Goal: Task Accomplishment & Management: Manage account settings

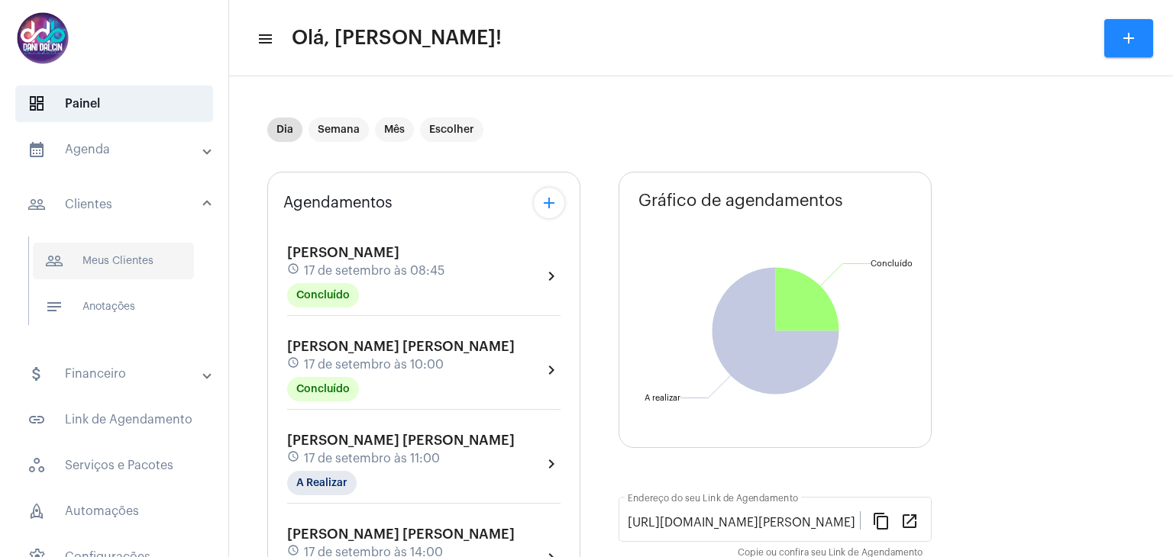
click at [135, 267] on span "people_outline Meus Clientes" at bounding box center [113, 261] width 161 height 37
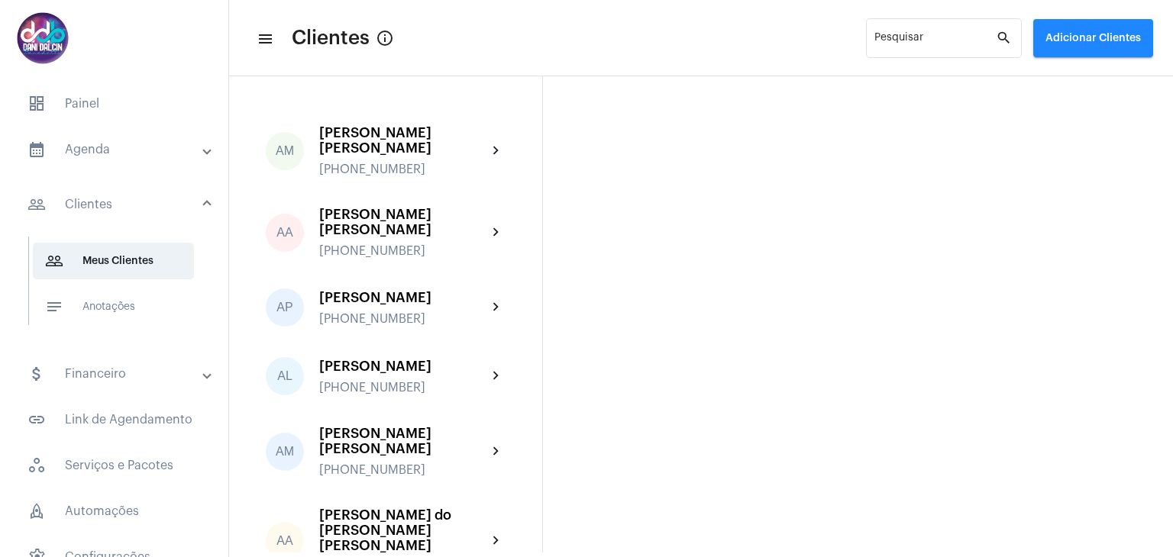
click at [89, 153] on mat-panel-title "calendar_month_outlined Agenda" at bounding box center [115, 149] width 176 height 18
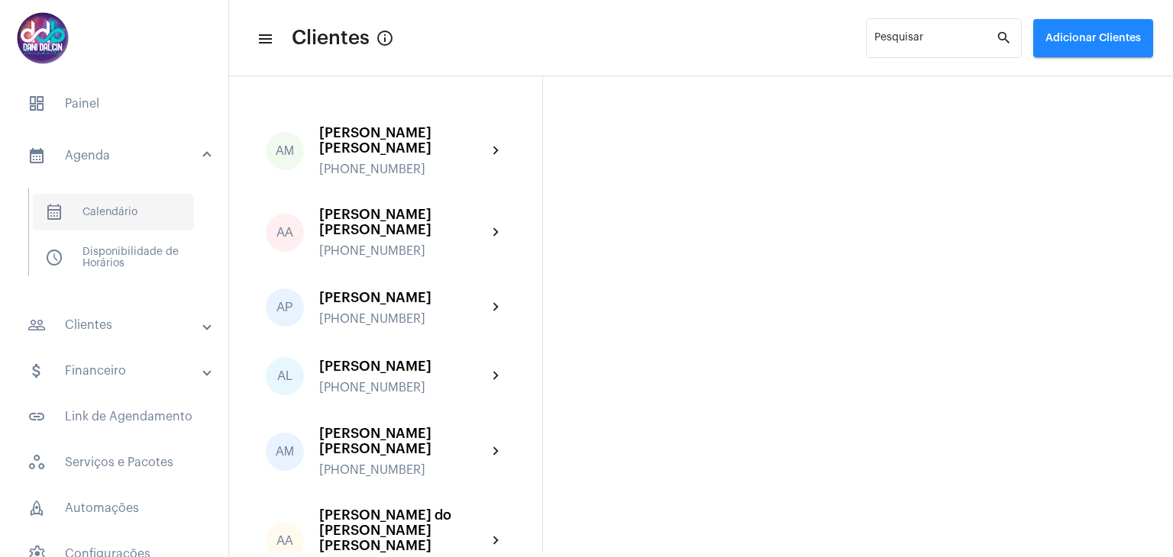
click at [111, 217] on span "calendar_month_outlined Calendário" at bounding box center [113, 212] width 161 height 37
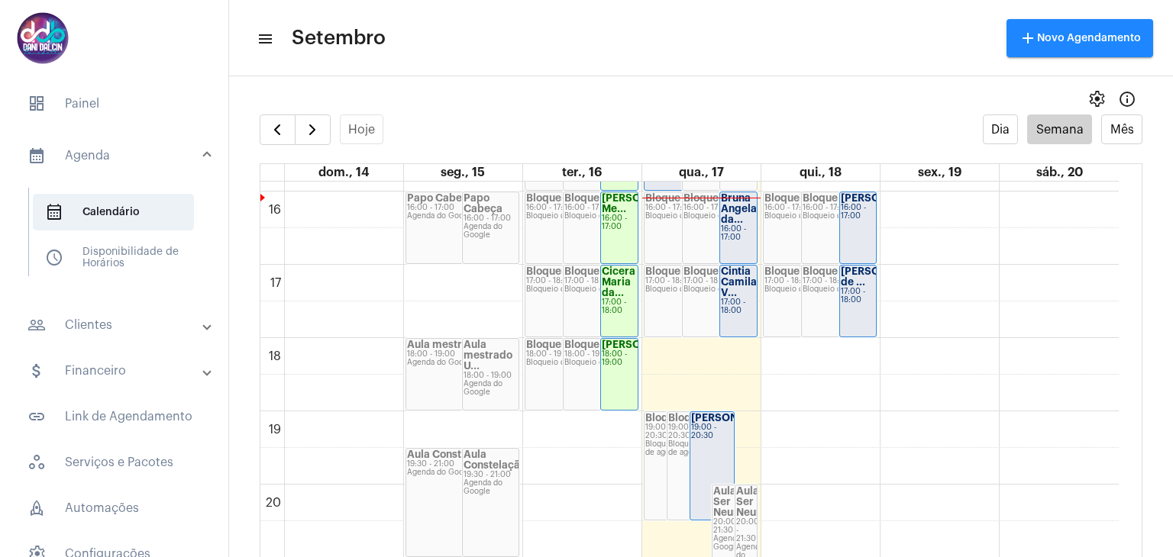
scroll to position [1127, 0]
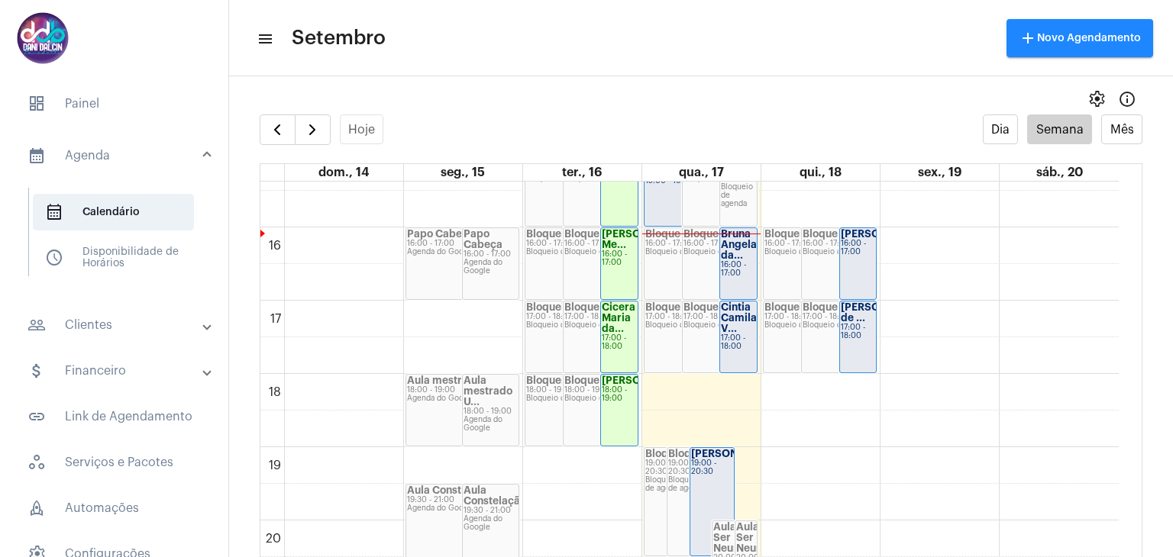
click at [727, 321] on strong "Cintia Camila V..." at bounding box center [739, 317] width 36 height 31
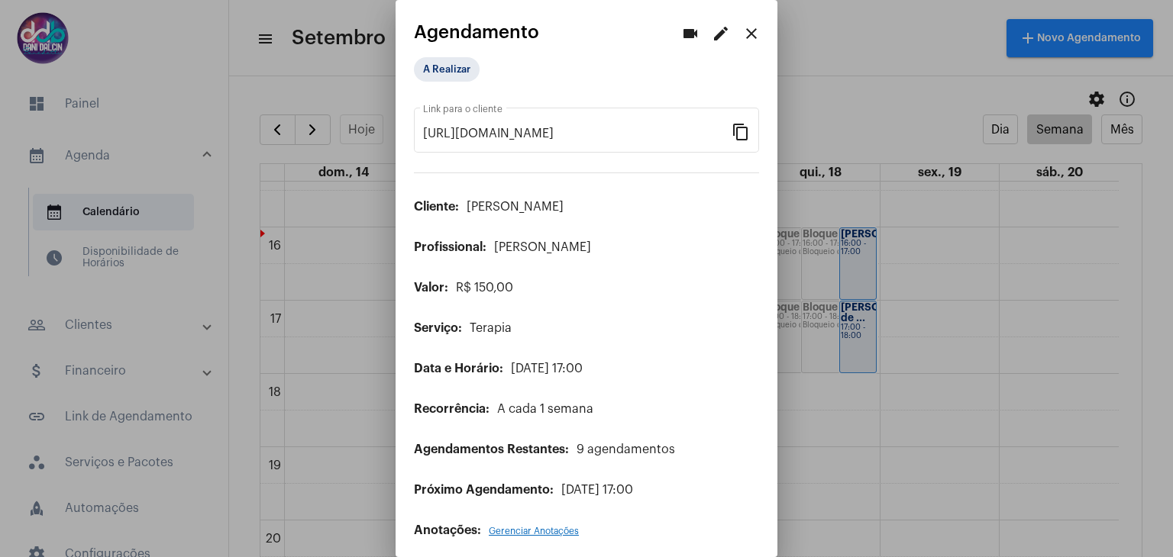
click at [693, 37] on button "videocam" at bounding box center [690, 33] width 31 height 31
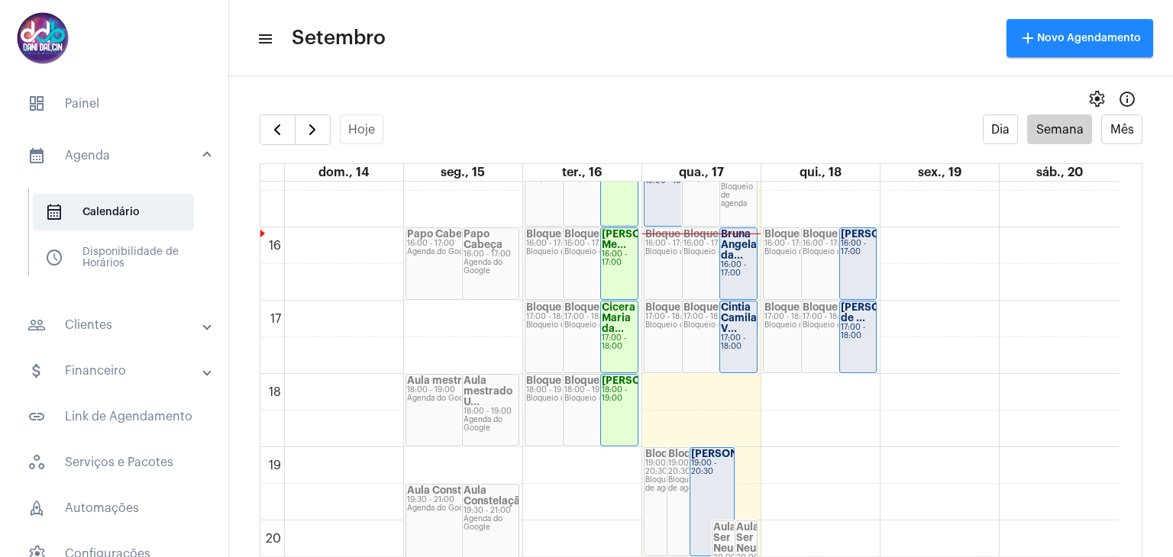
click at [737, 335] on div "17:00 - 18:00" at bounding box center [738, 342] width 35 height 17
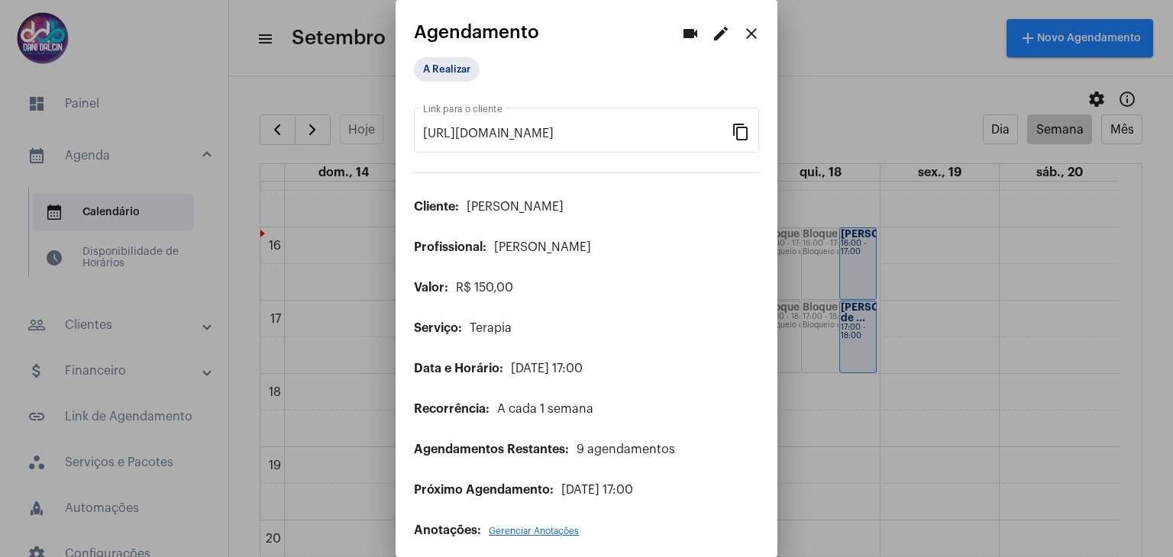
click at [711, 36] on mat-icon "edit" at bounding box center [720, 33] width 18 height 18
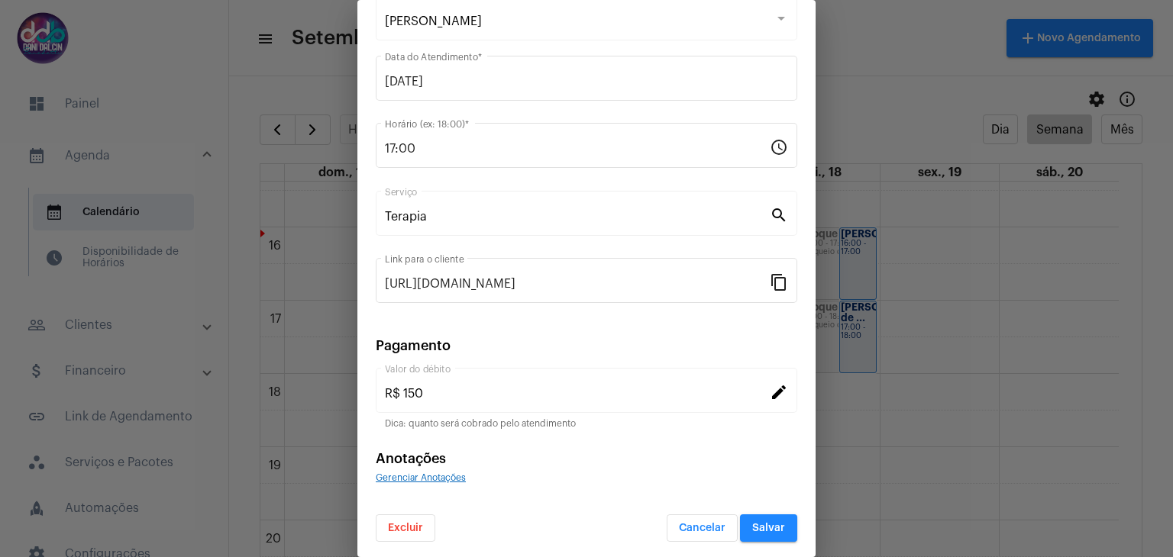
scroll to position [98, 0]
click at [405, 525] on span "Excluir" at bounding box center [405, 527] width 35 height 11
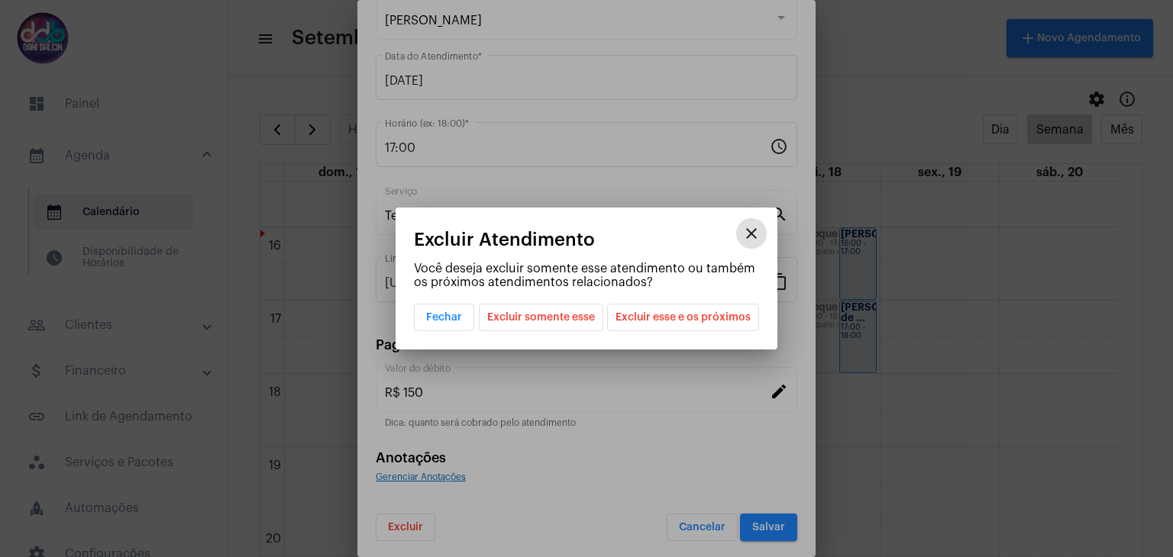
click at [533, 318] on span "Excluir somente esse" at bounding box center [541, 318] width 108 height 26
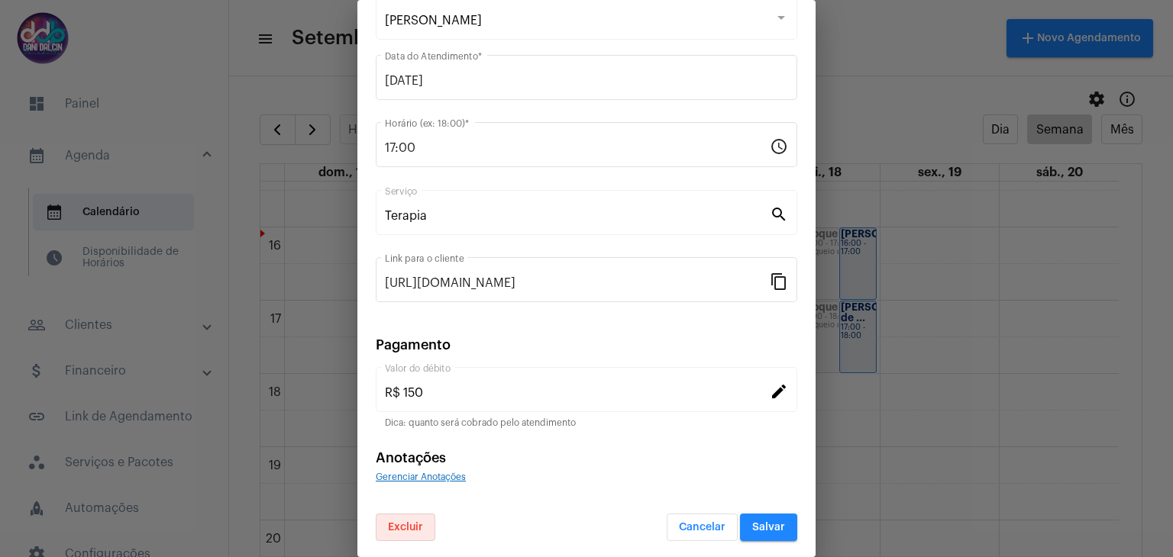
click at [754, 522] on span "Salvar" at bounding box center [768, 527] width 33 height 11
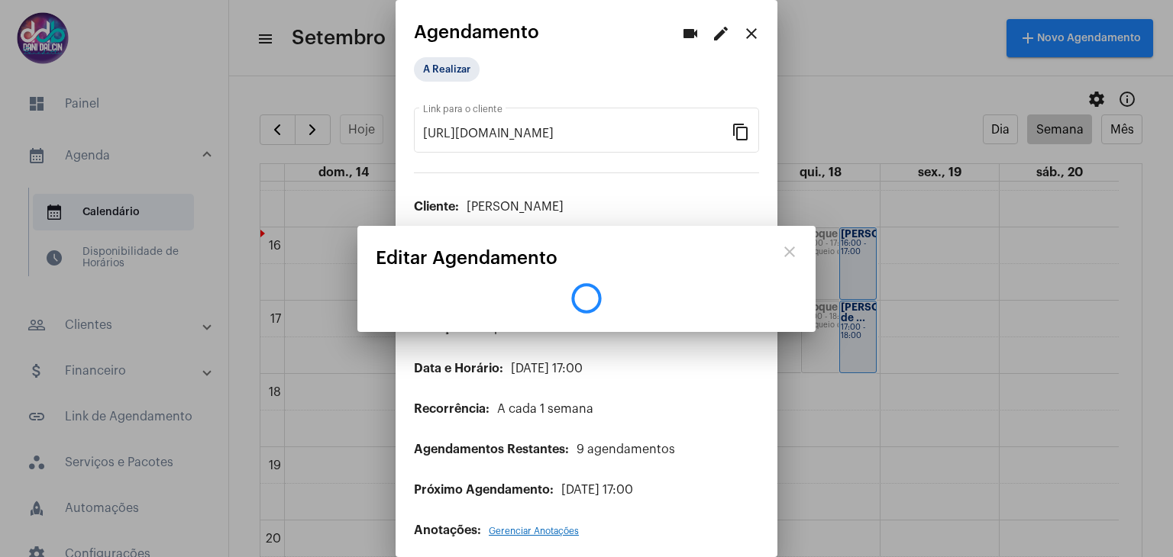
scroll to position [0, 0]
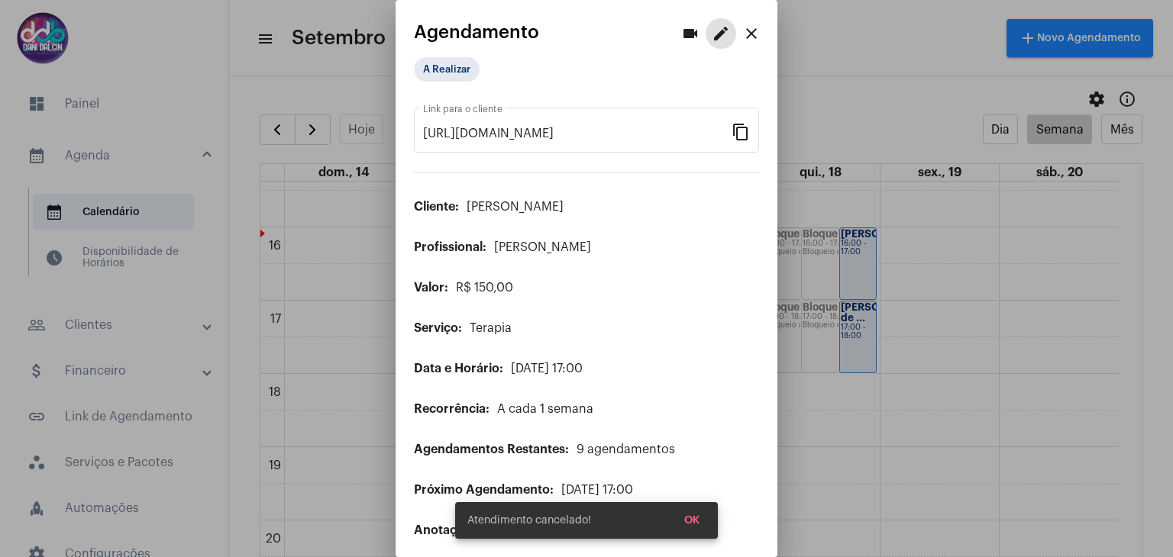
click at [742, 28] on mat-icon "close" at bounding box center [751, 33] width 18 height 18
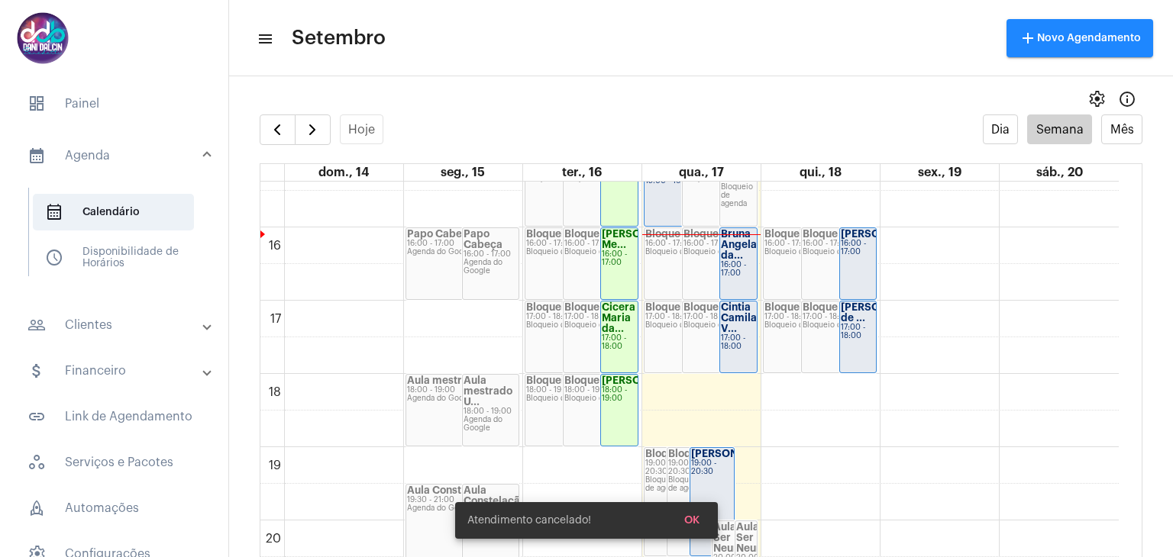
click at [737, 257] on strong "Bruna Angela da..." at bounding box center [739, 244] width 36 height 31
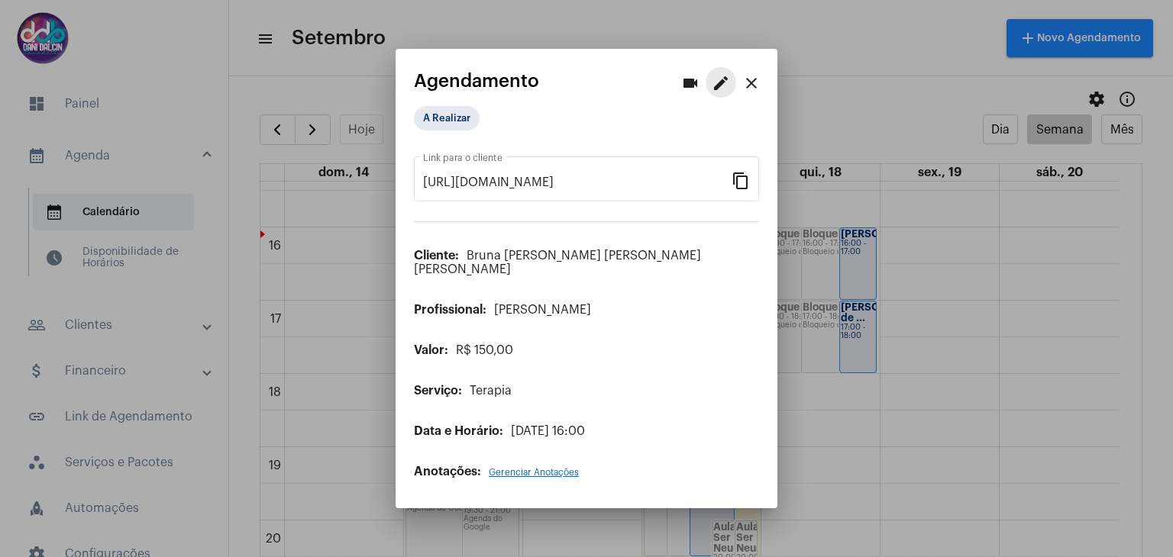
click at [718, 98] on button "edit" at bounding box center [720, 82] width 31 height 31
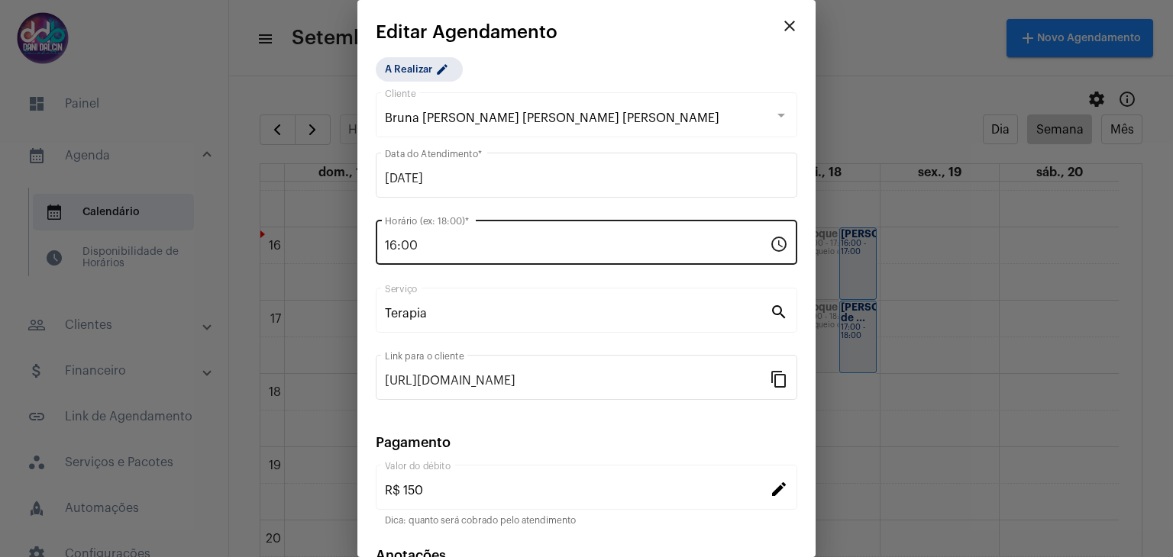
click at [437, 236] on div "16:00 Horário (ex: 18:00) *" at bounding box center [577, 241] width 385 height 48
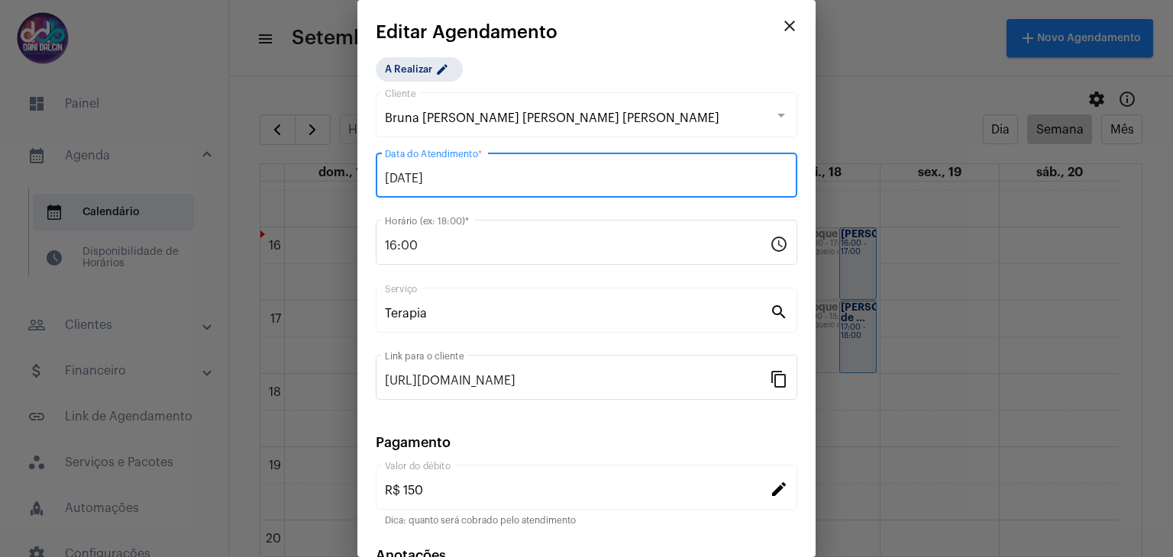
click at [453, 181] on input "17/09/2025" at bounding box center [586, 179] width 403 height 14
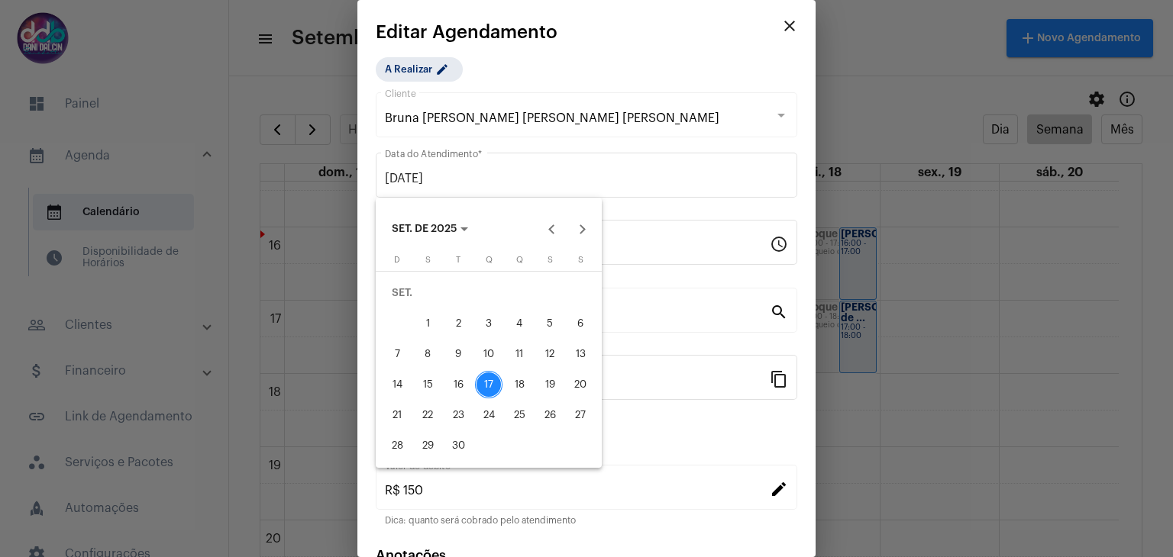
click at [521, 377] on div "18" at bounding box center [518, 384] width 27 height 27
type input "[DATE]"
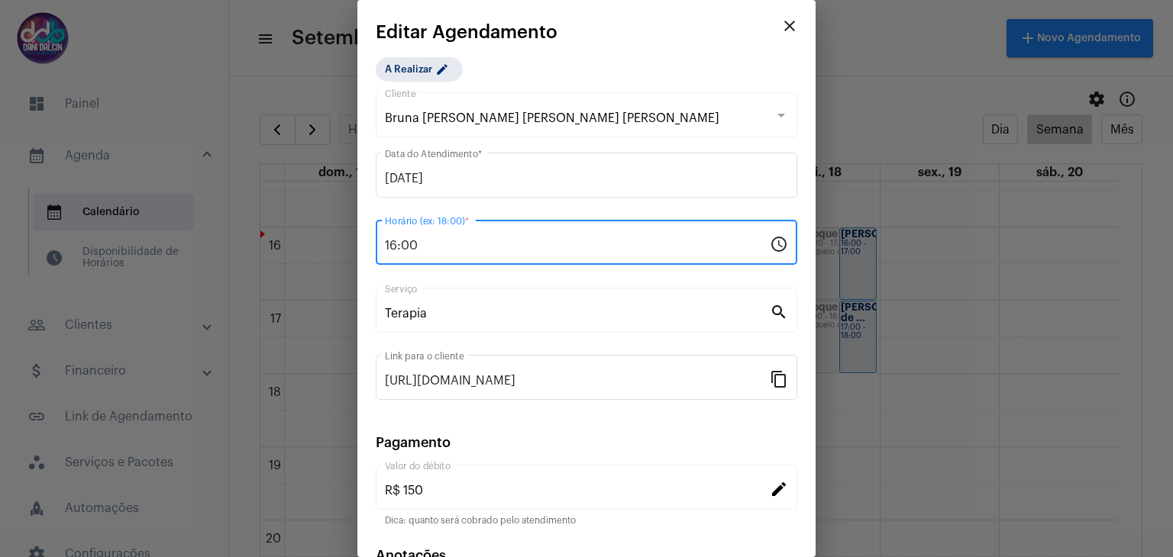
click at [476, 241] on input "16:00" at bounding box center [577, 246] width 385 height 14
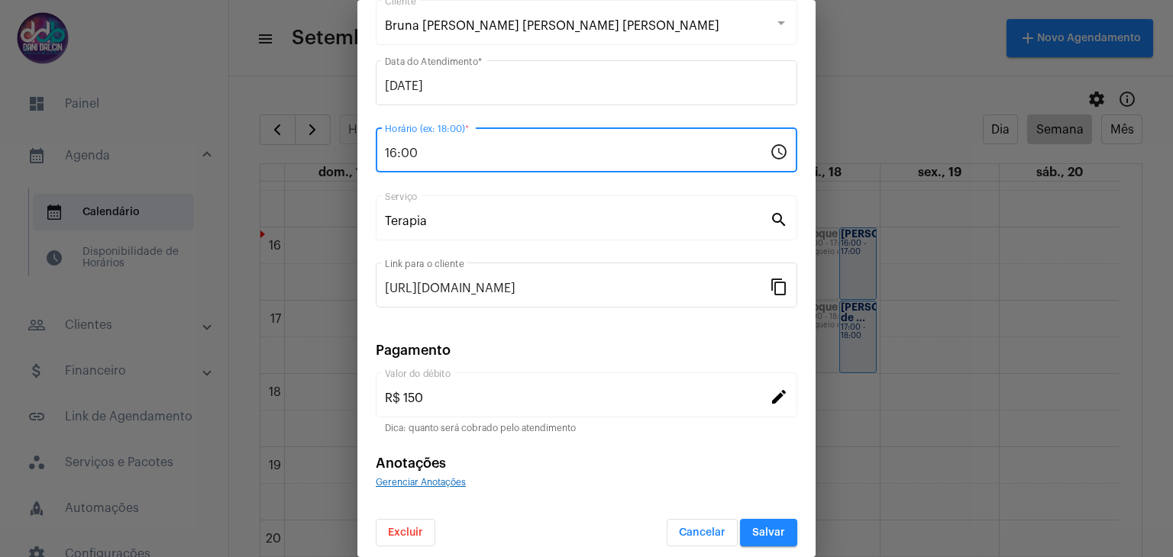
scroll to position [98, 0]
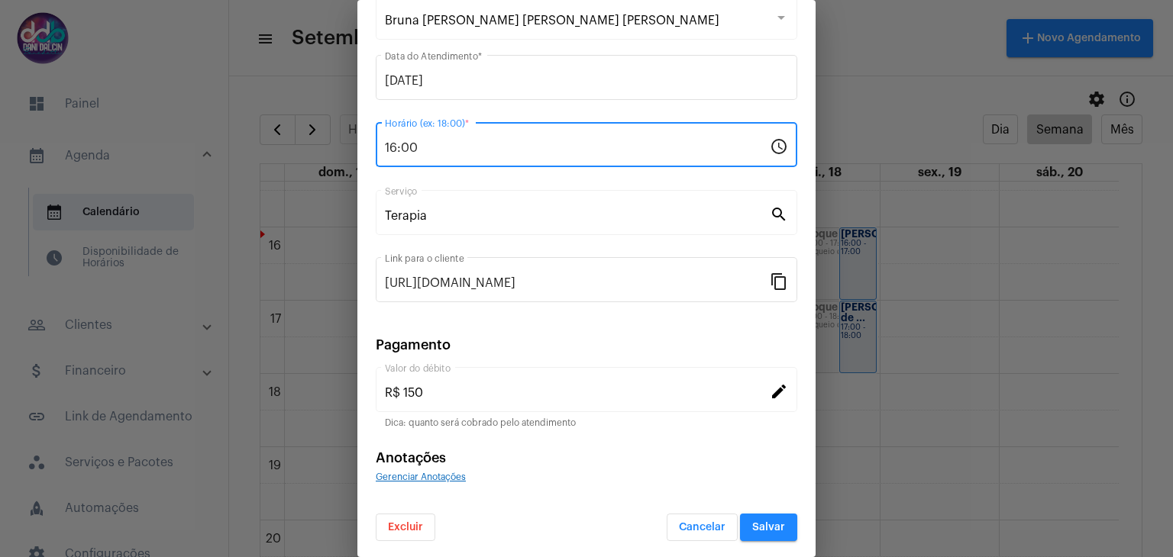
click at [752, 522] on span "Salvar" at bounding box center [768, 527] width 33 height 11
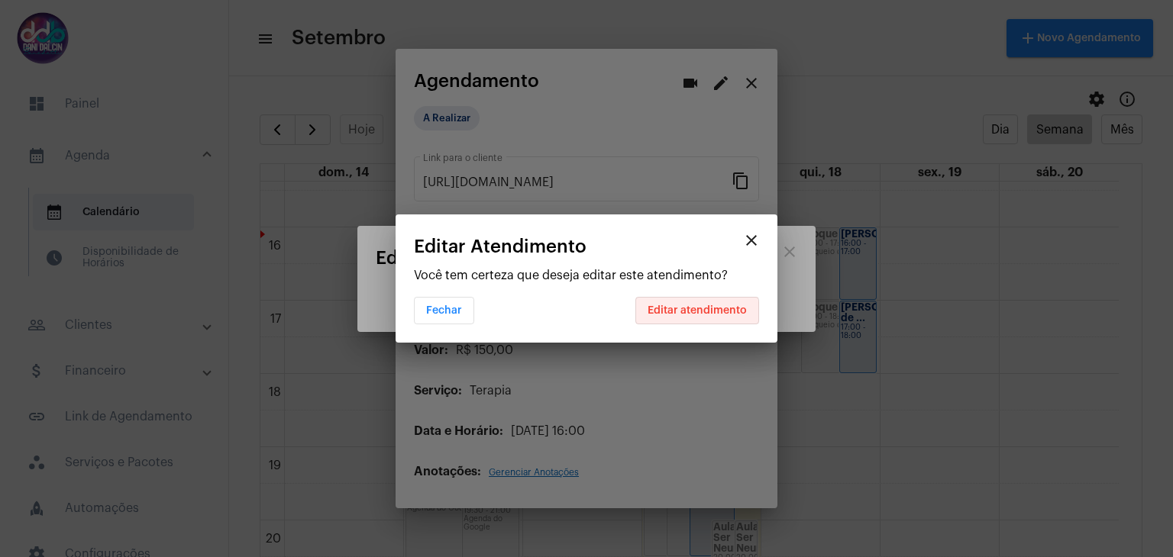
click at [676, 318] on button "Editar atendimento" at bounding box center [697, 310] width 124 height 27
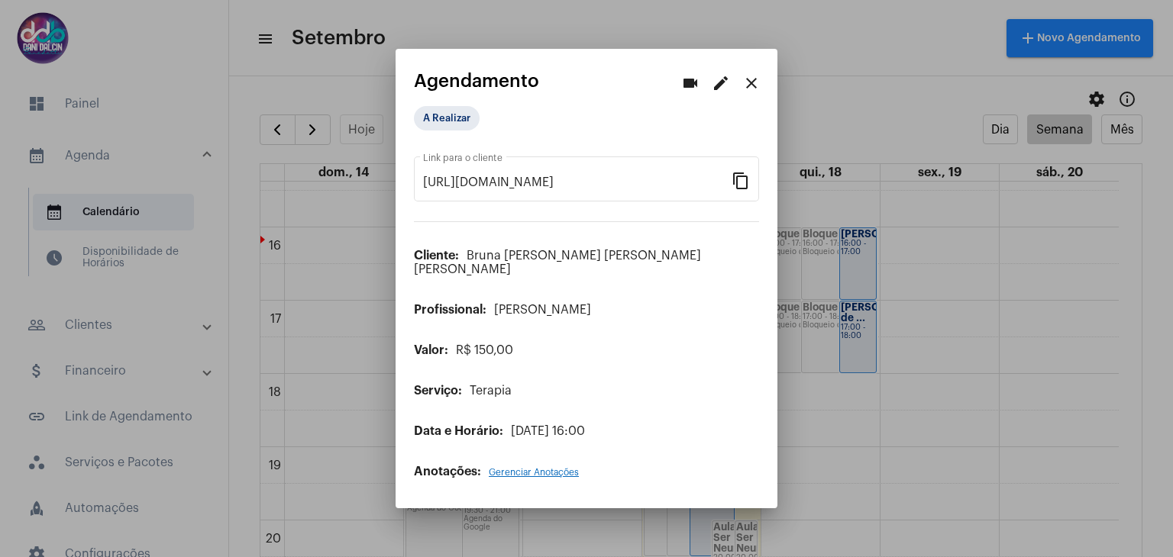
click at [714, 92] on mat-icon "edit" at bounding box center [720, 83] width 18 height 18
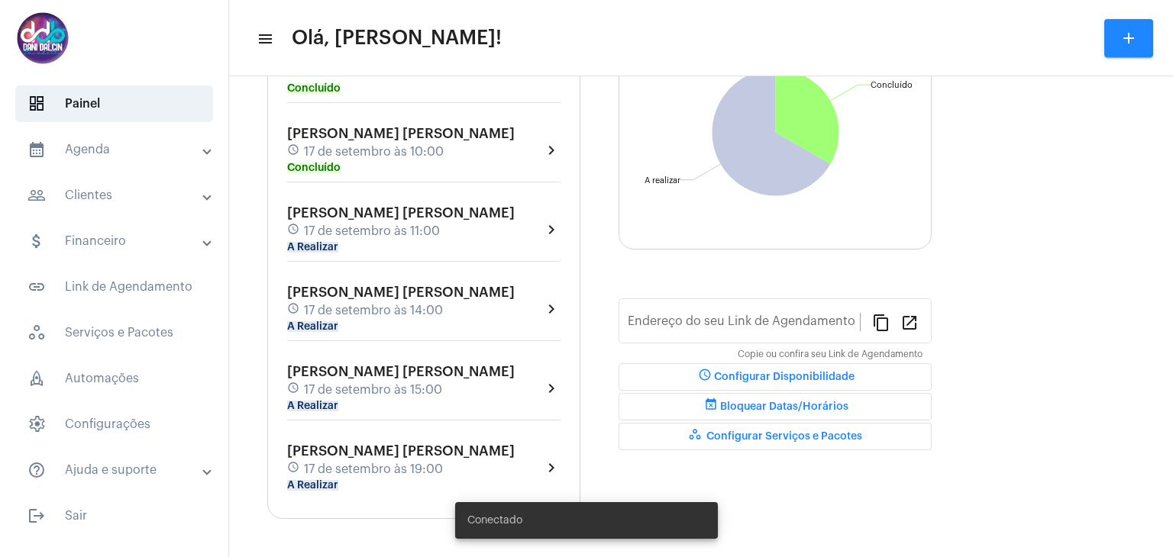
type input "https://neft.com.br/danielle-dalcin-benedetti"
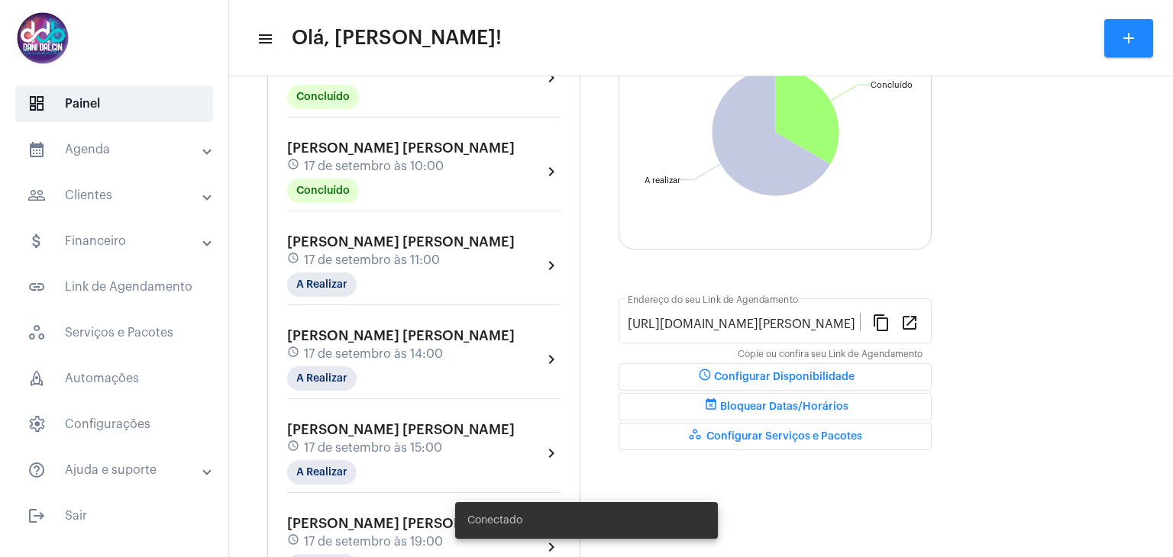
click at [345, 244] on span "Thaine Reis Ribeiro" at bounding box center [400, 242] width 227 height 14
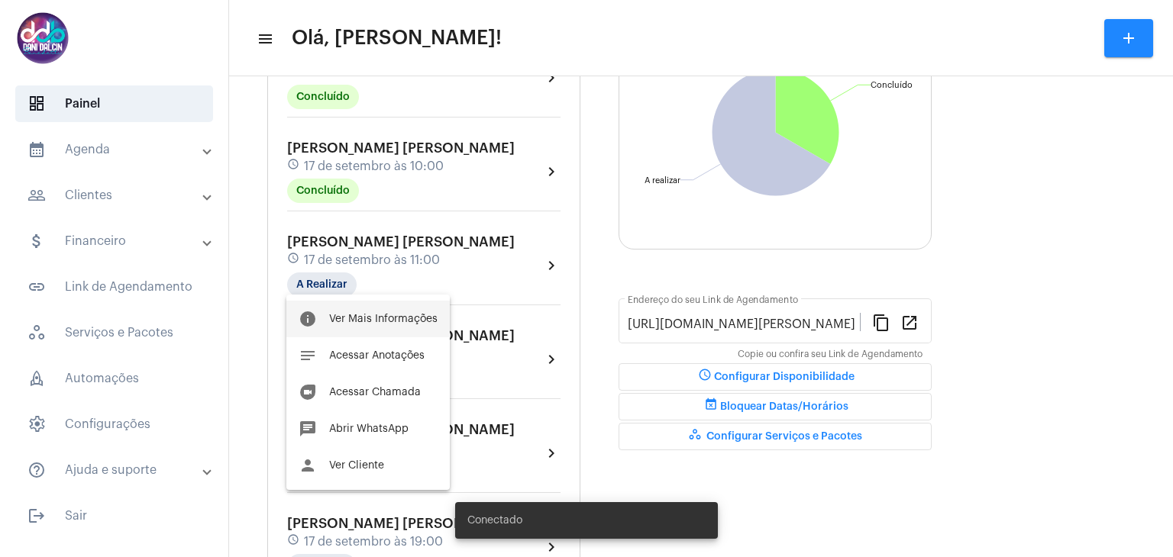
click at [359, 318] on span "Ver Mais Informações" at bounding box center [383, 319] width 108 height 11
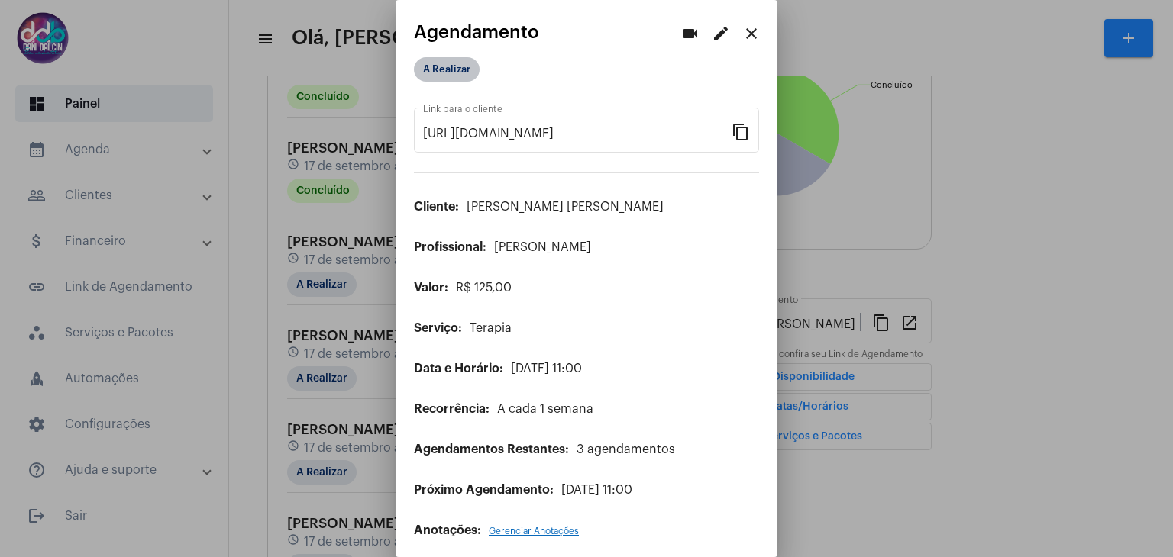
click at [463, 69] on mat-chip "A Realizar" at bounding box center [447, 69] width 66 height 24
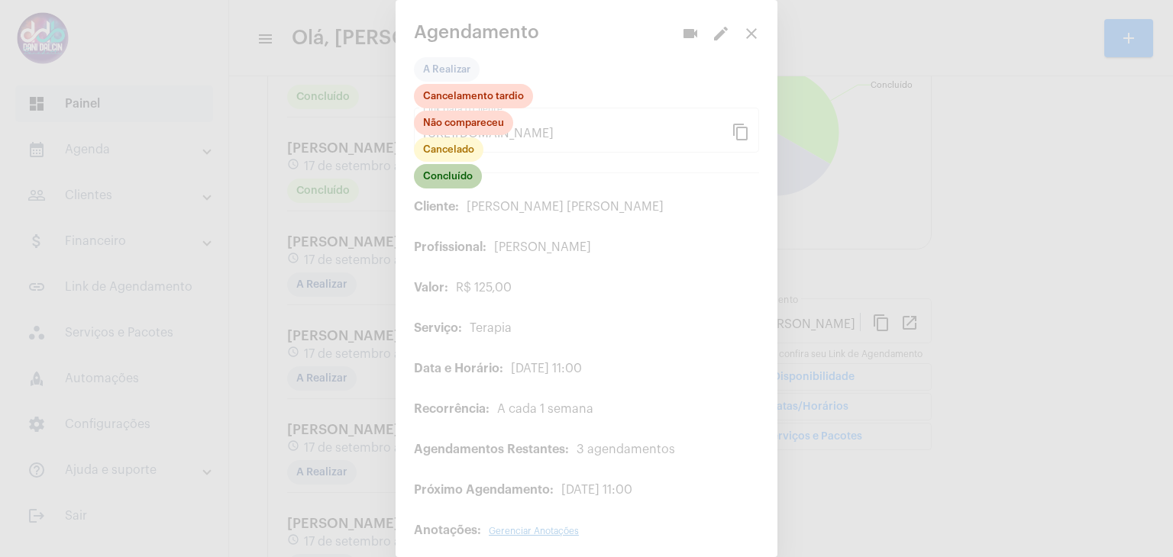
click at [442, 179] on mat-chip "Concluído" at bounding box center [448, 176] width 68 height 24
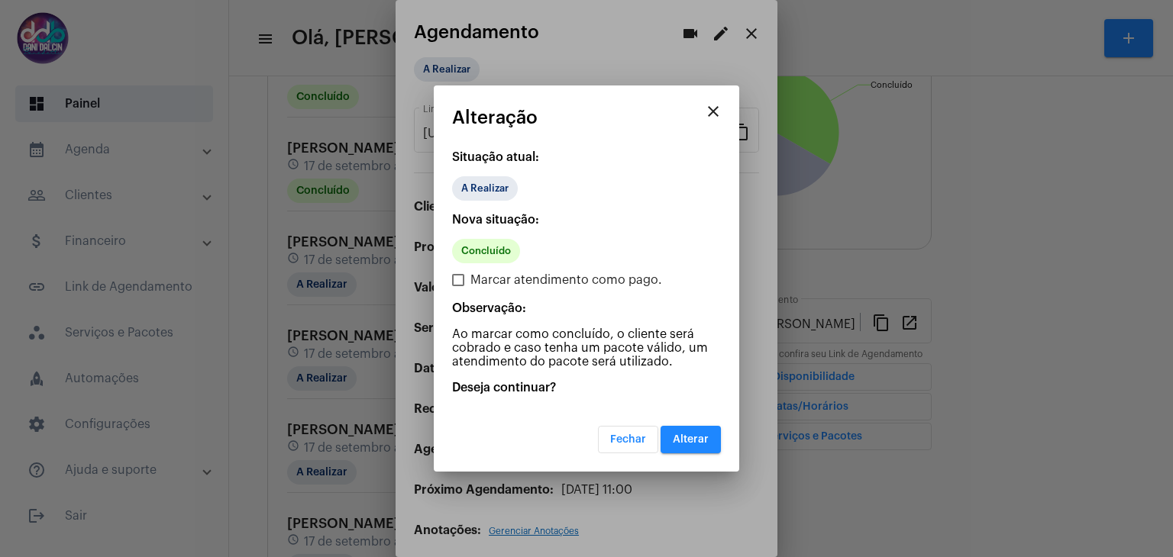
click at [679, 445] on button "Alterar" at bounding box center [690, 439] width 60 height 27
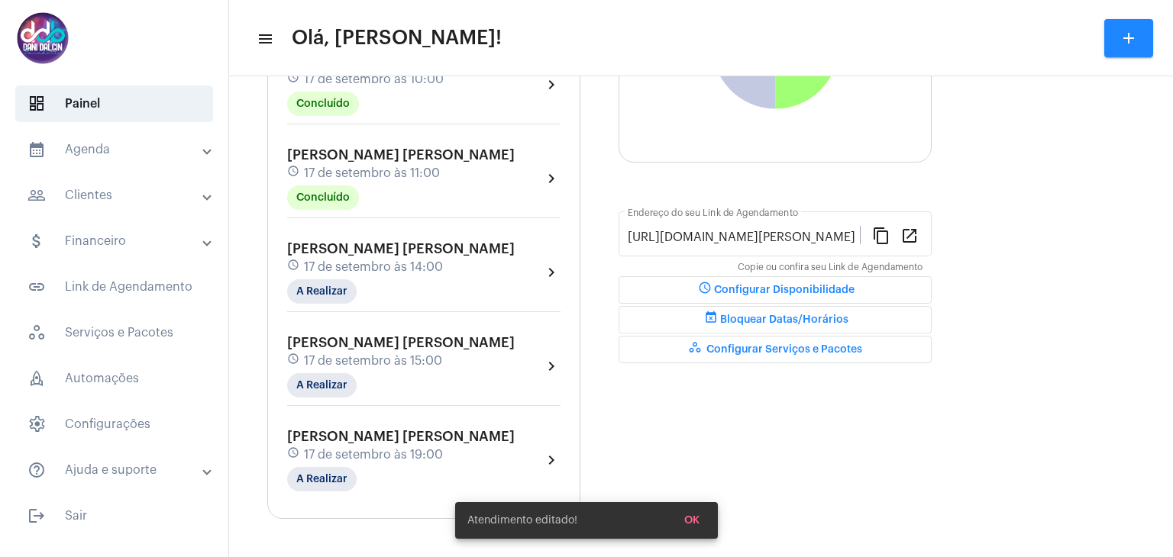
scroll to position [295, 0]
click at [399, 260] on span "17 de setembro às 14:00" at bounding box center [373, 267] width 139 height 14
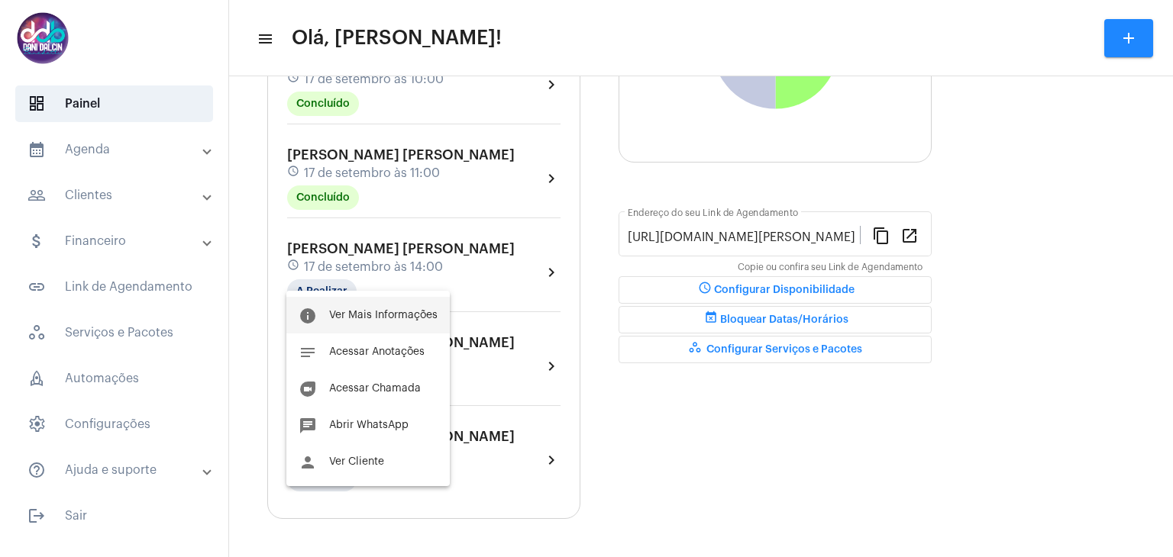
click at [385, 312] on span "Ver Mais Informações" at bounding box center [383, 315] width 108 height 11
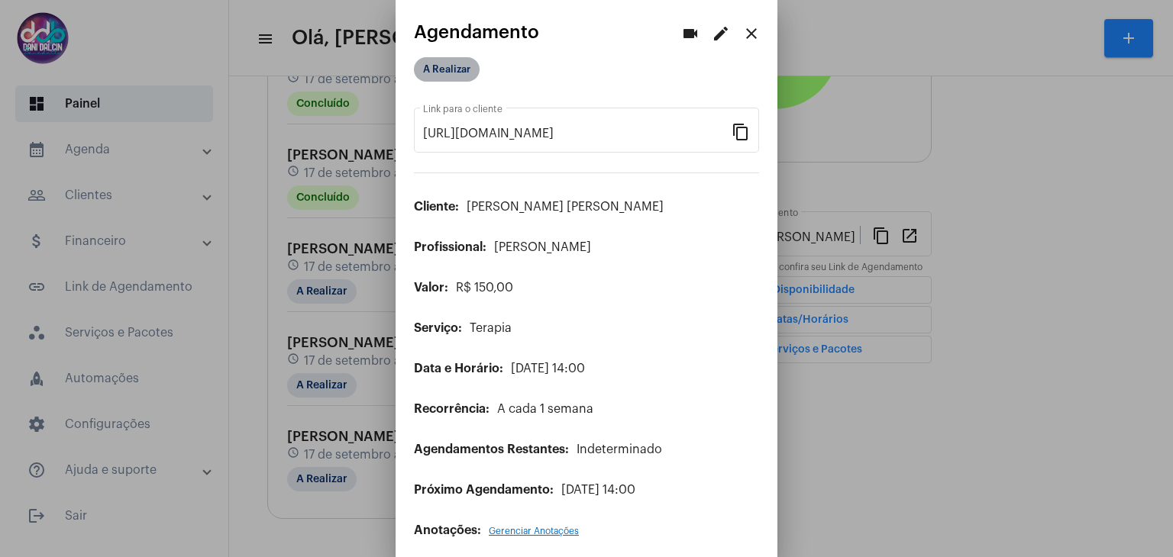
click at [440, 71] on mat-chip "A Realizar" at bounding box center [447, 69] width 66 height 24
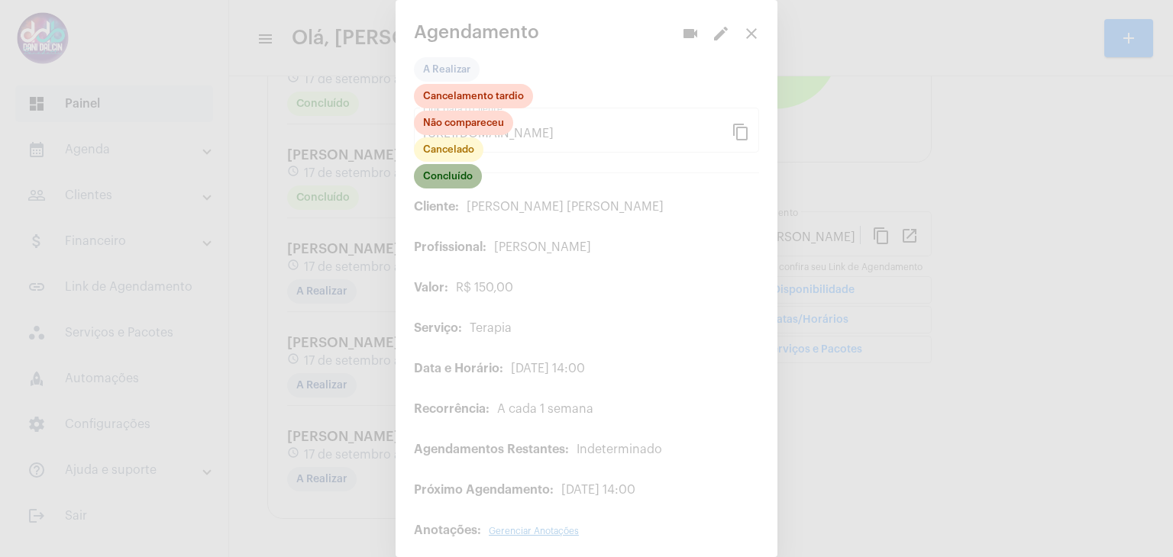
click at [452, 179] on mat-chip "Concluído" at bounding box center [448, 176] width 68 height 24
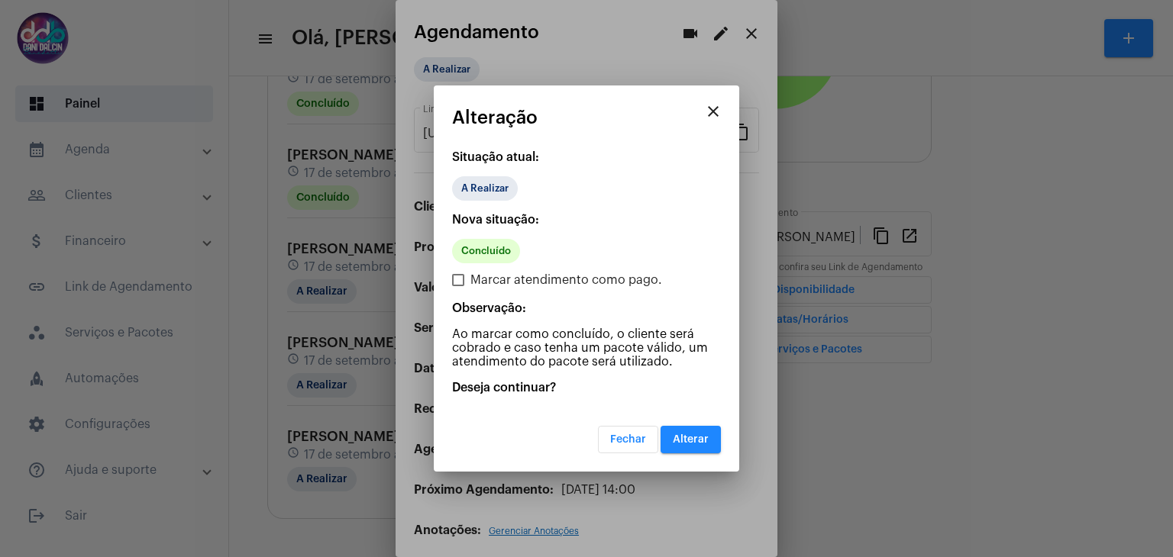
click at [684, 434] on span "Alterar" at bounding box center [691, 439] width 36 height 11
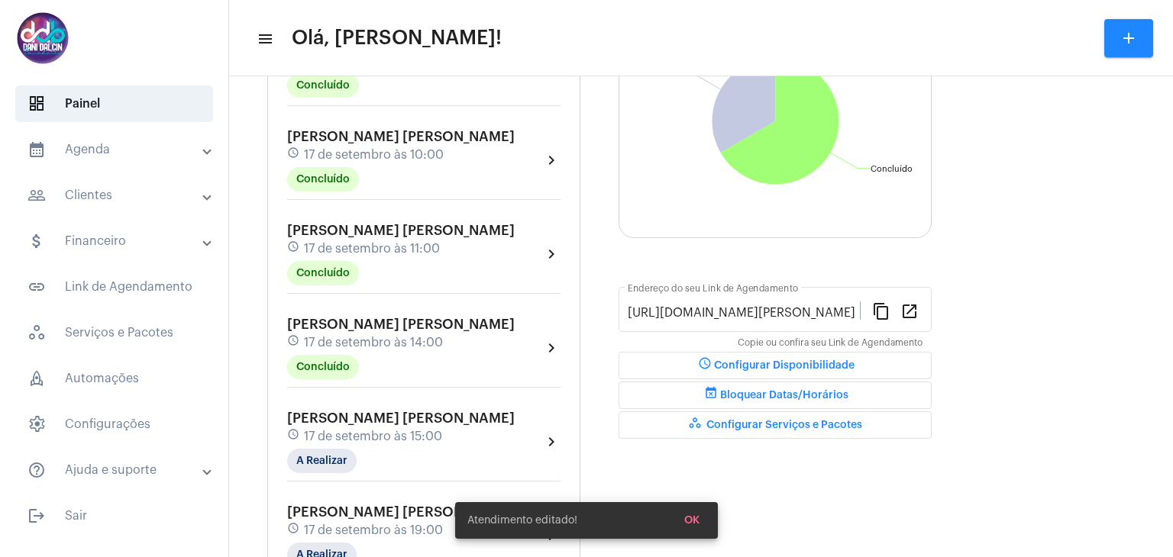
scroll to position [295, 0]
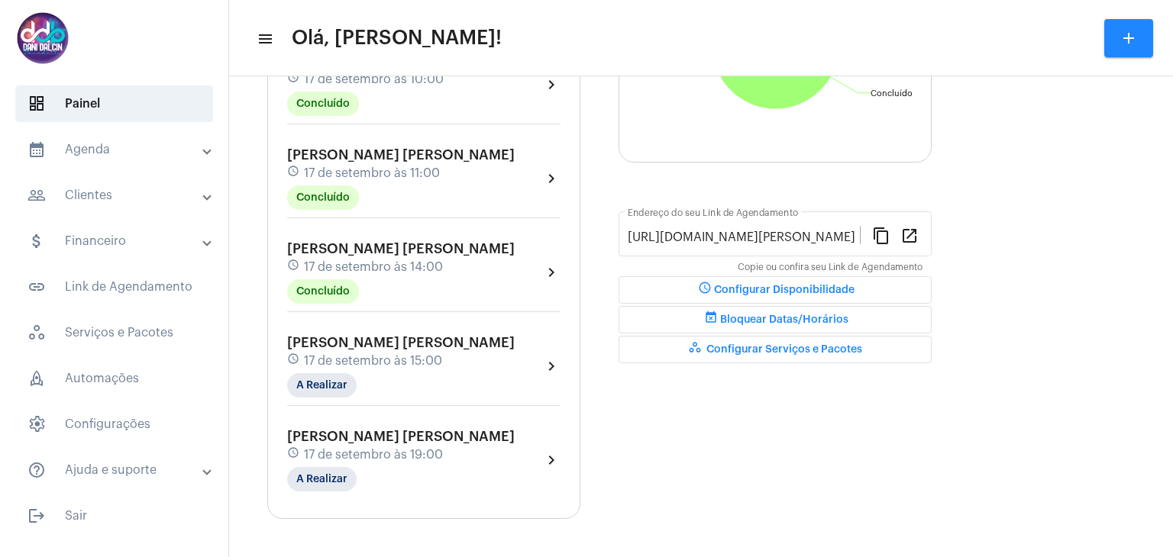
click at [398, 358] on div "Andressa Melo Bernardes schedule 17 de setembro às 15:00 A Realizar" at bounding box center [400, 366] width 227 height 63
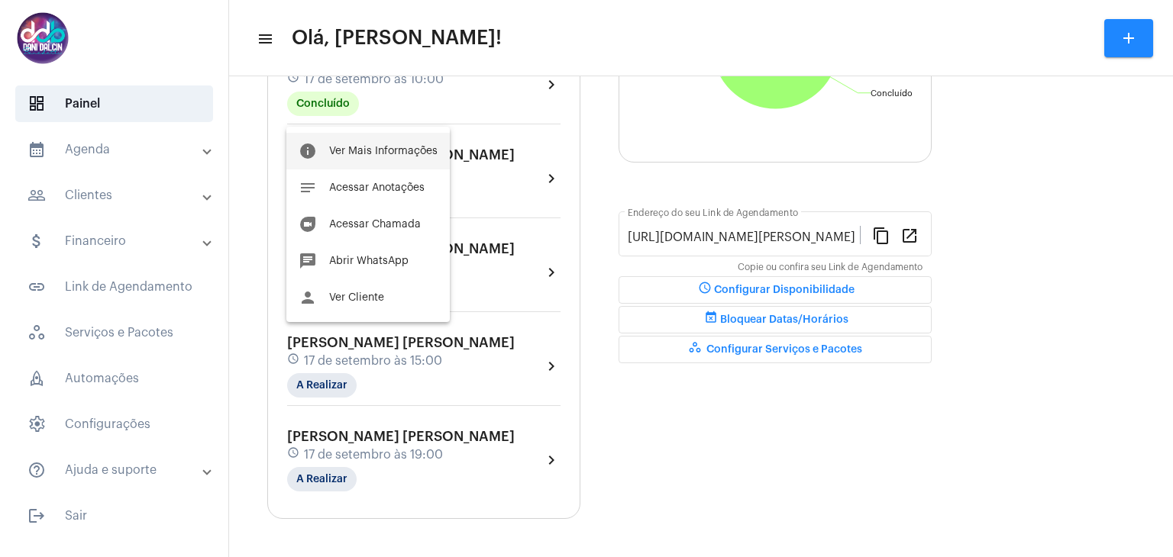
click at [363, 153] on span "Ver Mais Informações" at bounding box center [383, 151] width 108 height 11
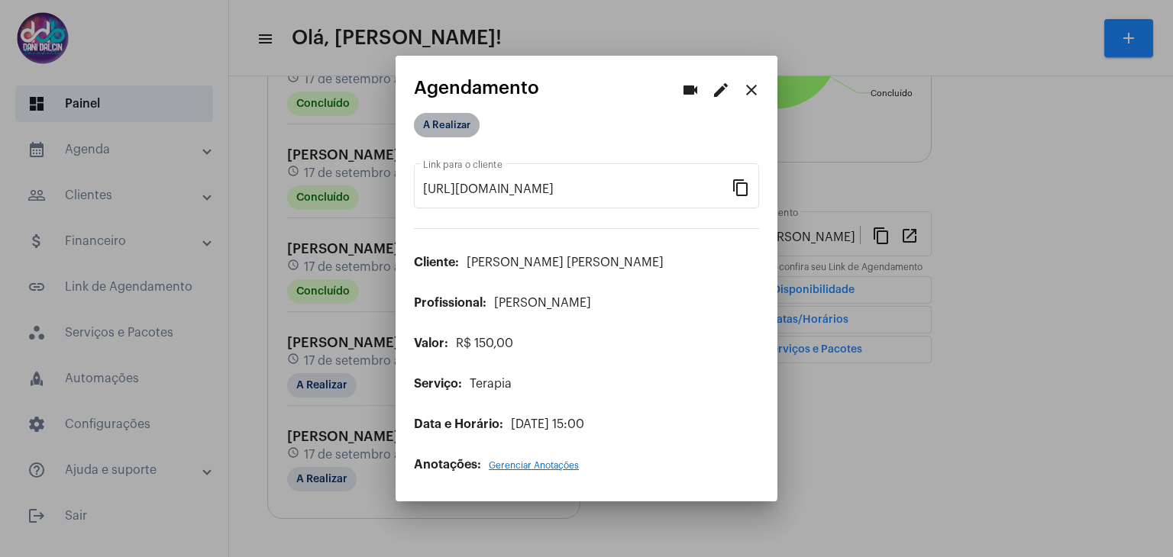
click at [440, 129] on mat-chip "A Realizar" at bounding box center [447, 125] width 66 height 24
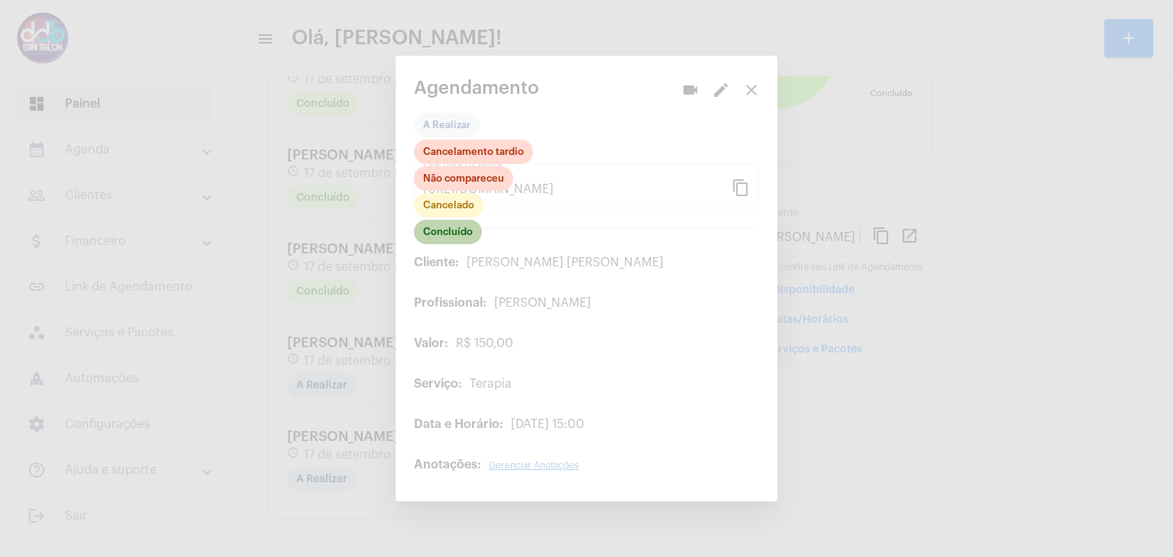
click at [452, 235] on mat-chip "Concluído" at bounding box center [448, 232] width 68 height 24
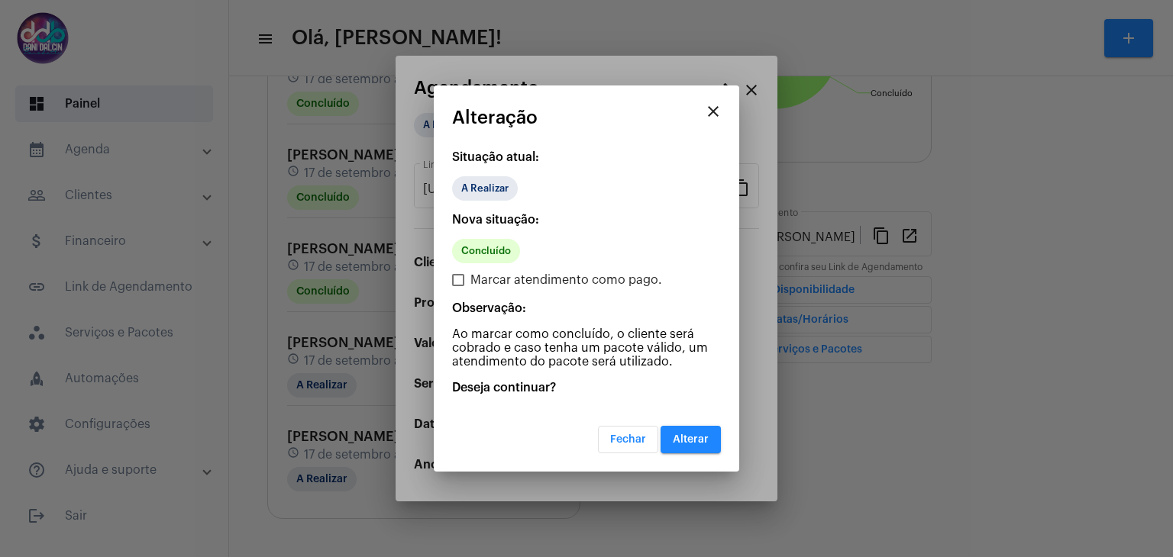
click at [692, 440] on span "Alterar" at bounding box center [691, 439] width 36 height 11
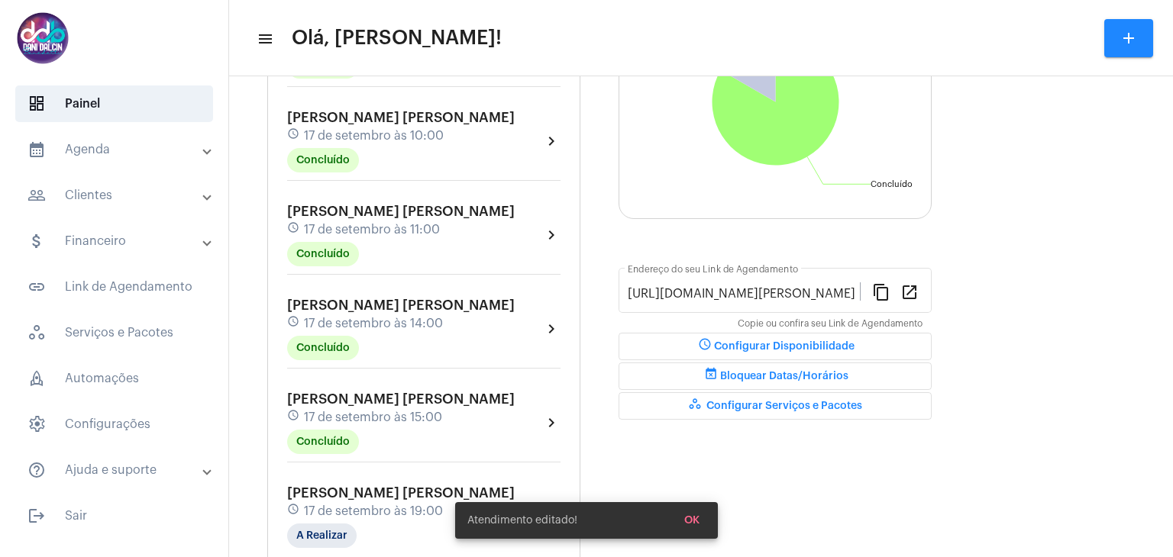
scroll to position [295, 0]
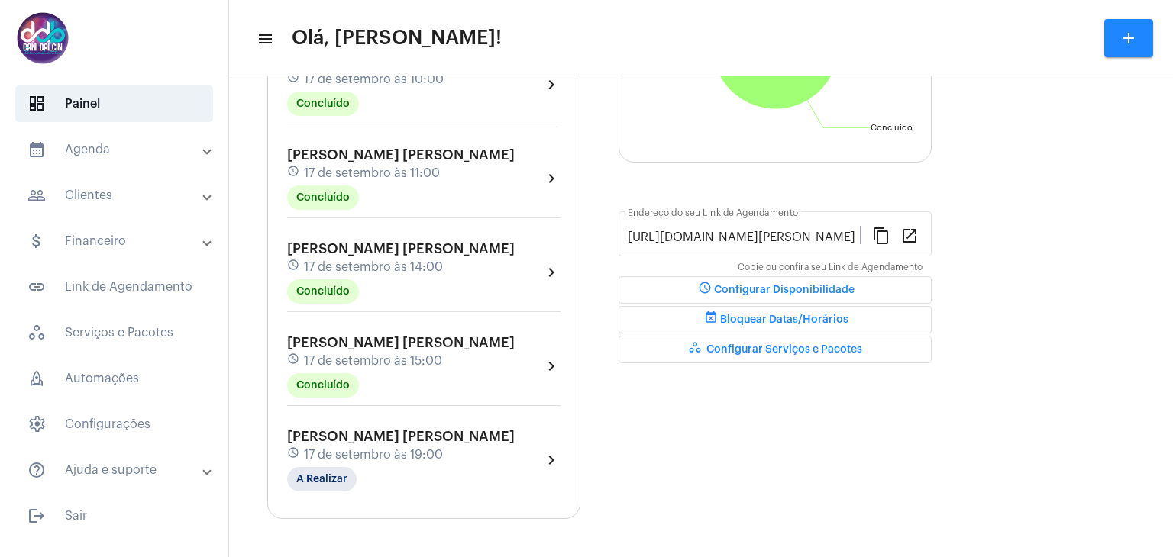
click at [137, 201] on mat-panel-title "people_outline Clientes" at bounding box center [115, 195] width 176 height 18
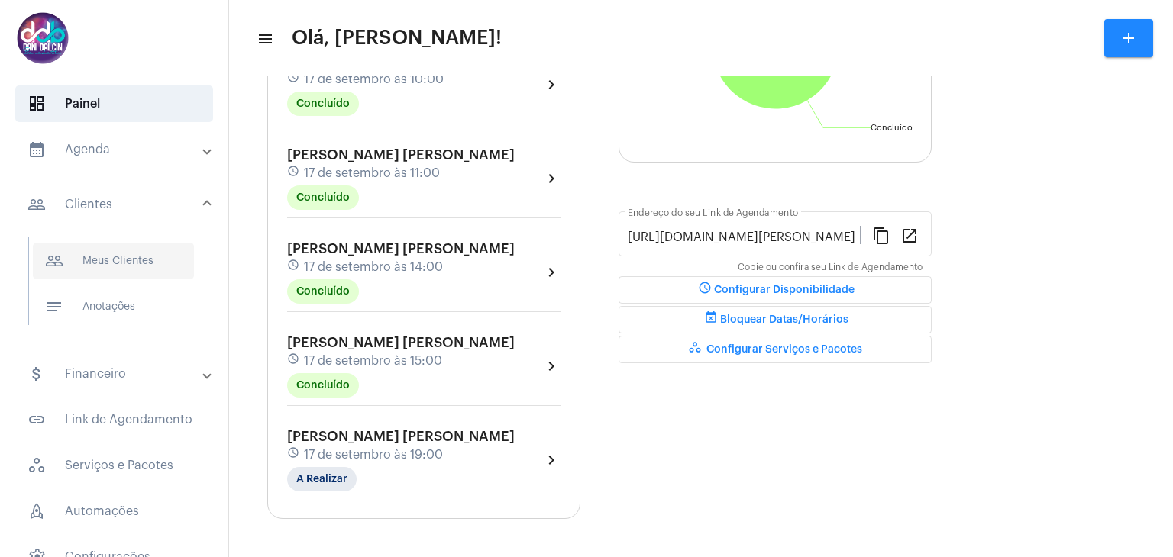
click at [134, 263] on span "people_outline Meus Clientes" at bounding box center [113, 261] width 161 height 37
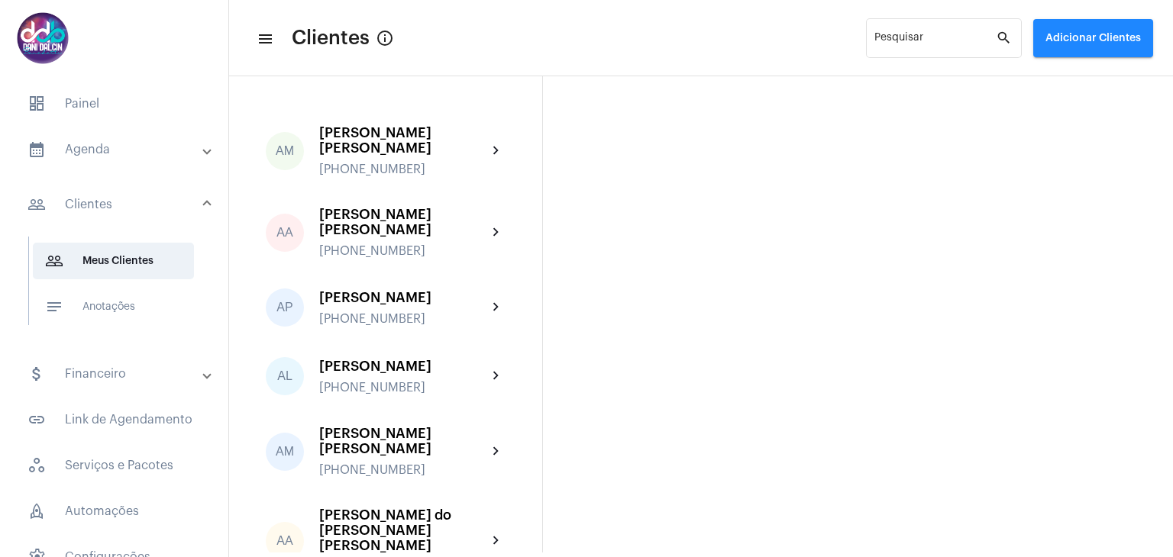
click at [134, 150] on mat-panel-title "calendar_month_outlined Agenda" at bounding box center [115, 149] width 176 height 18
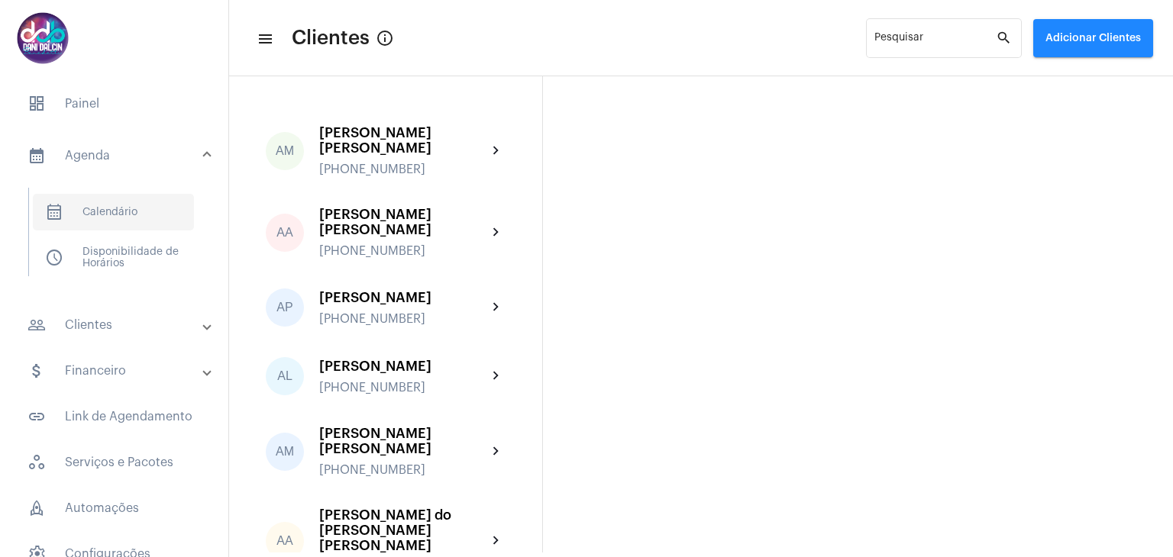
click at [113, 208] on span "calendar_month_outlined Calendário" at bounding box center [113, 212] width 161 height 37
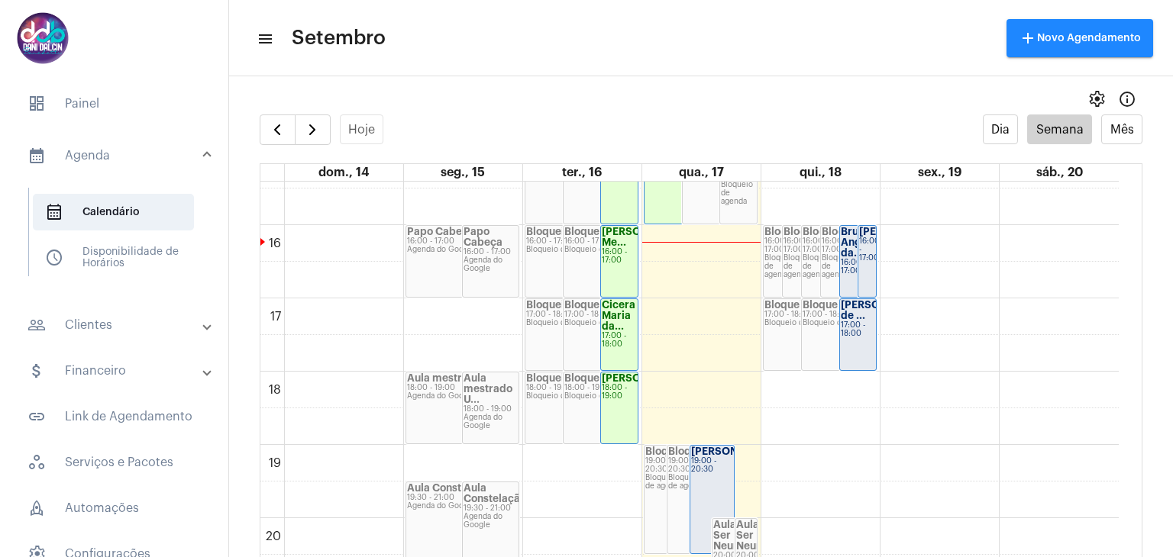
scroll to position [1047, 0]
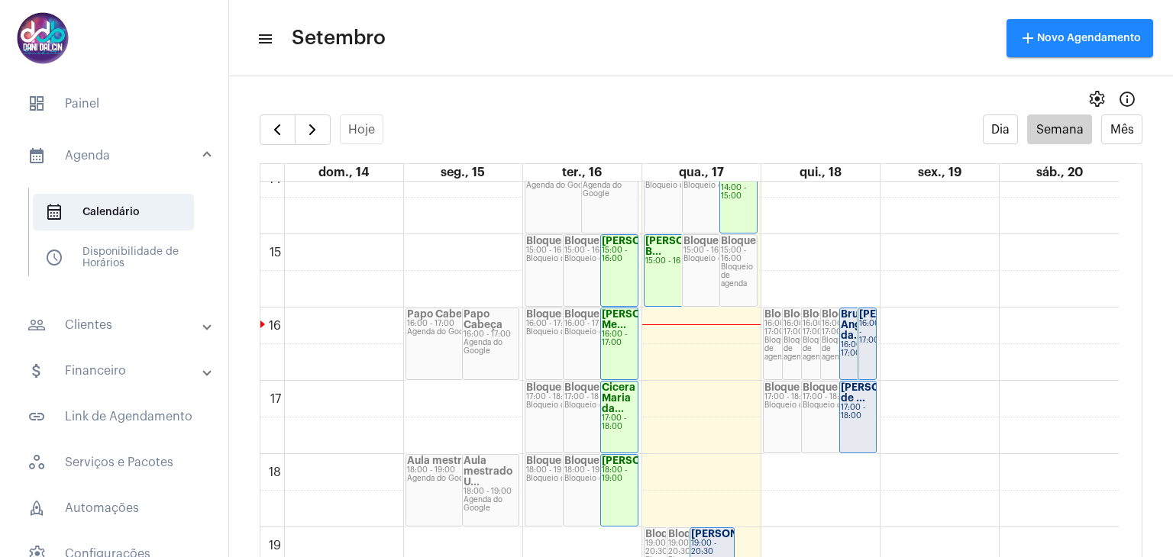
click at [693, 315] on div "00 01 02 03 04 05 06 07 08 09 10 11 12 13 14 15 16 17 18 19 20 21 22 23 Aline P…" at bounding box center [689, 14] width 858 height 1759
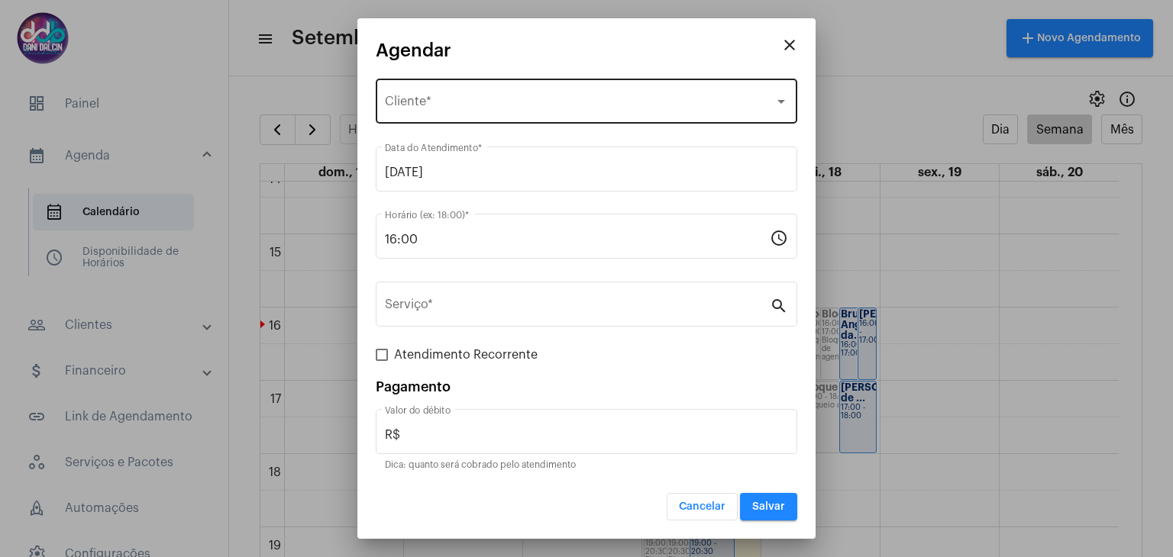
click at [441, 93] on div "Selecione o Cliente Cliente *" at bounding box center [586, 100] width 403 height 48
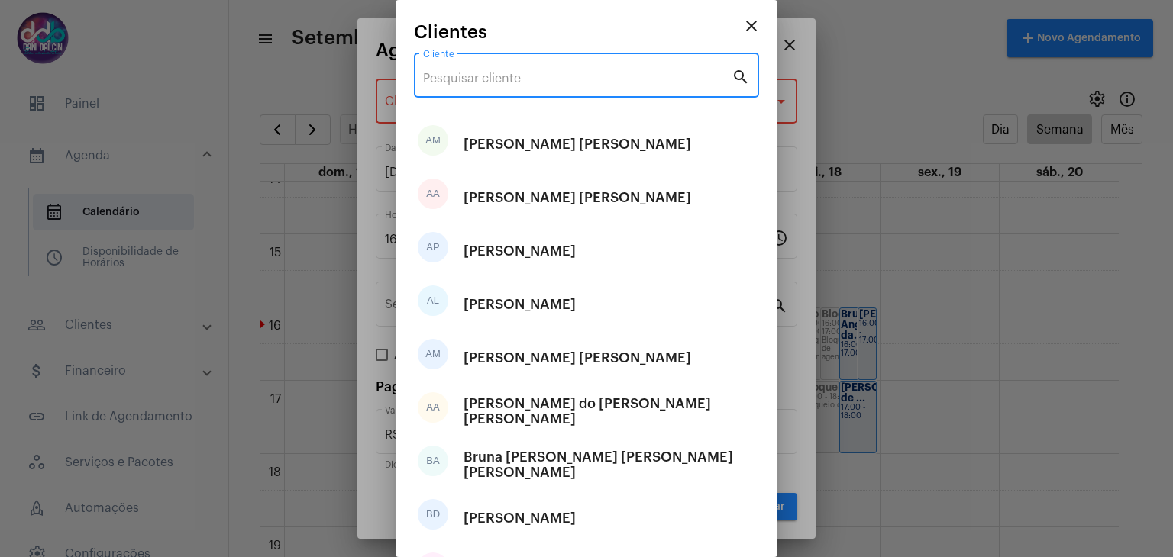
click at [479, 75] on input "Cliente" at bounding box center [577, 79] width 308 height 14
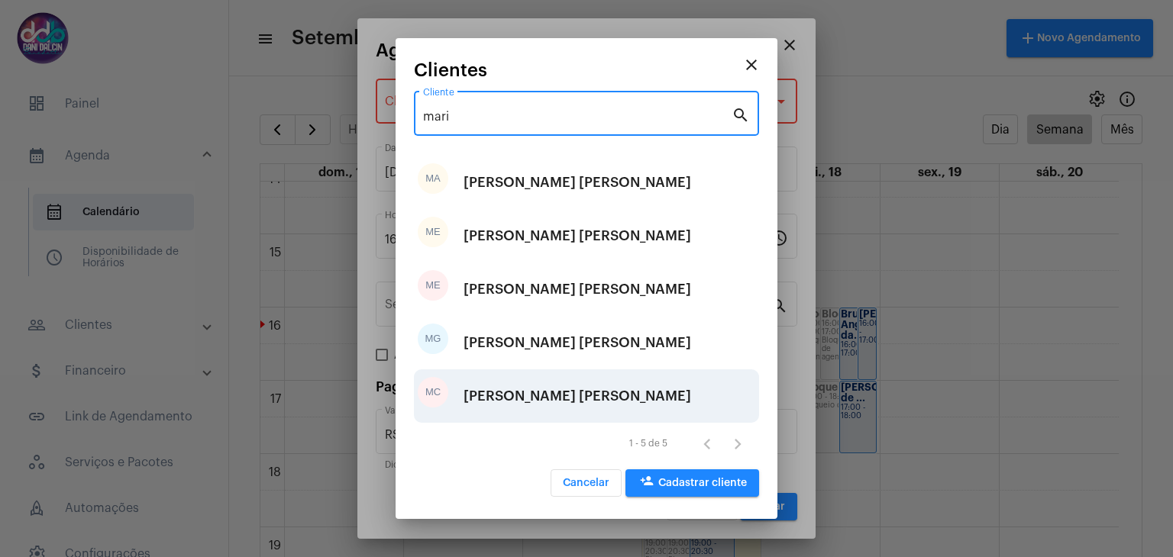
type input "mari"
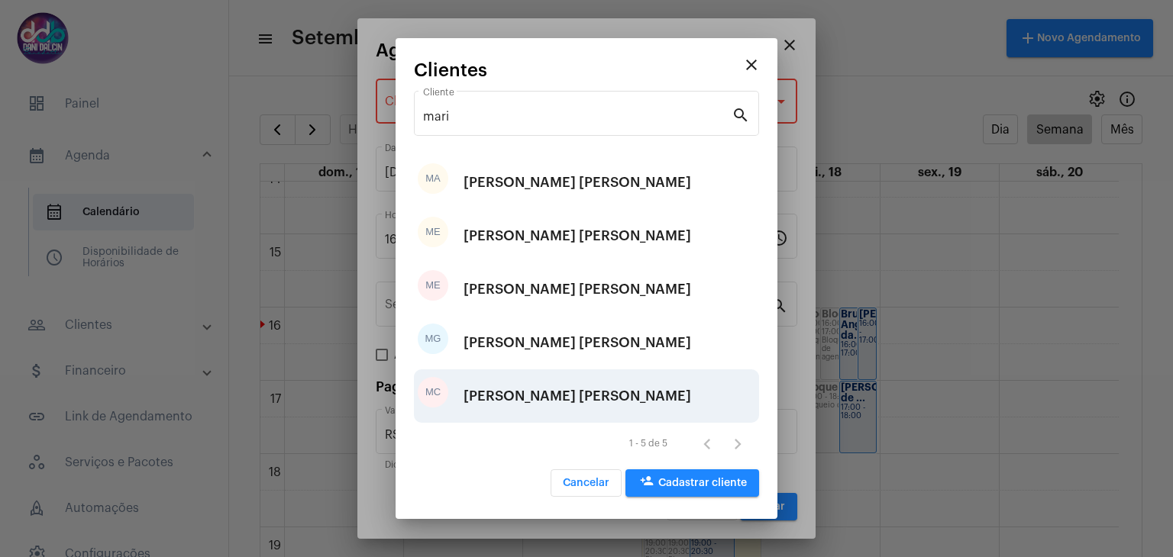
click at [534, 387] on div "Marilia Cristina Garcia Nassif" at bounding box center [576, 396] width 227 height 46
type input "R$ 100"
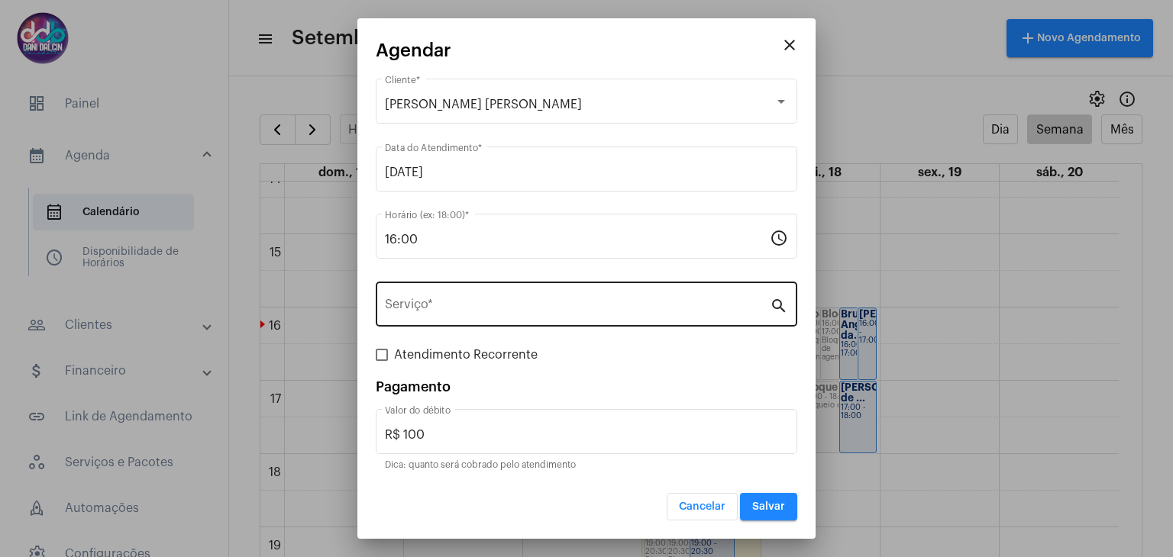
click at [479, 297] on div "Serviço *" at bounding box center [577, 303] width 385 height 48
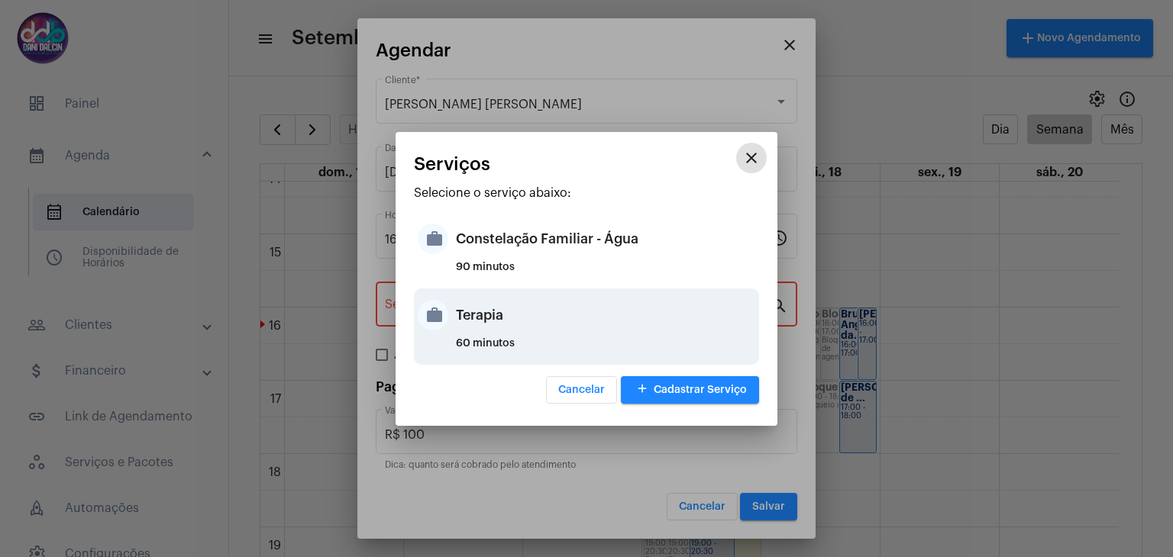
click at [478, 321] on div "Terapia" at bounding box center [605, 315] width 299 height 46
type input "Terapia"
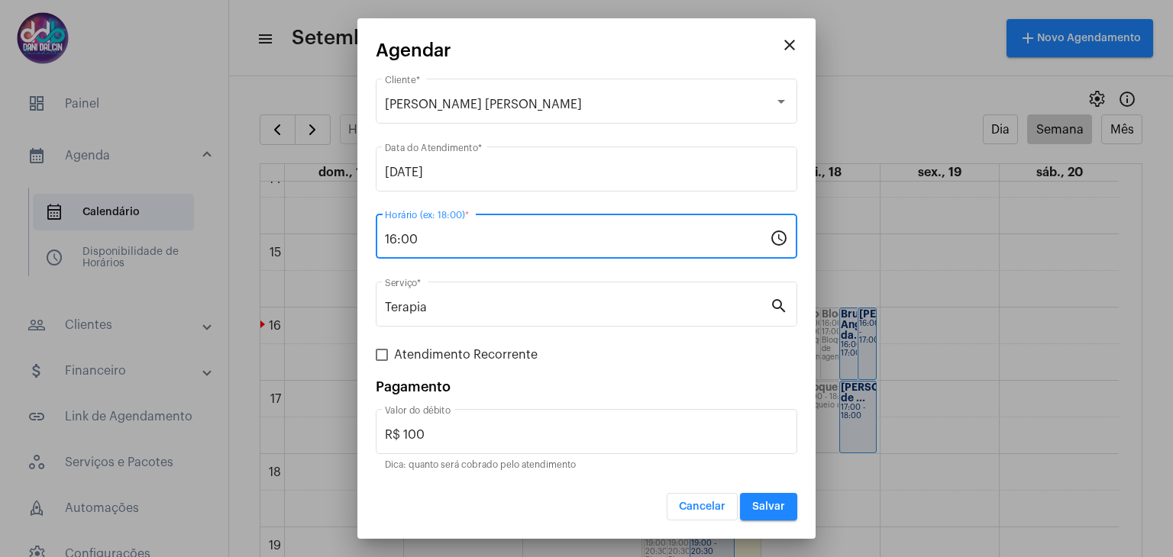
click at [446, 240] on input "16:00" at bounding box center [577, 240] width 385 height 14
type input "16:15"
click at [776, 502] on span "Salvar" at bounding box center [768, 507] width 33 height 11
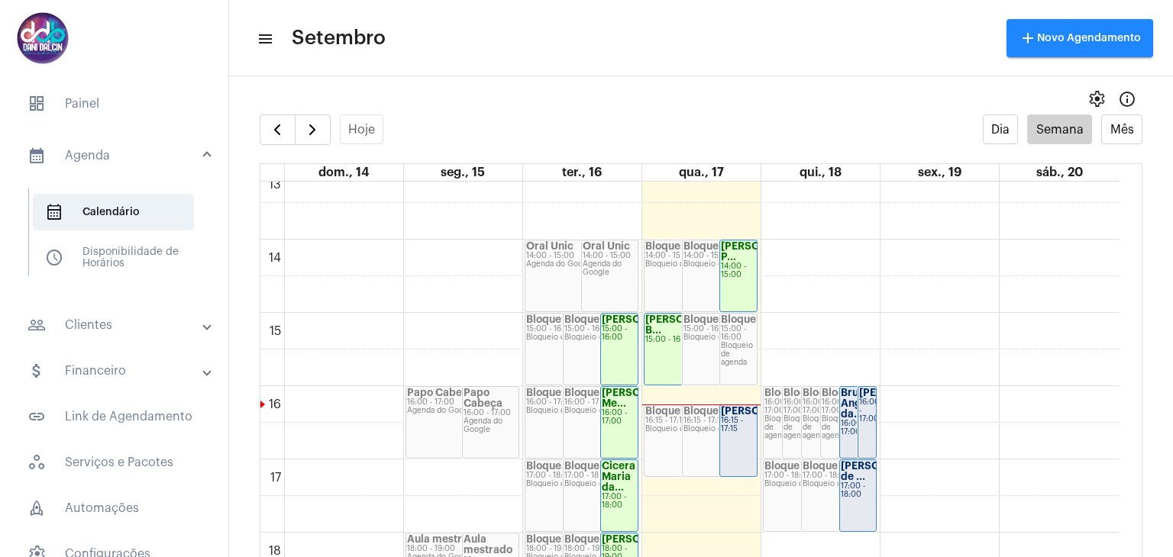
scroll to position [970, 0]
click at [864, 395] on strong "[PERSON_NAME]..." at bounding box center [906, 390] width 95 height 10
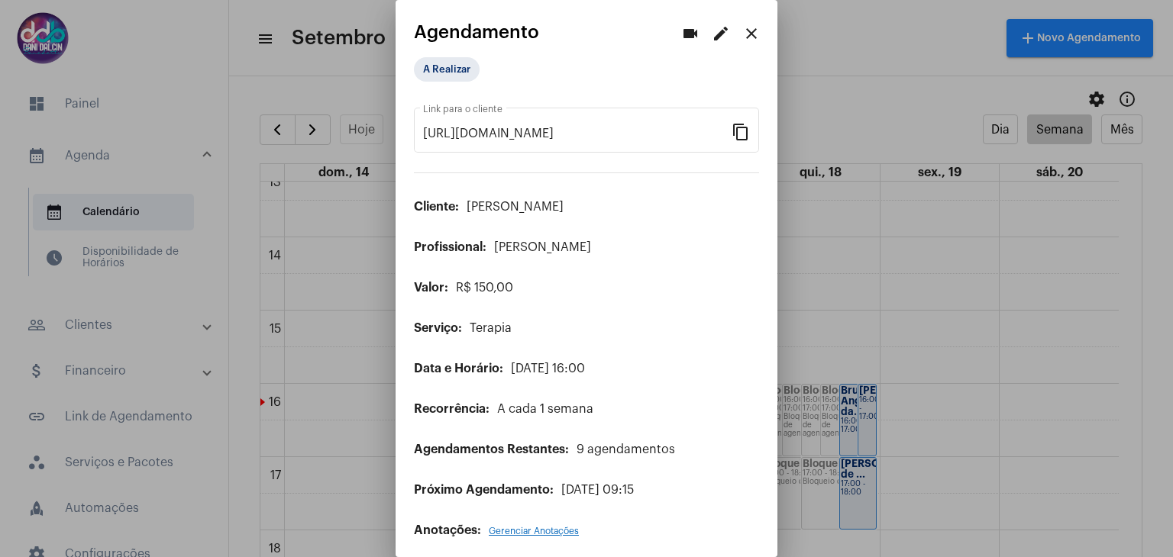
click at [711, 29] on mat-icon "edit" at bounding box center [720, 33] width 18 height 18
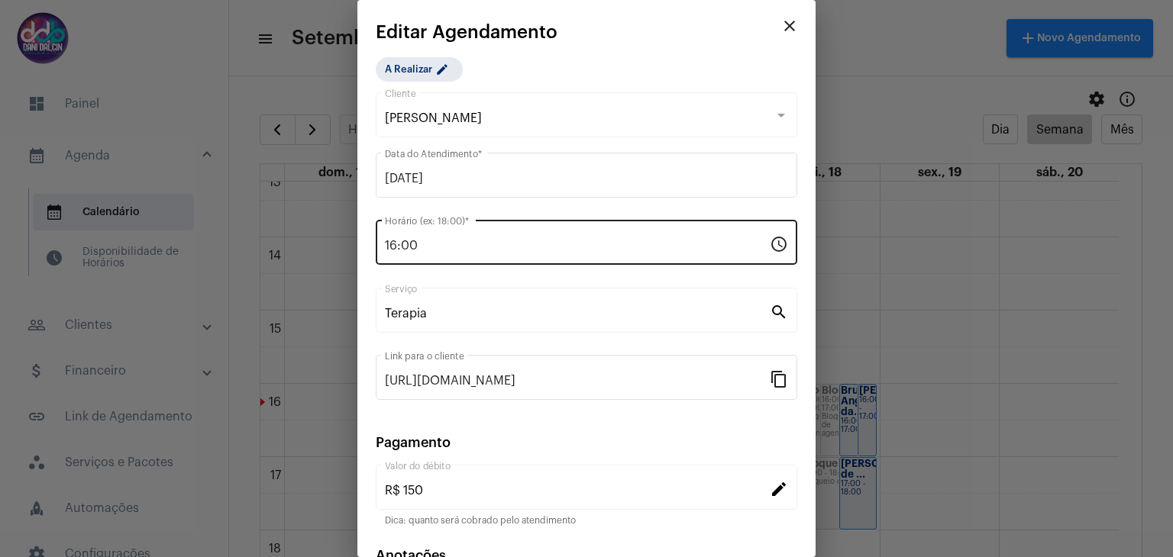
click at [437, 245] on input "16:00" at bounding box center [577, 246] width 385 height 14
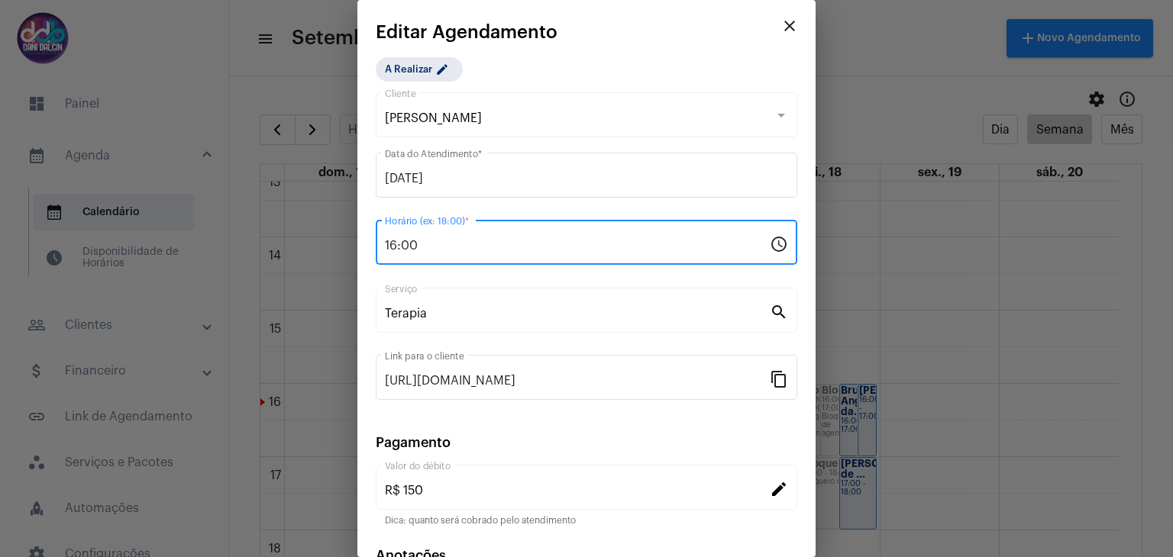
click at [437, 245] on input "16:00" at bounding box center [577, 246] width 385 height 14
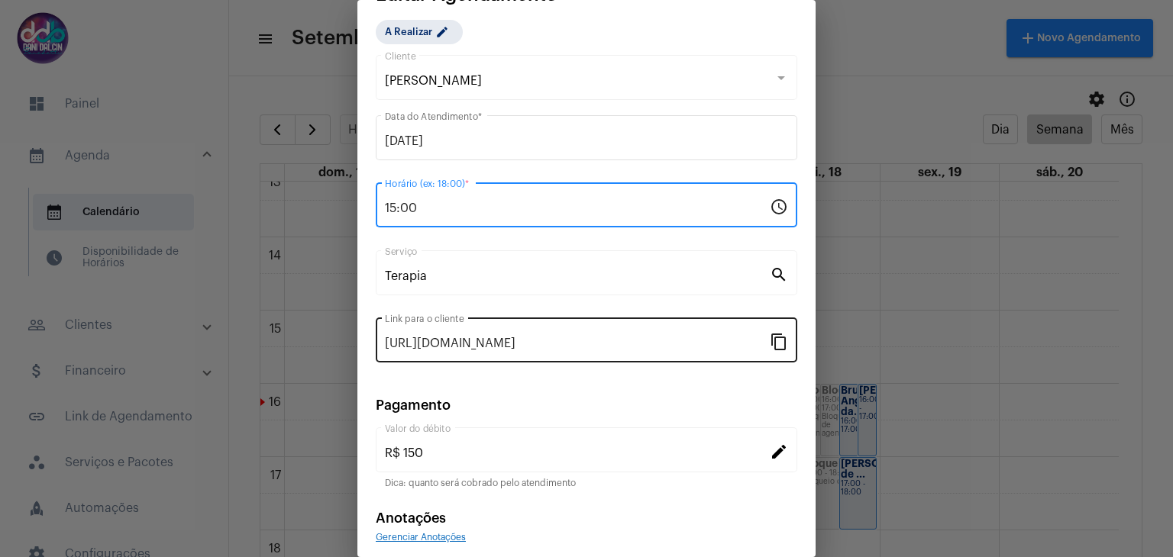
scroll to position [98, 0]
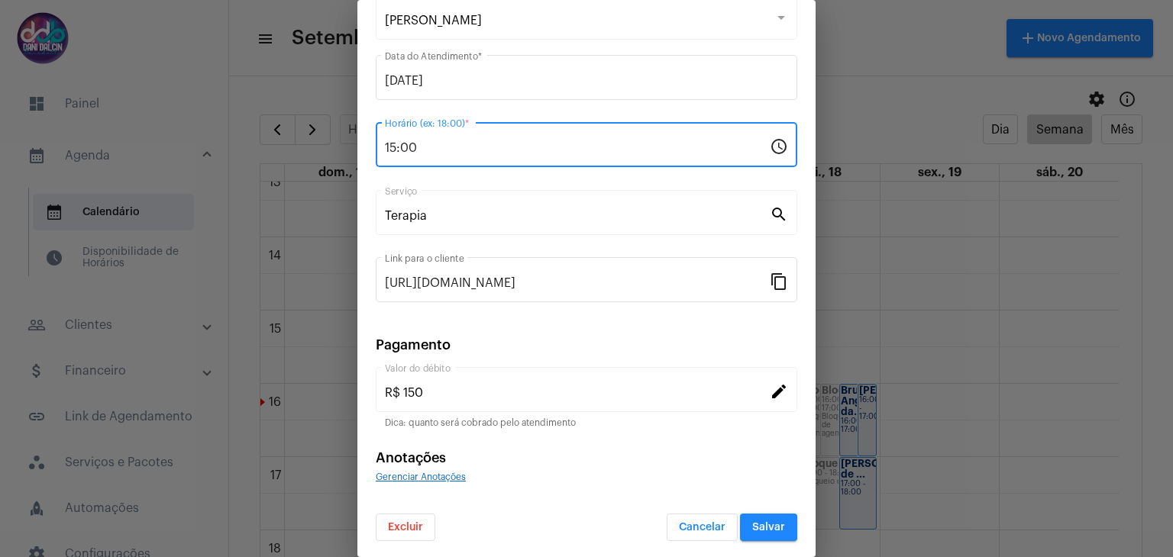
type input "15:00"
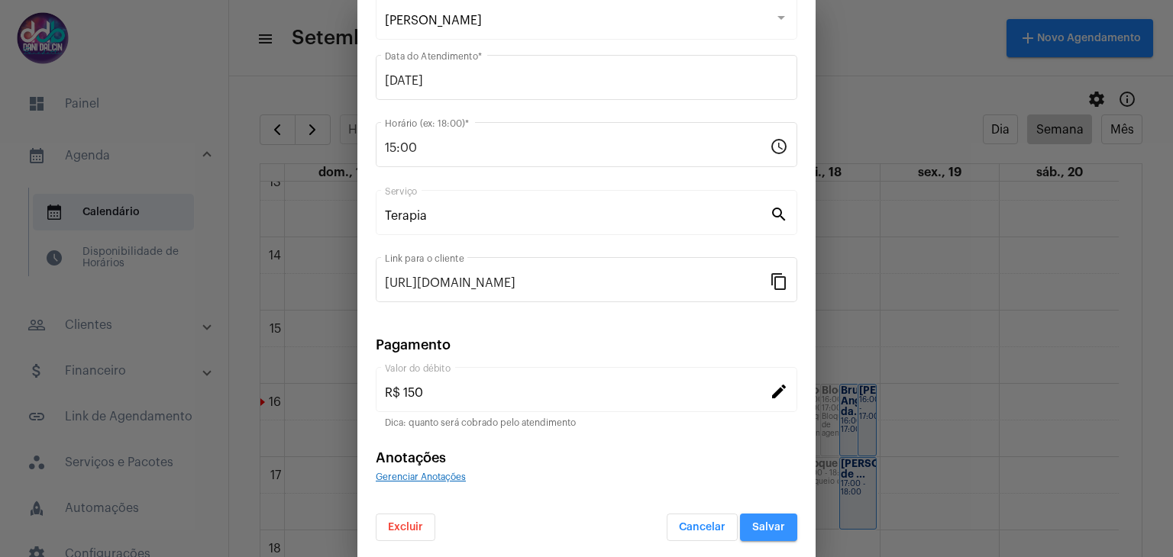
click at [752, 522] on span "Salvar" at bounding box center [768, 527] width 33 height 11
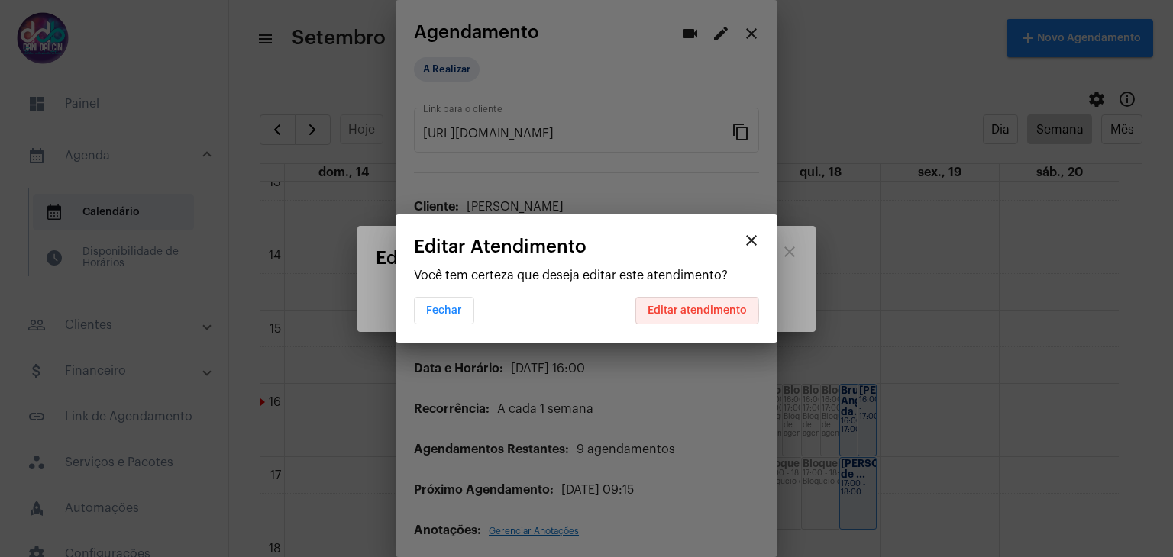
click at [689, 312] on span "Editar atendimento" at bounding box center [696, 310] width 99 height 11
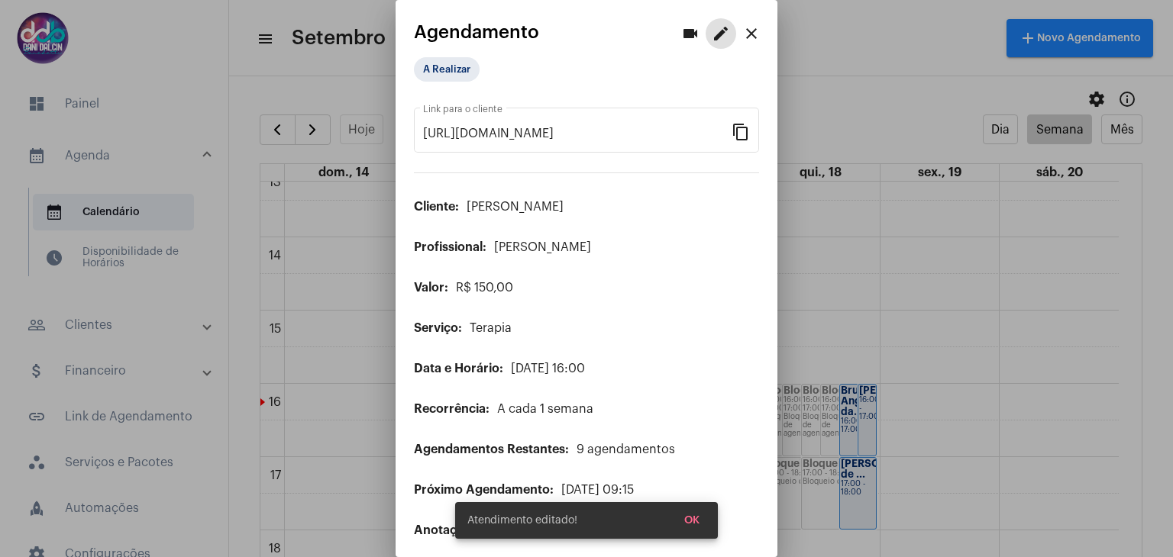
click at [748, 31] on button "close" at bounding box center [751, 33] width 31 height 31
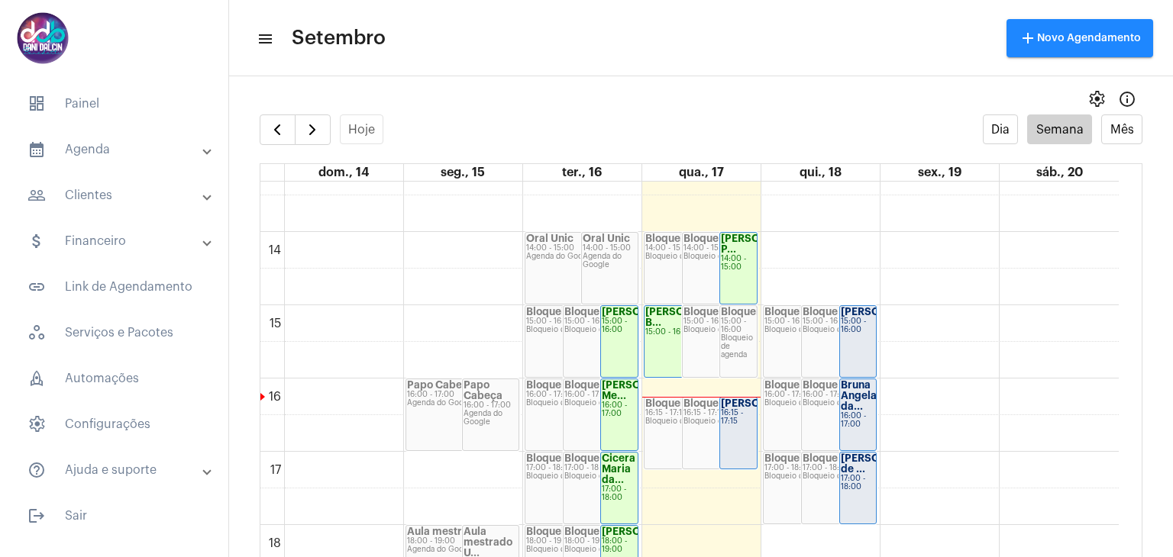
scroll to position [1128, 0]
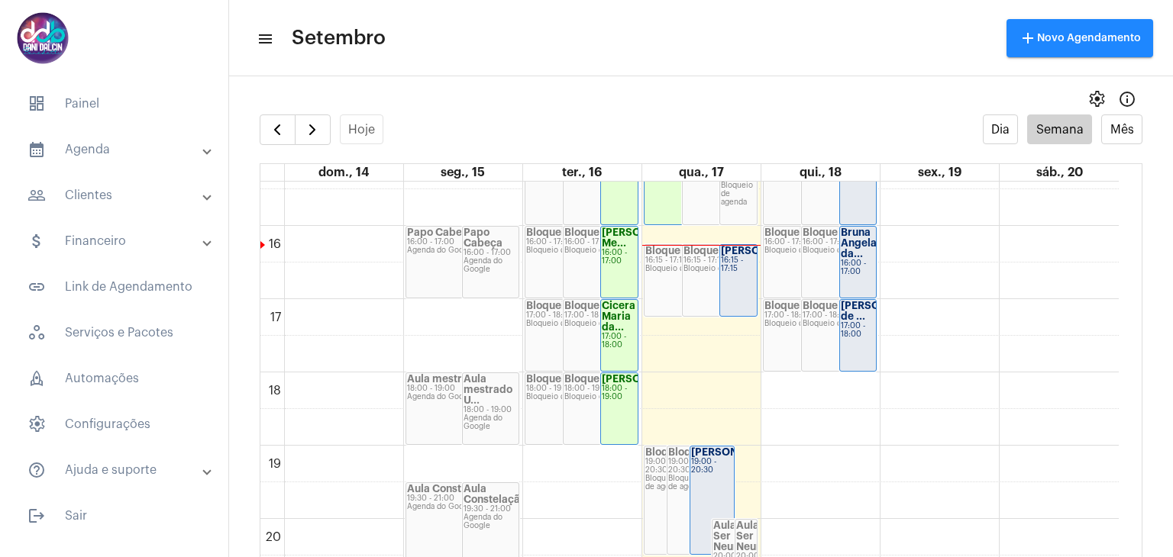
click at [740, 273] on div "16:15 - 17:15" at bounding box center [738, 264] width 35 height 17
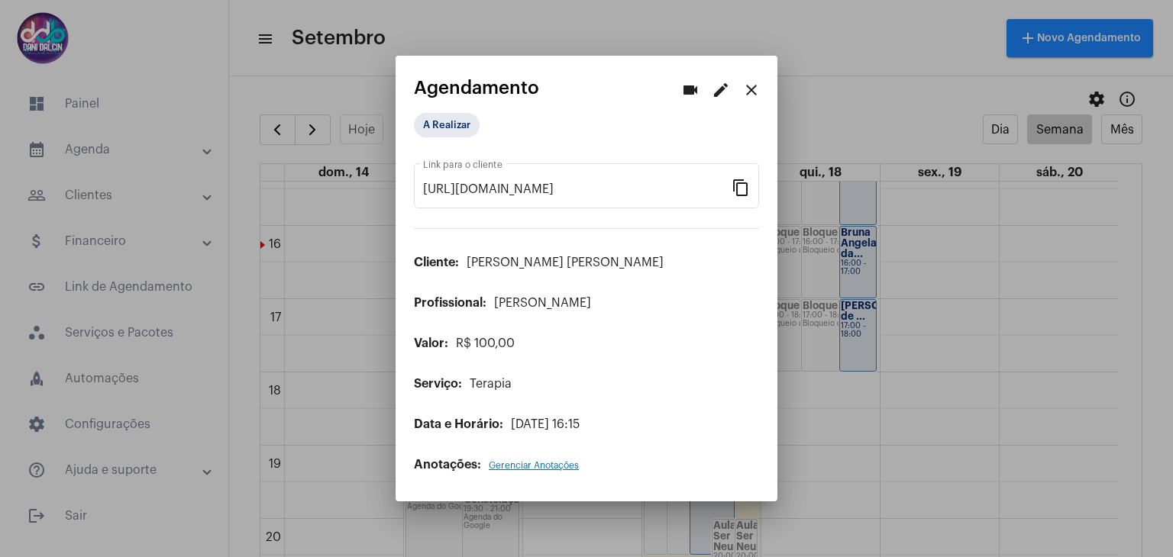
click at [721, 91] on mat-icon "edit" at bounding box center [720, 90] width 18 height 18
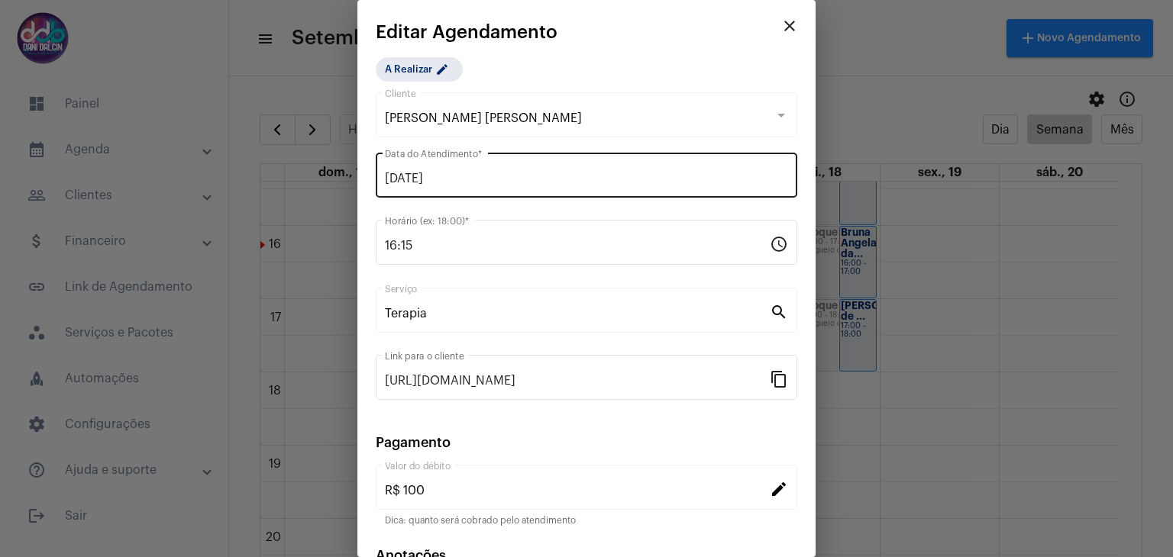
click at [460, 182] on input "17/09/2025" at bounding box center [586, 179] width 403 height 14
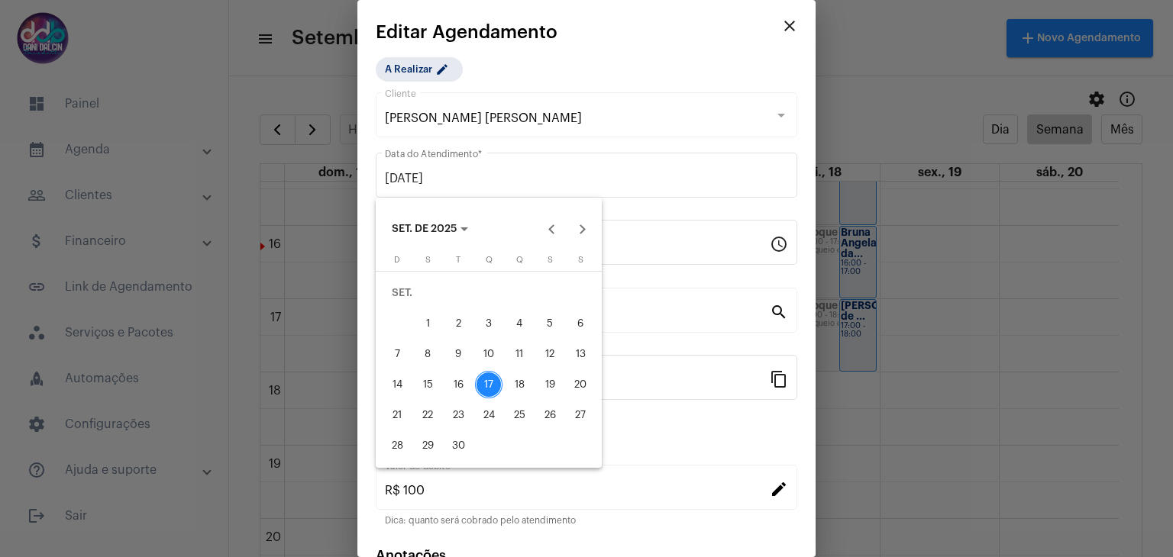
click at [522, 381] on div "18" at bounding box center [518, 384] width 27 height 27
type input "[DATE]"
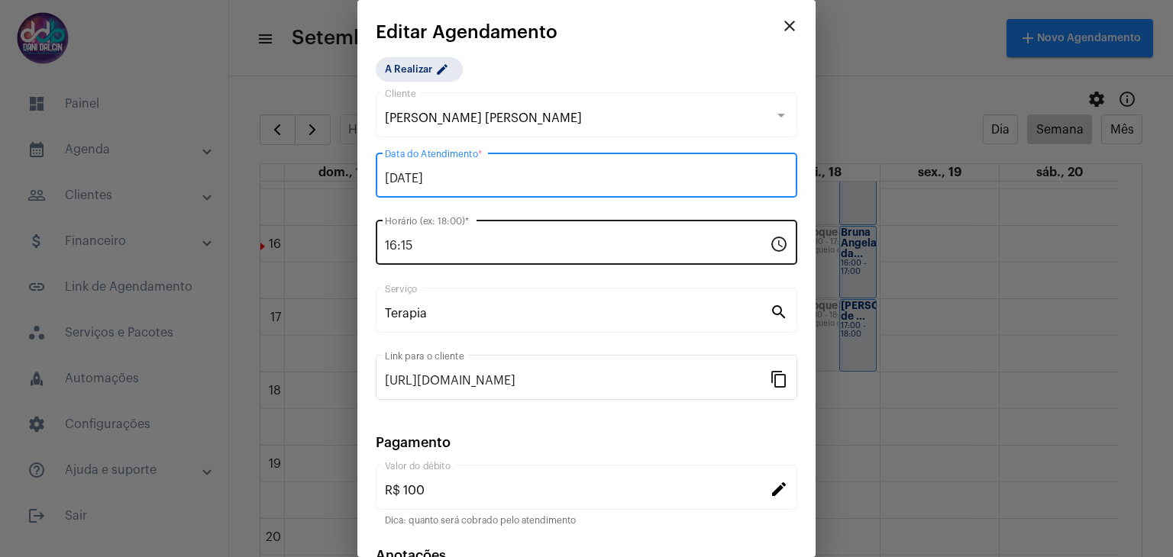
click at [461, 245] on input "16:15" at bounding box center [577, 246] width 385 height 14
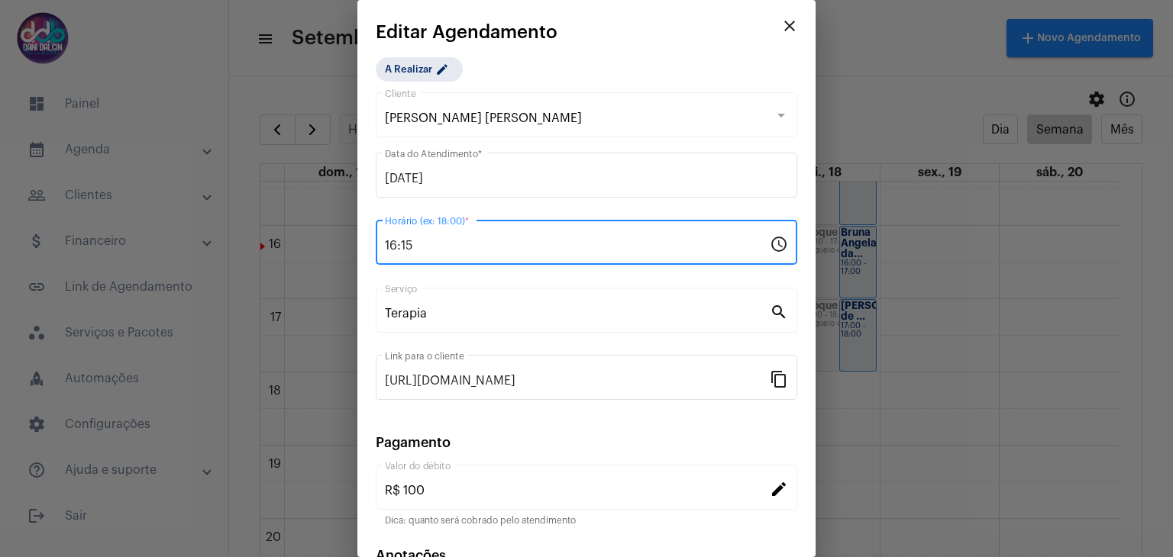
click at [461, 245] on input "16:15" at bounding box center [577, 246] width 385 height 14
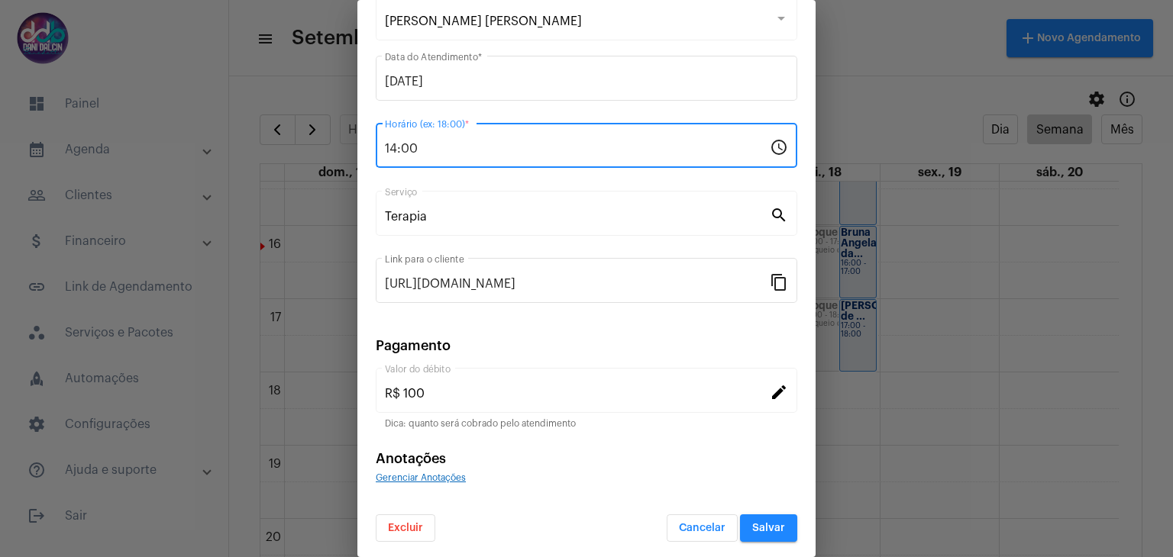
scroll to position [98, 0]
type input "14:00"
click at [758, 522] on span "Salvar" at bounding box center [768, 527] width 33 height 11
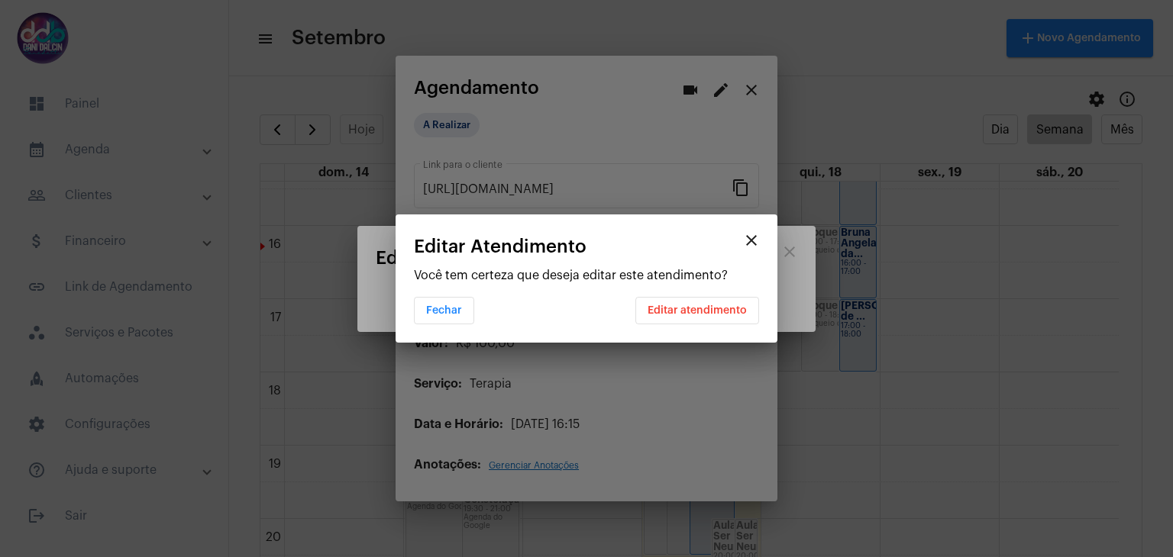
scroll to position [0, 0]
click at [707, 307] on span "Editar atendimento" at bounding box center [696, 310] width 99 height 11
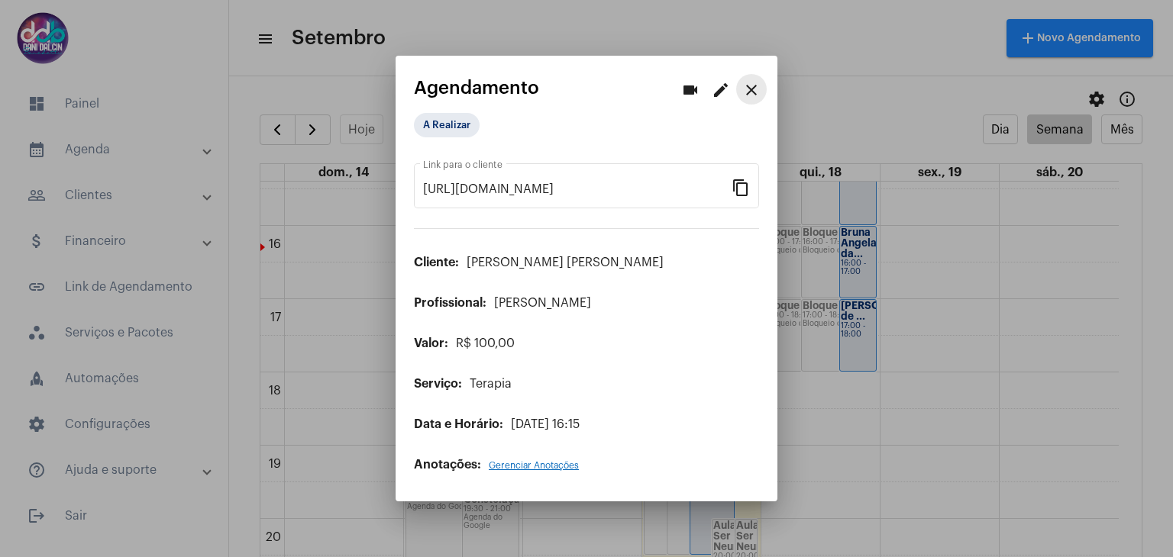
click at [760, 86] on button "close" at bounding box center [751, 89] width 31 height 31
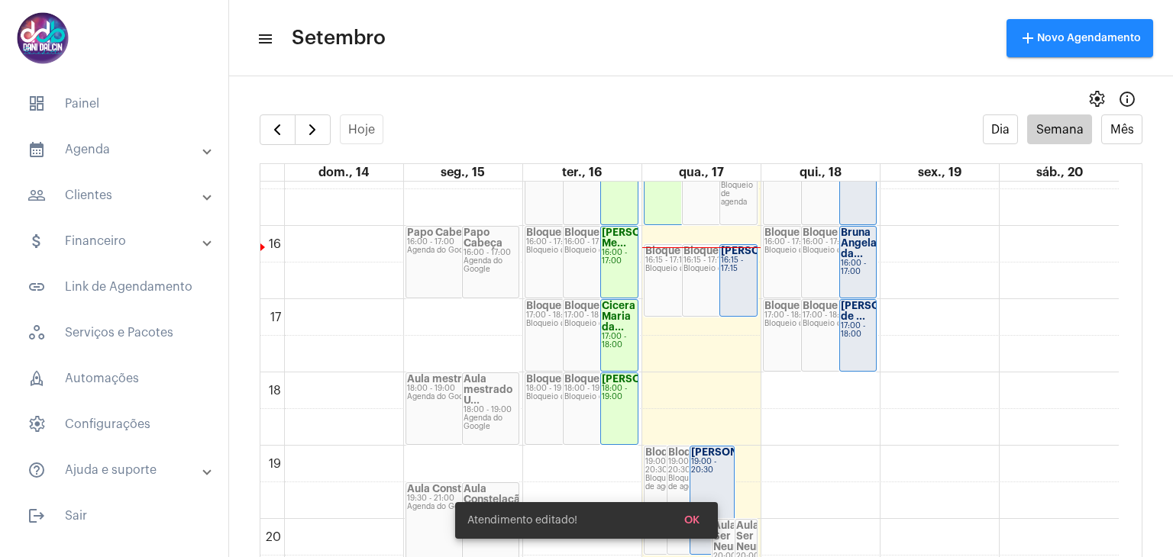
click at [727, 251] on strong "[PERSON_NAME]..." at bounding box center [768, 251] width 95 height 10
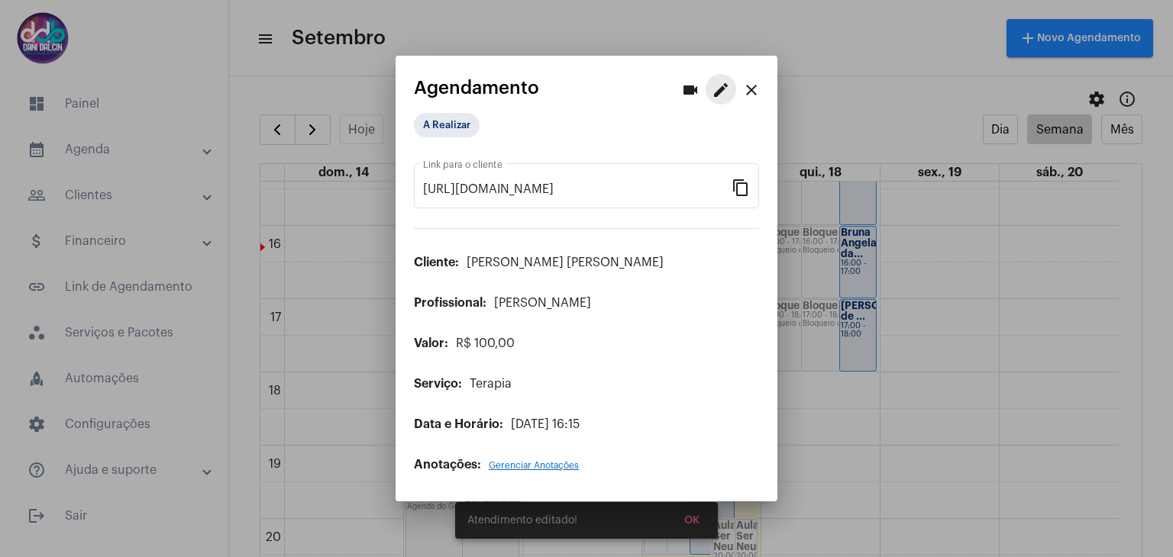
click at [720, 88] on mat-icon "edit" at bounding box center [720, 90] width 18 height 18
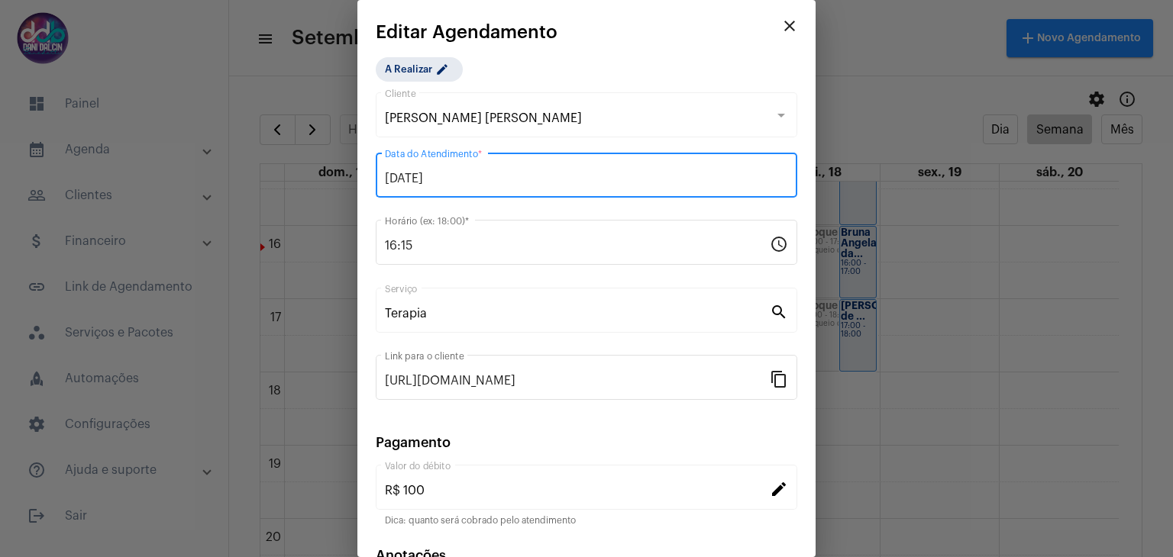
click at [467, 173] on input "17/09/2025" at bounding box center [586, 179] width 403 height 14
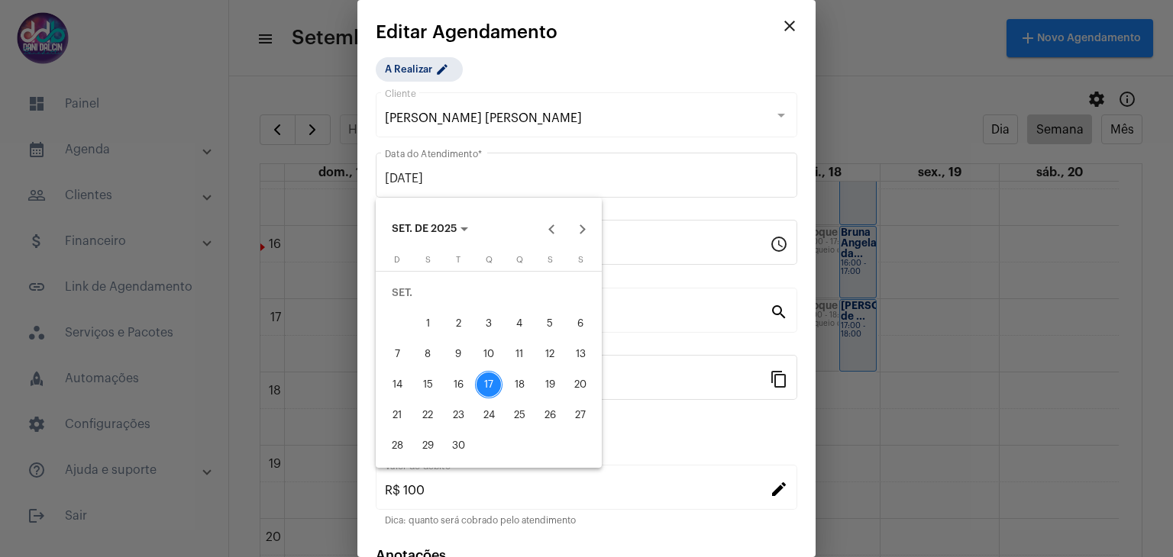
click at [512, 389] on div "18" at bounding box center [518, 384] width 27 height 27
type input "[DATE]"
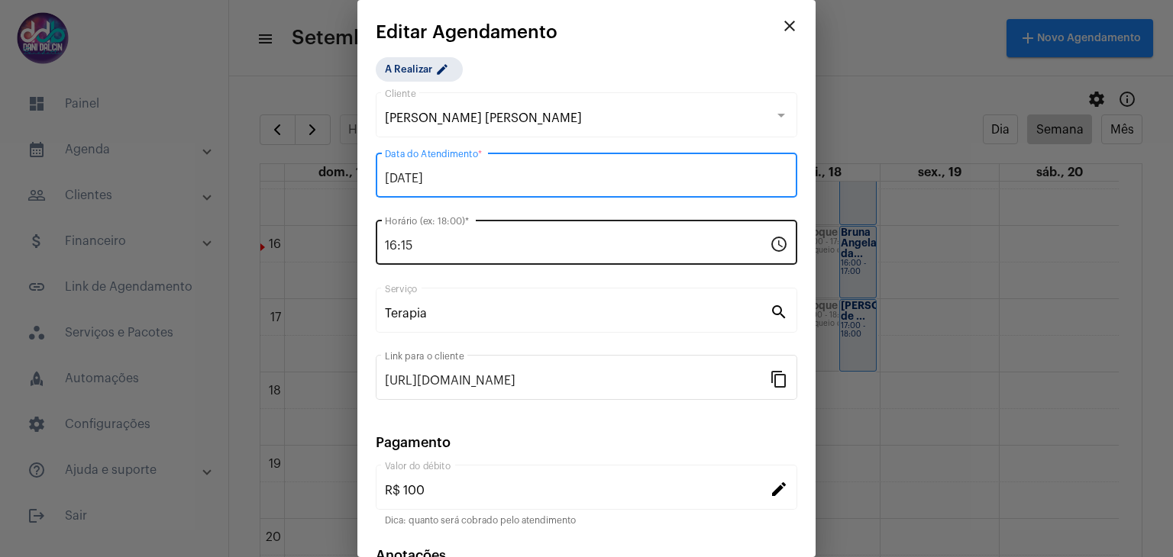
click at [470, 240] on input "16:15" at bounding box center [577, 246] width 385 height 14
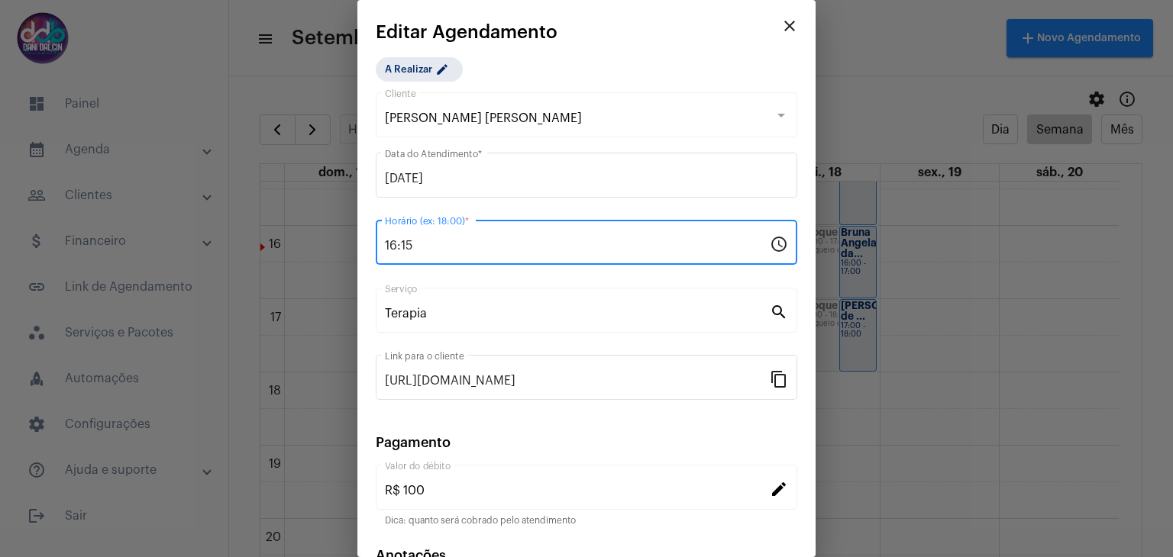
click at [470, 240] on input "16:15" at bounding box center [577, 246] width 385 height 14
click at [471, 239] on input "16:15" at bounding box center [577, 246] width 385 height 14
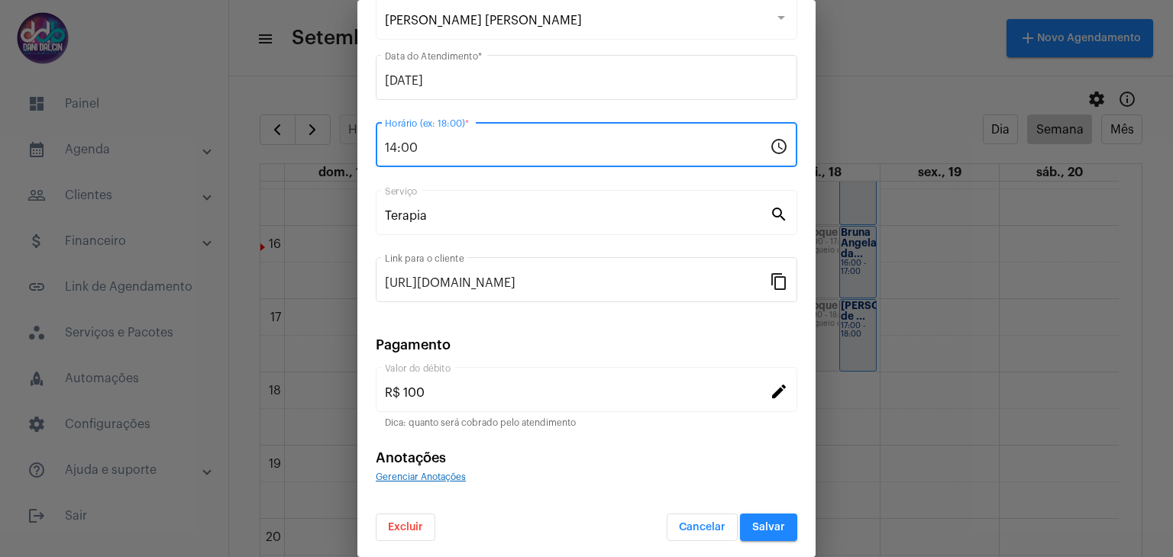
type input "14:00"
click at [766, 518] on button "Salvar" at bounding box center [768, 527] width 57 height 27
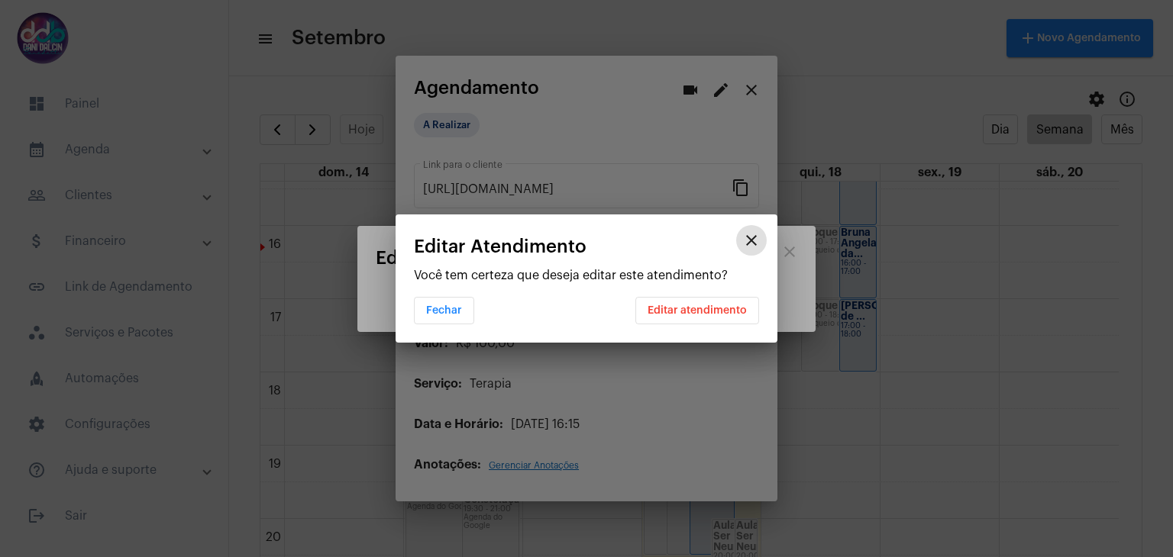
click at [692, 314] on span "Editar atendimento" at bounding box center [696, 310] width 99 height 11
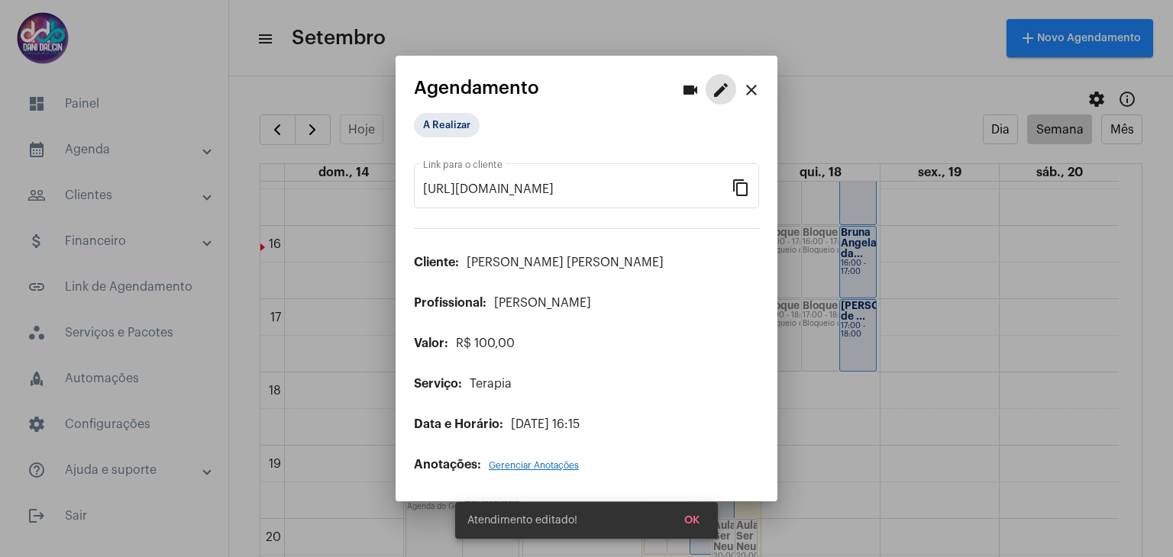
click at [756, 89] on mat-icon "close" at bounding box center [751, 90] width 18 height 18
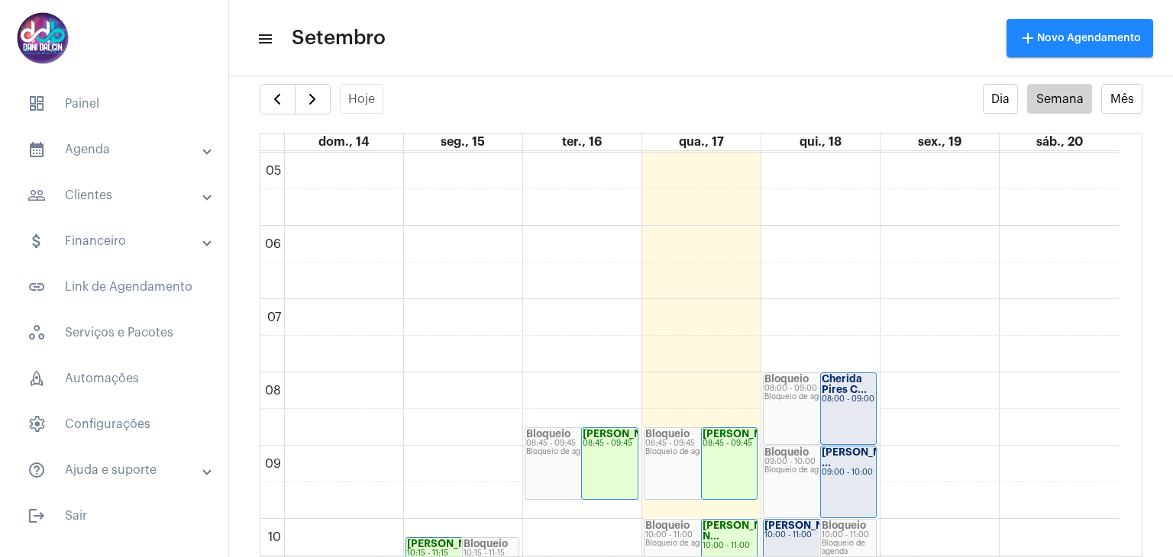
scroll to position [441, 0]
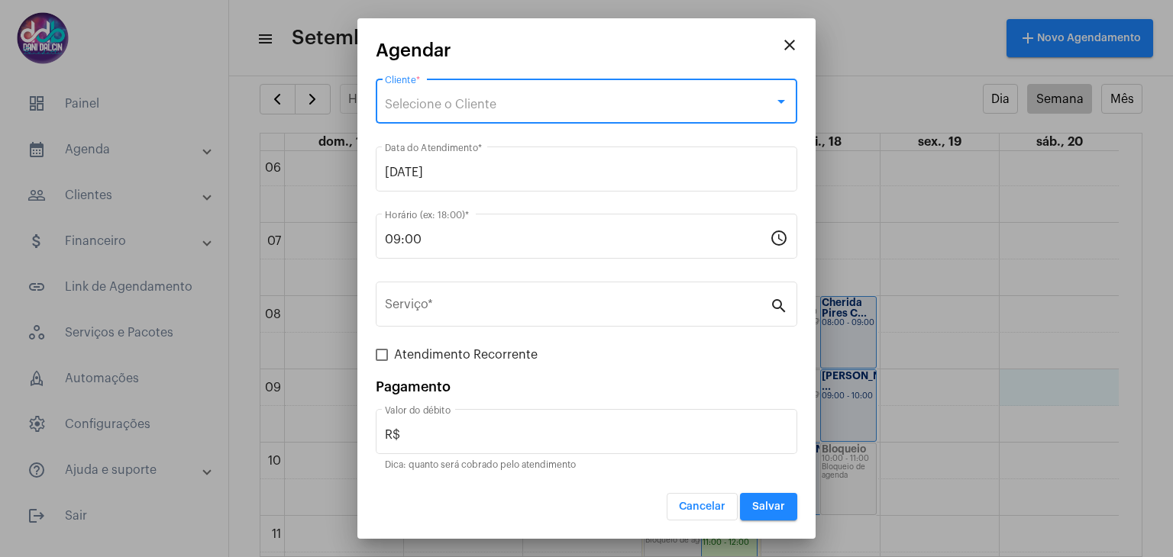
click at [453, 102] on span "Selecione o Cliente" at bounding box center [440, 104] width 111 height 12
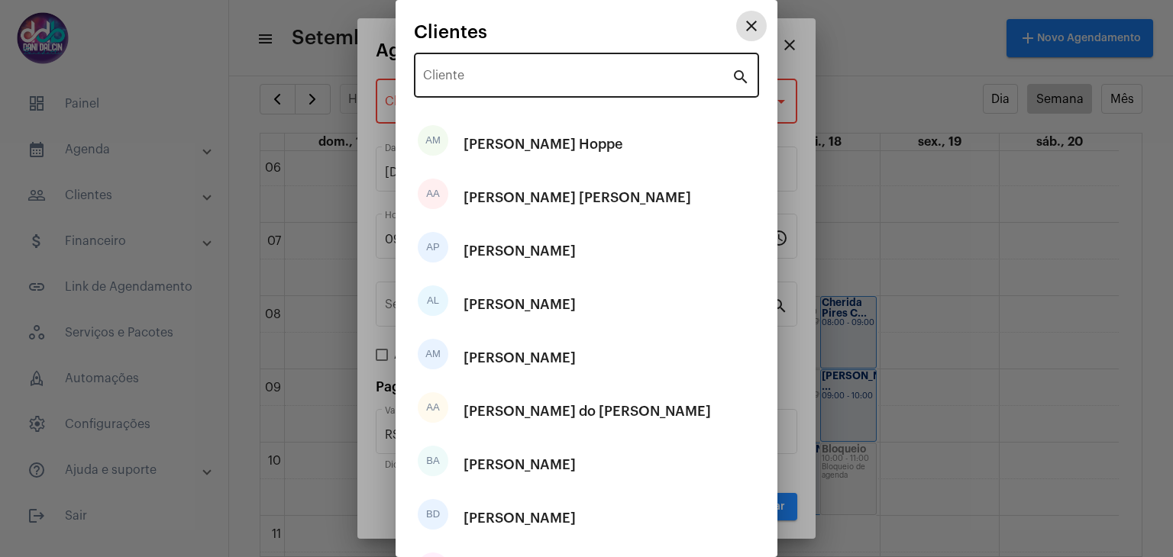
click at [469, 79] on input "Cliente" at bounding box center [577, 79] width 308 height 14
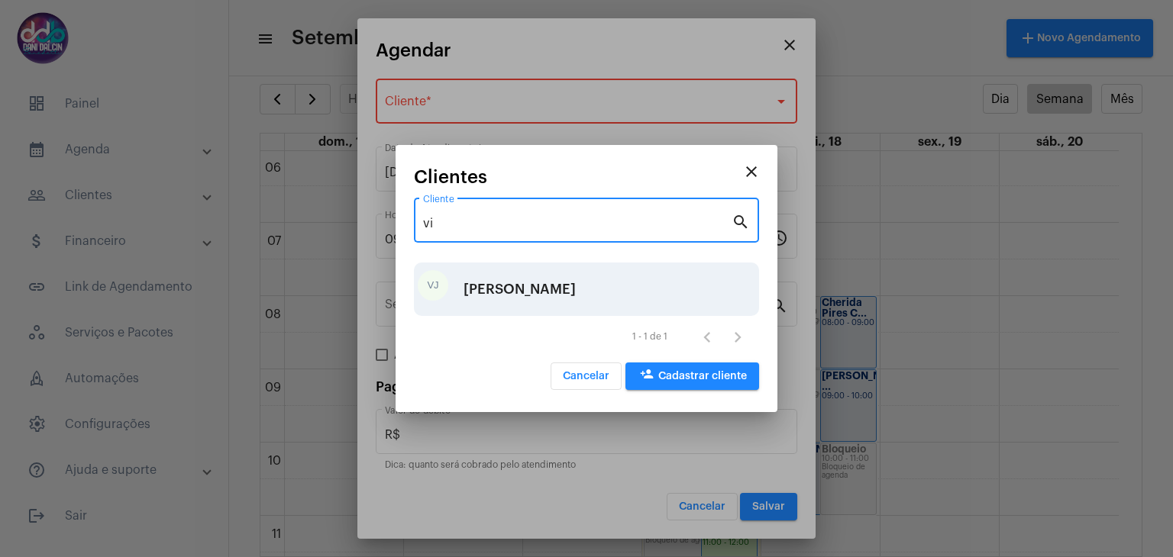
type input "vi"
click at [491, 286] on div "[PERSON_NAME]" at bounding box center [519, 289] width 112 height 46
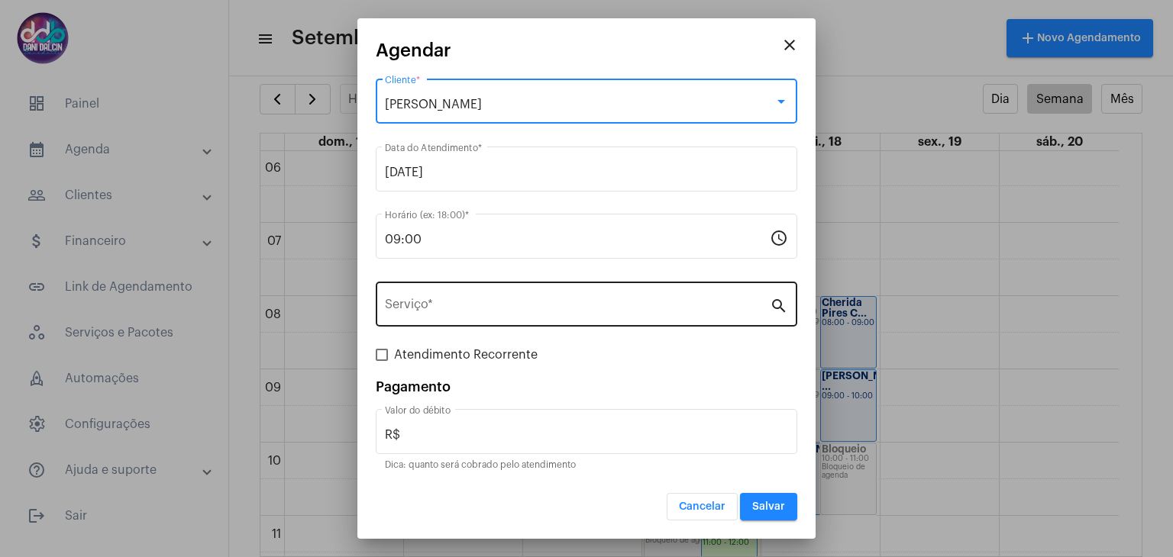
click at [446, 293] on div "Serviço *" at bounding box center [577, 303] width 385 height 48
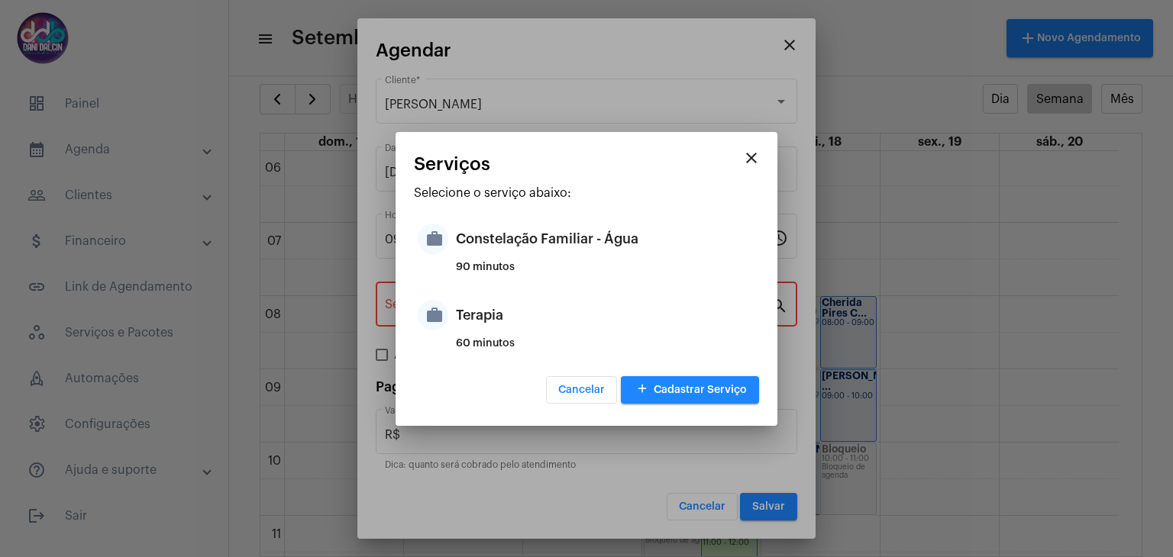
click at [457, 317] on div "Terapia" at bounding box center [605, 315] width 299 height 46
type input "Terapia"
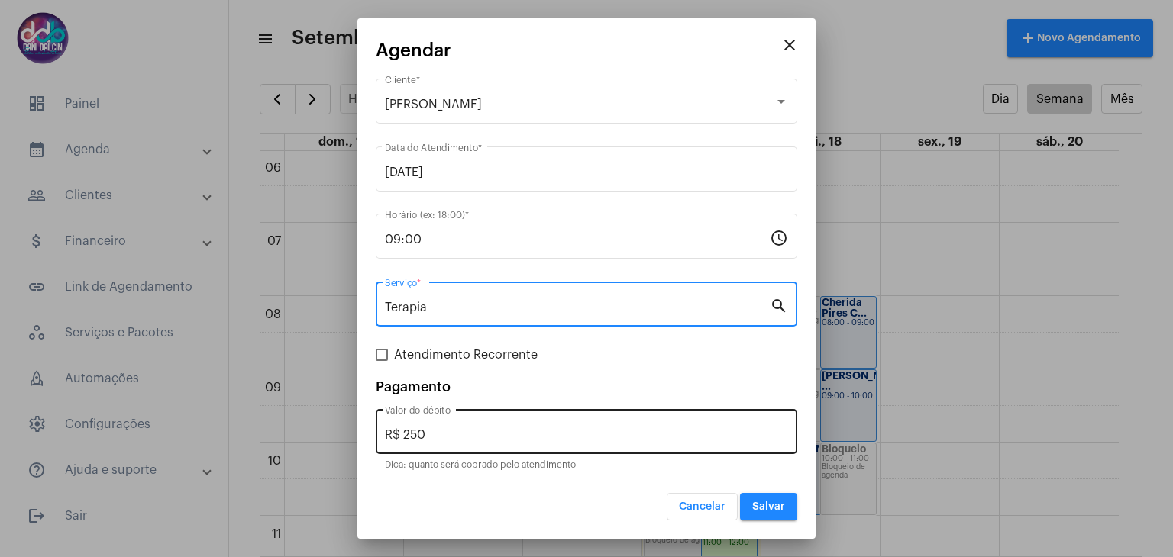
click at [473, 435] on input "R$ 250" at bounding box center [586, 435] width 403 height 14
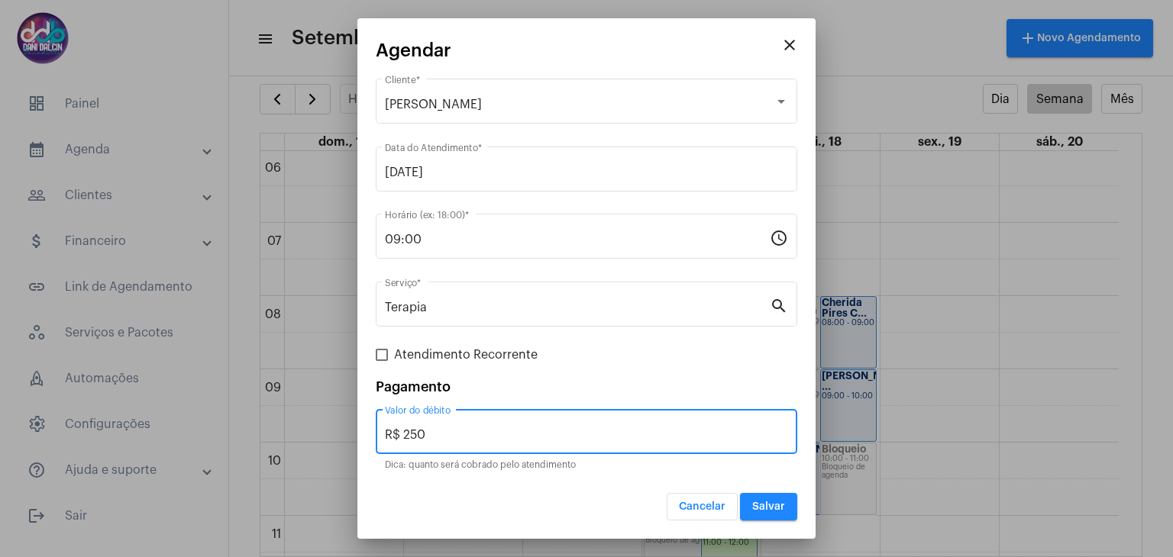
click at [473, 434] on input "R$ 250" at bounding box center [586, 435] width 403 height 14
type input "R$ 125"
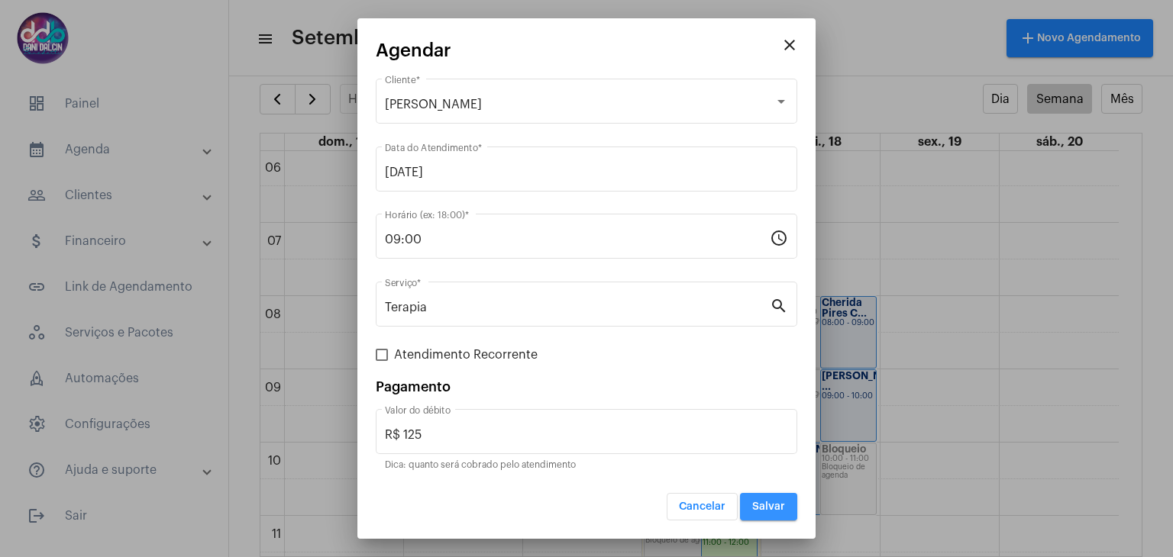
click at [768, 505] on span "Salvar" at bounding box center [768, 507] width 33 height 11
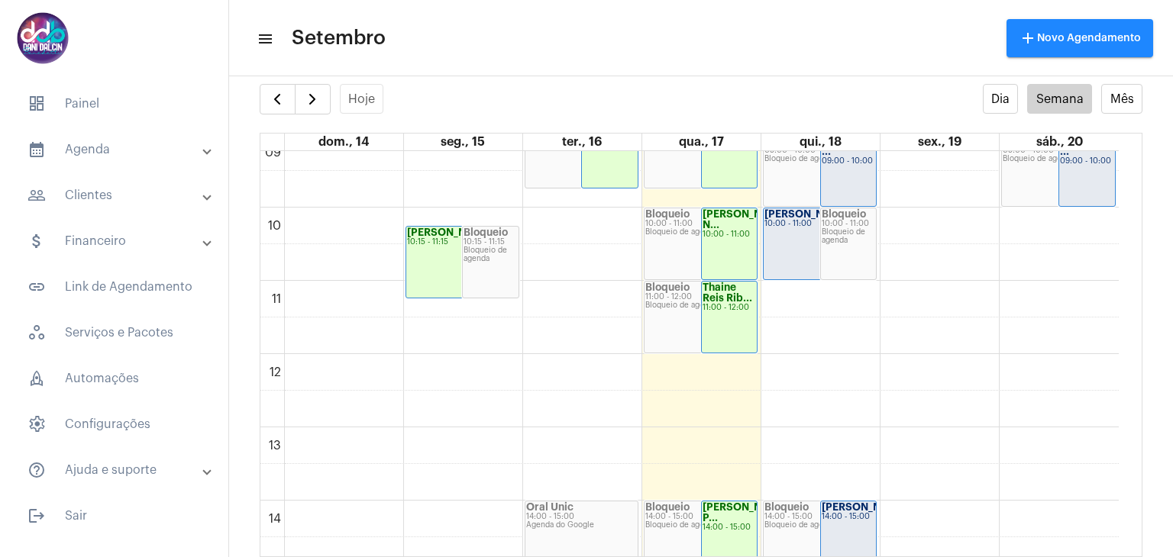
scroll to position [611, 0]
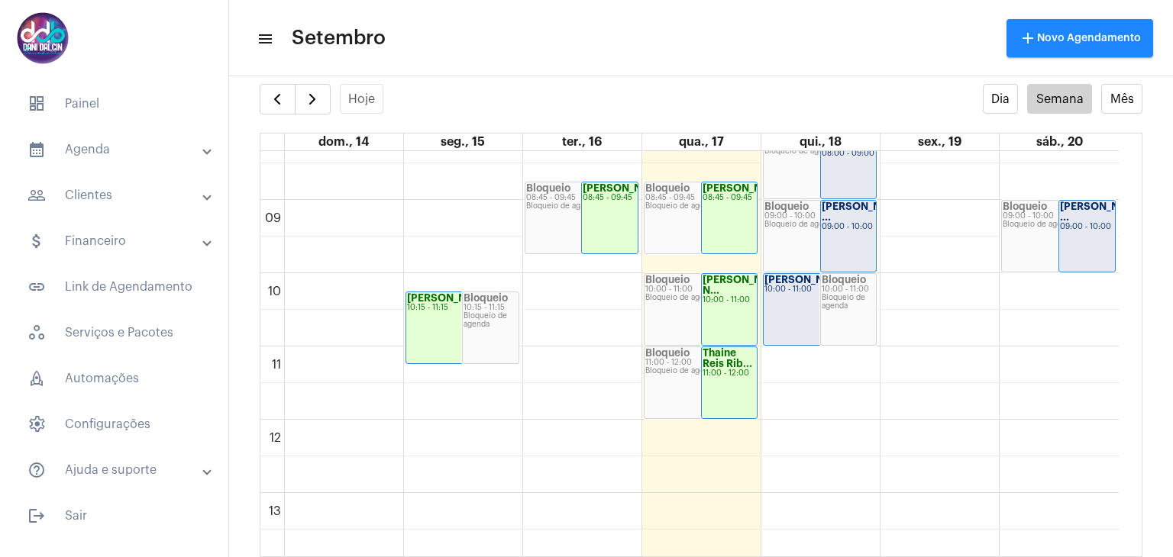
click at [806, 364] on div "00 01 02 03 04 05 06 07 08 09 10 11 12 13 14 15 16 17 18 19 20 21 22 23 [PERSON…" at bounding box center [689, 419] width 858 height 1759
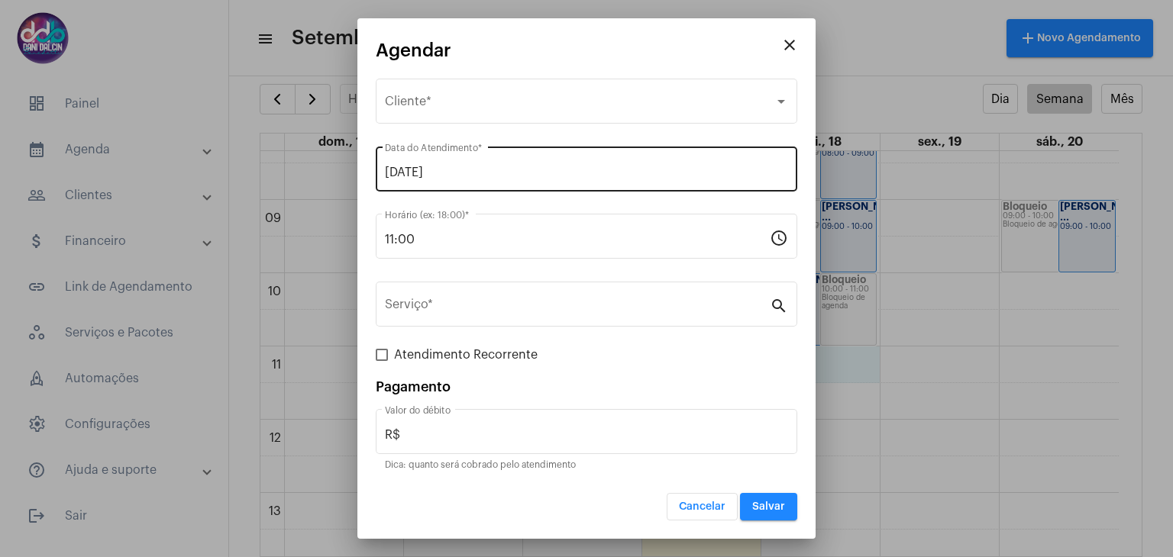
click at [458, 178] on input "[DATE]" at bounding box center [586, 173] width 403 height 14
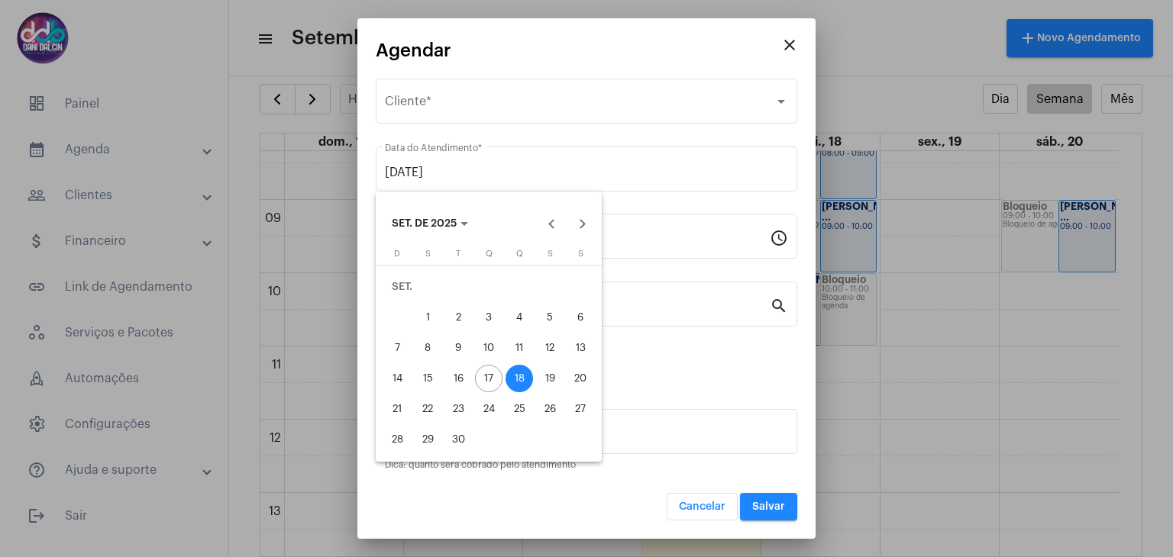
click at [548, 376] on div "19" at bounding box center [549, 378] width 27 height 27
type input "[DATE]"
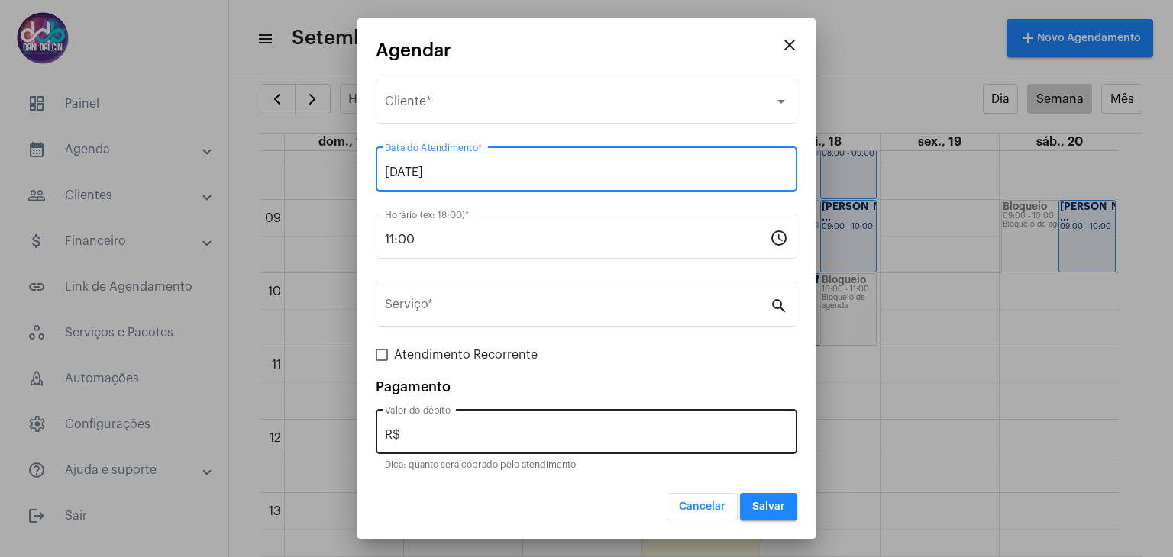
click at [495, 433] on input "R$" at bounding box center [586, 435] width 403 height 14
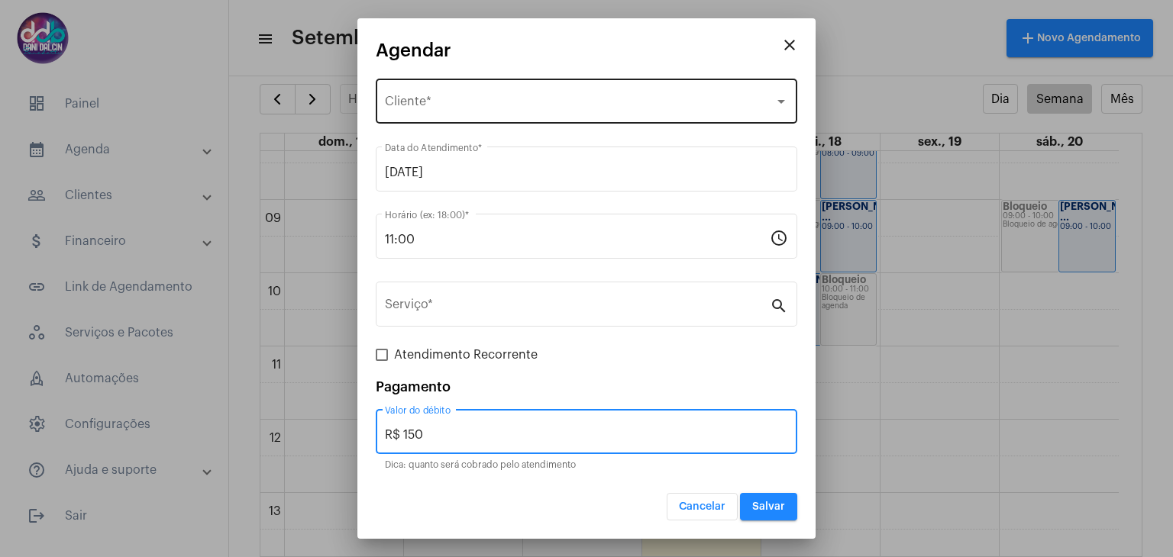
type input "R$ 150"
click at [514, 111] on div "Selecione o Cliente" at bounding box center [579, 105] width 389 height 14
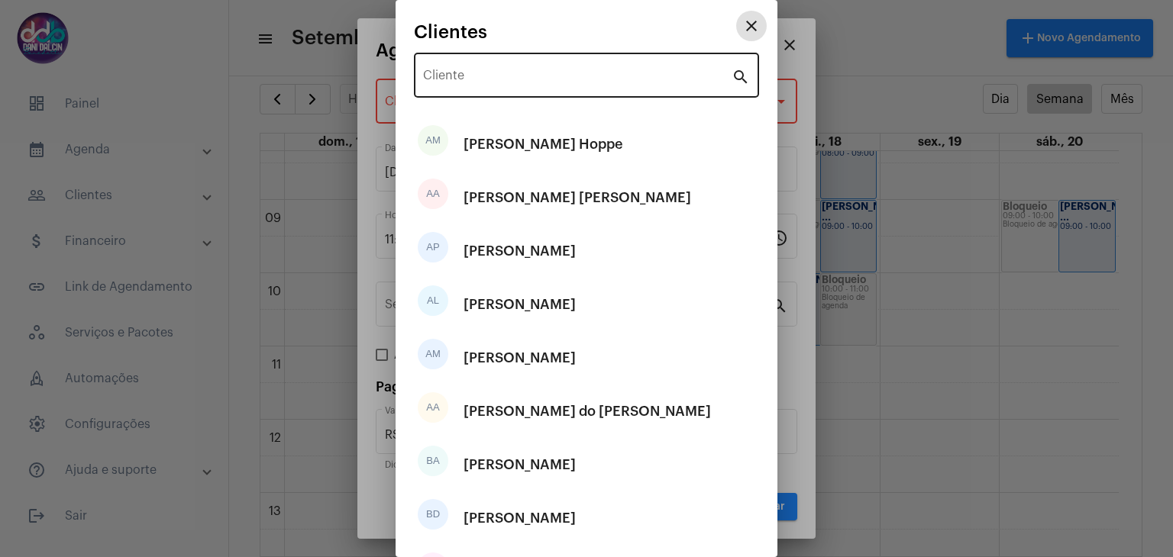
click at [501, 77] on input "Cliente" at bounding box center [577, 79] width 308 height 14
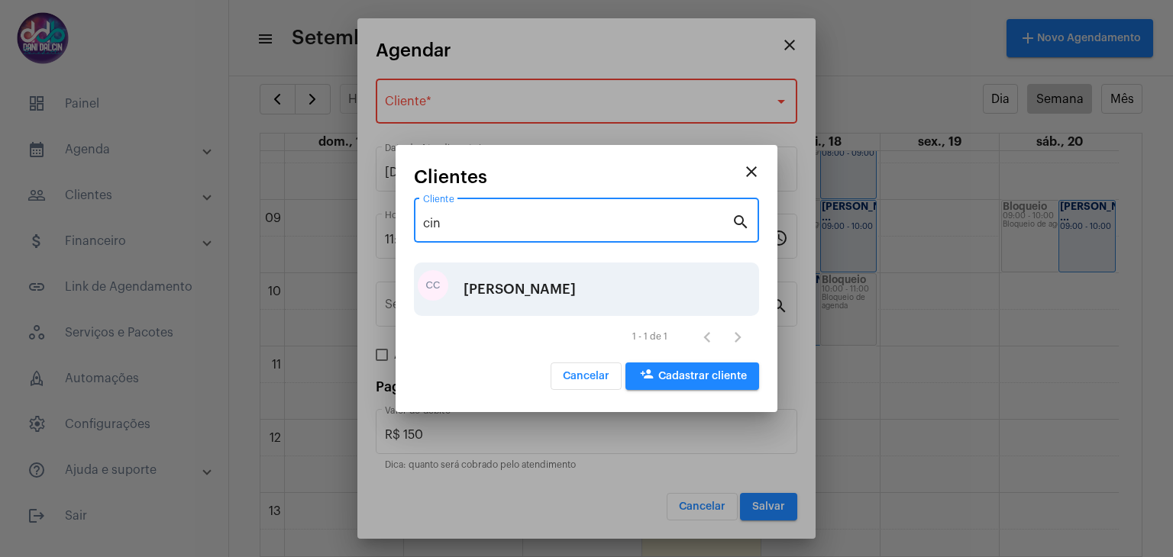
type input "cin"
click at [534, 282] on div "[PERSON_NAME]" at bounding box center [519, 289] width 112 height 46
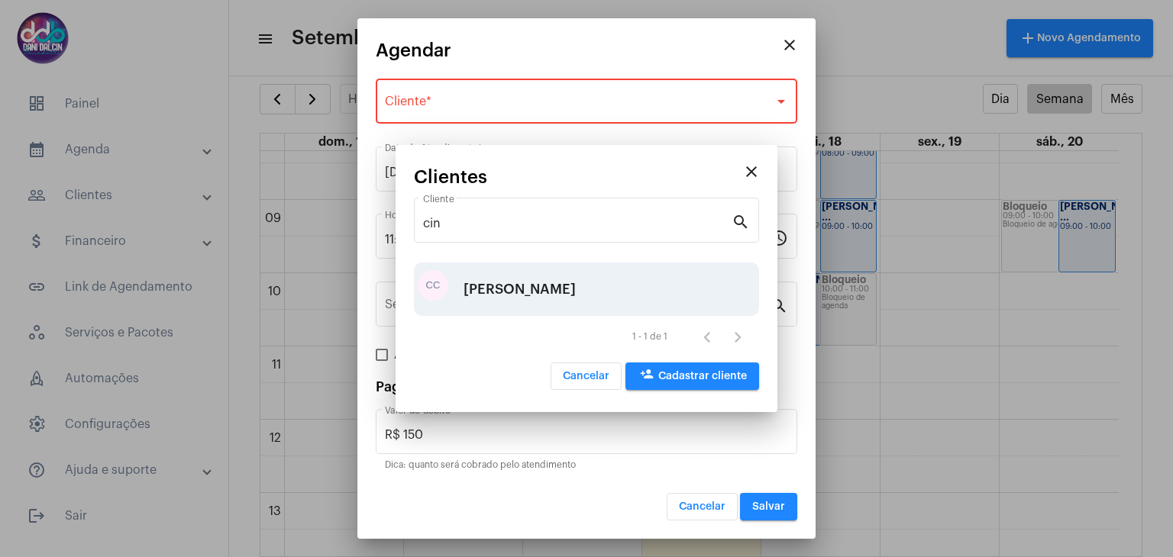
type input "R$"
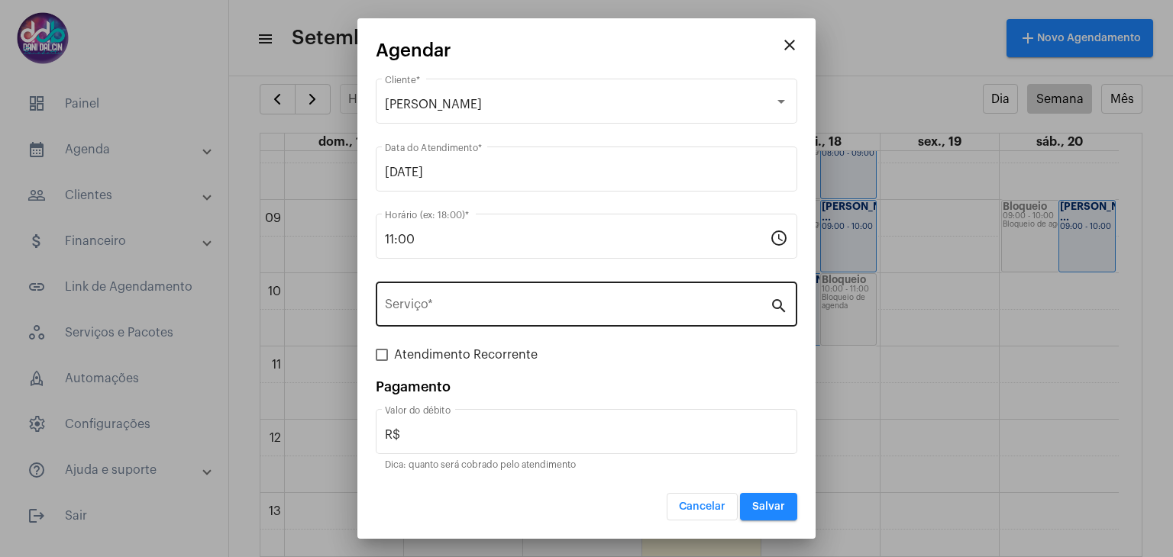
click at [492, 292] on div "Serviço *" at bounding box center [577, 303] width 385 height 48
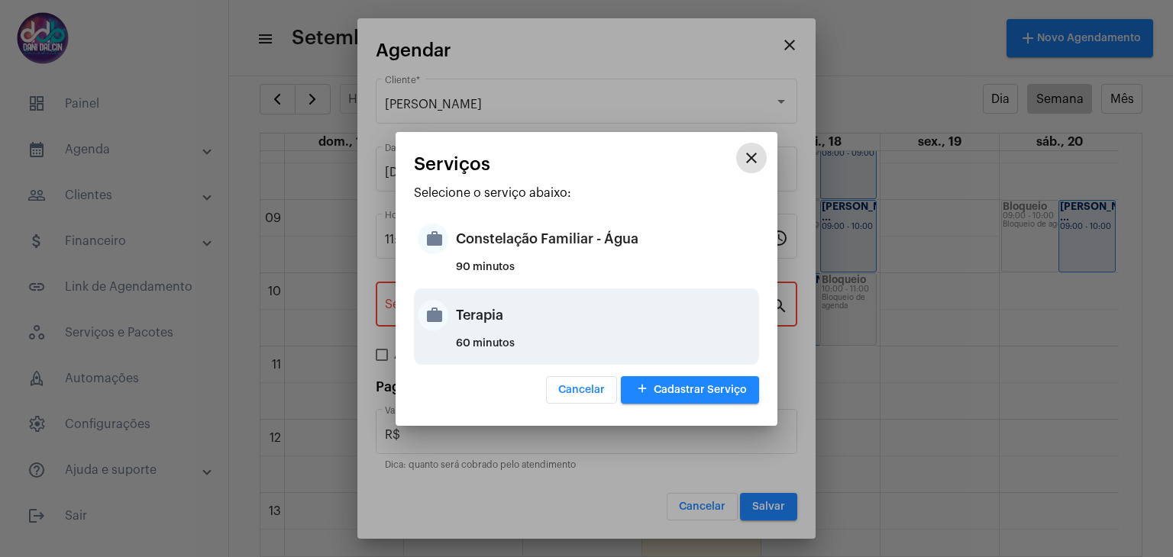
click at [492, 309] on div "Terapia" at bounding box center [605, 315] width 299 height 46
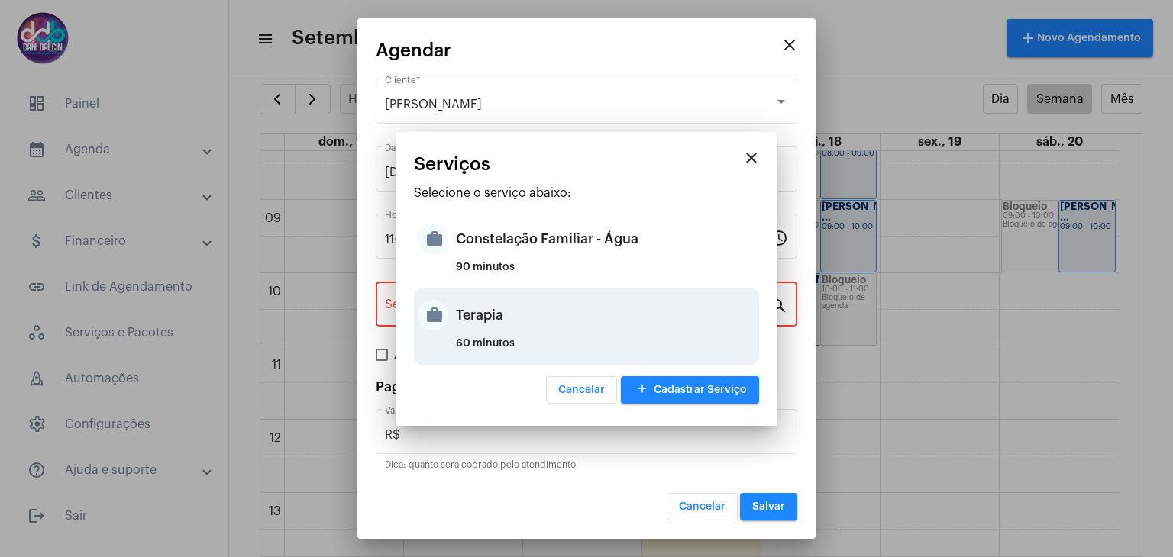
type input "Terapia"
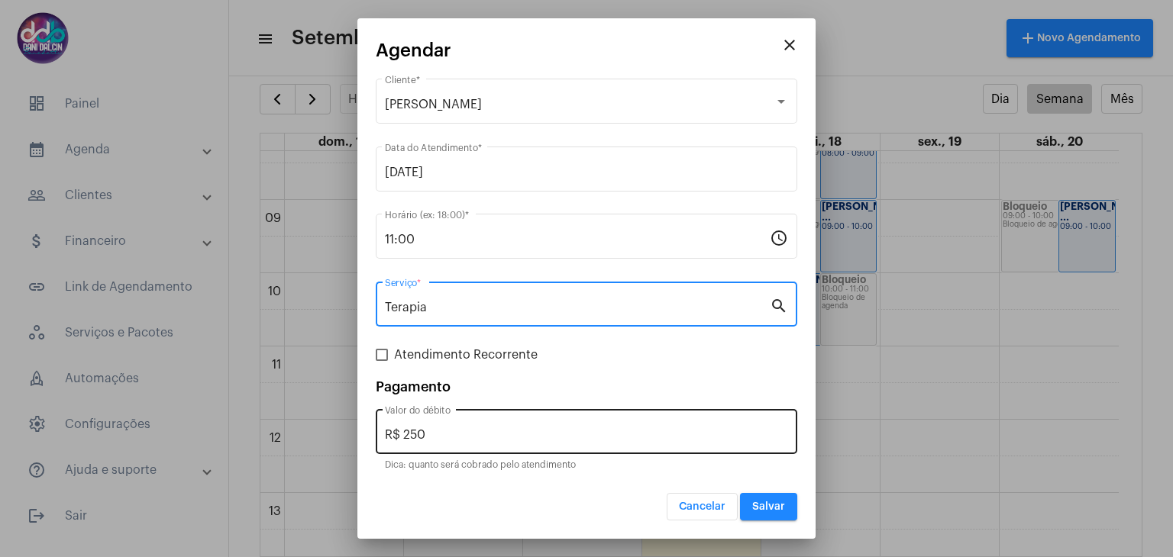
click at [495, 434] on input "R$ 250" at bounding box center [586, 435] width 403 height 14
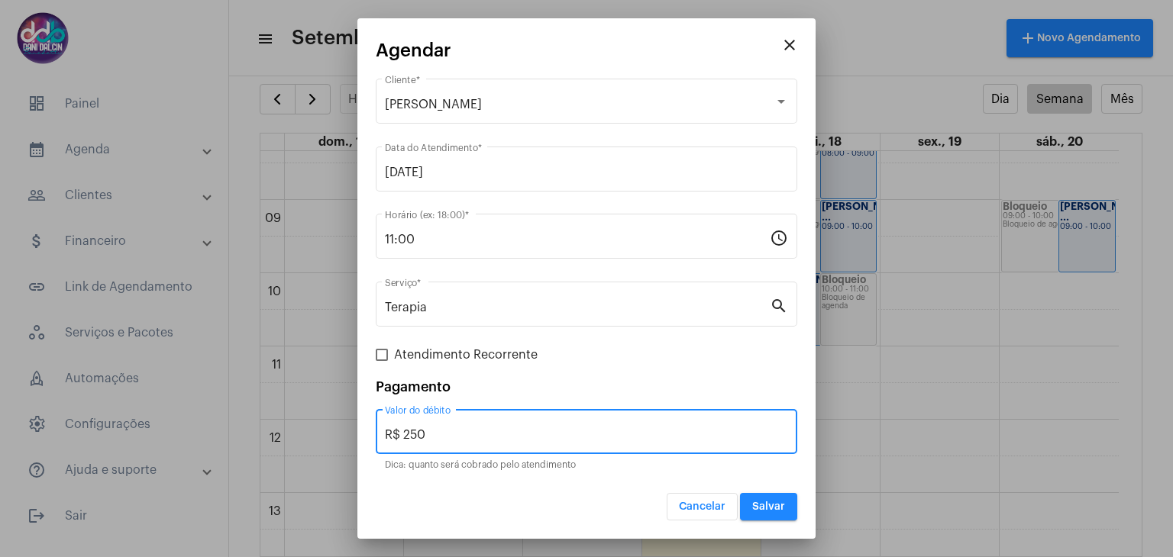
click at [495, 434] on input "R$ 250" at bounding box center [586, 435] width 403 height 14
type input "R$ 150"
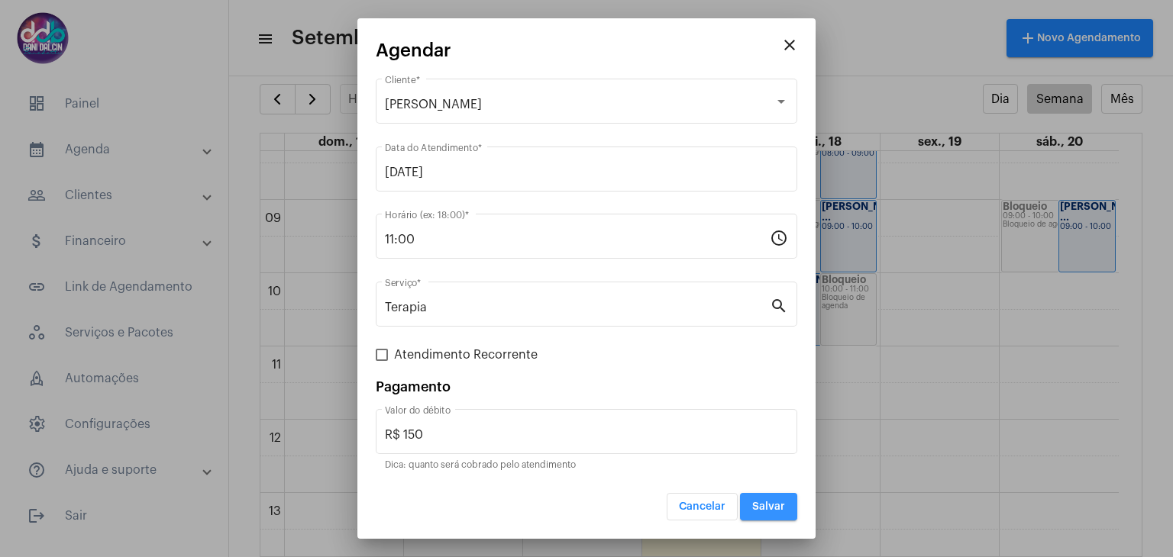
click at [769, 506] on span "Salvar" at bounding box center [768, 507] width 33 height 11
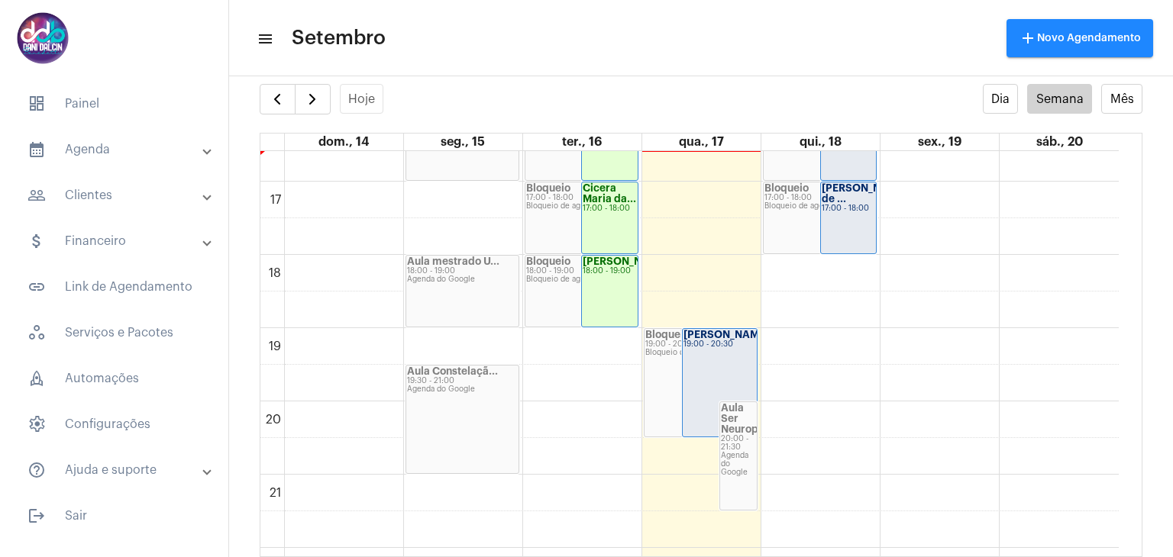
scroll to position [1221, 0]
